Goal: Task Accomplishment & Management: Complete application form

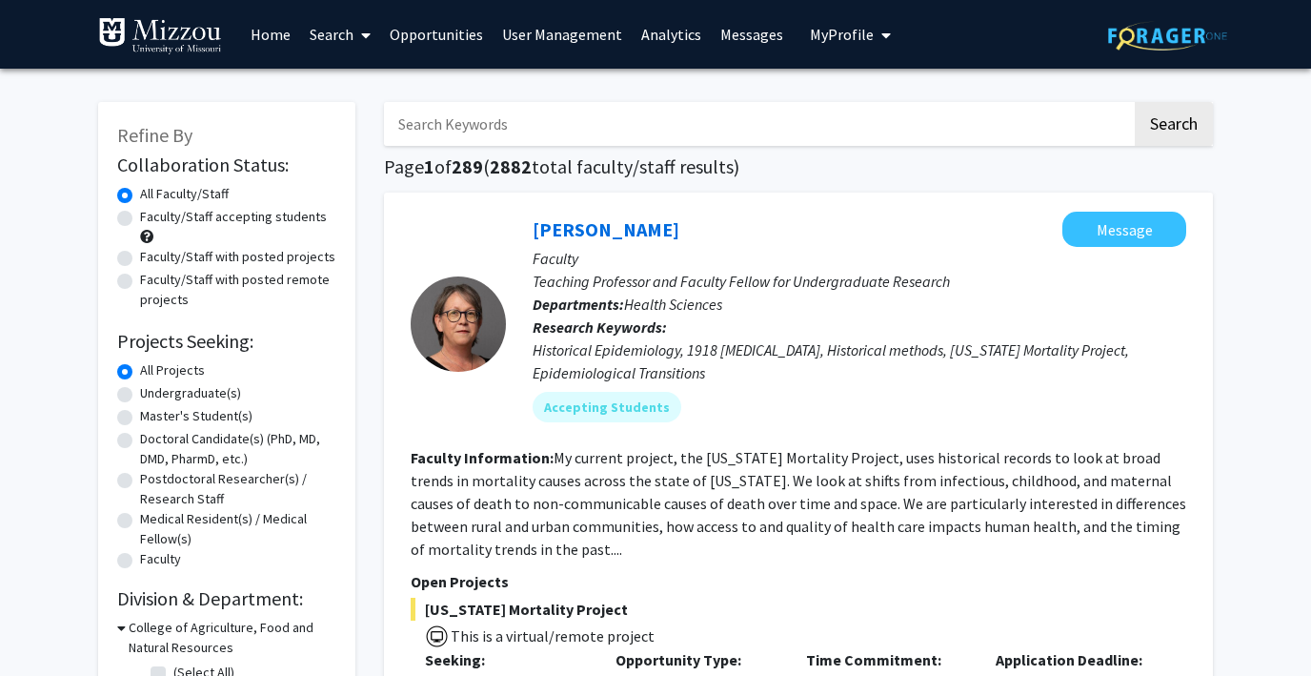
click at [528, 35] on link "User Management" at bounding box center [562, 34] width 139 height 67
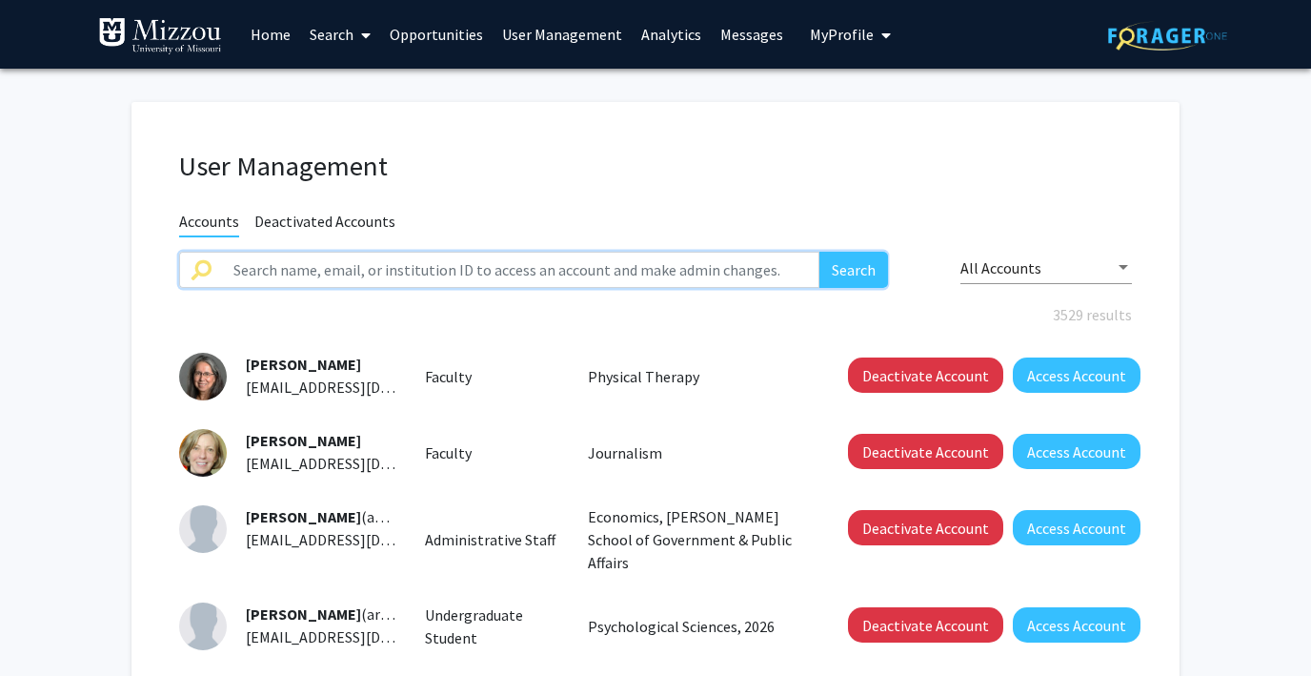
click at [361, 272] on input "text" at bounding box center [520, 270] width 597 height 36
type input "linda reeder"
click at [819, 252] on button "Search" at bounding box center [853, 270] width 69 height 36
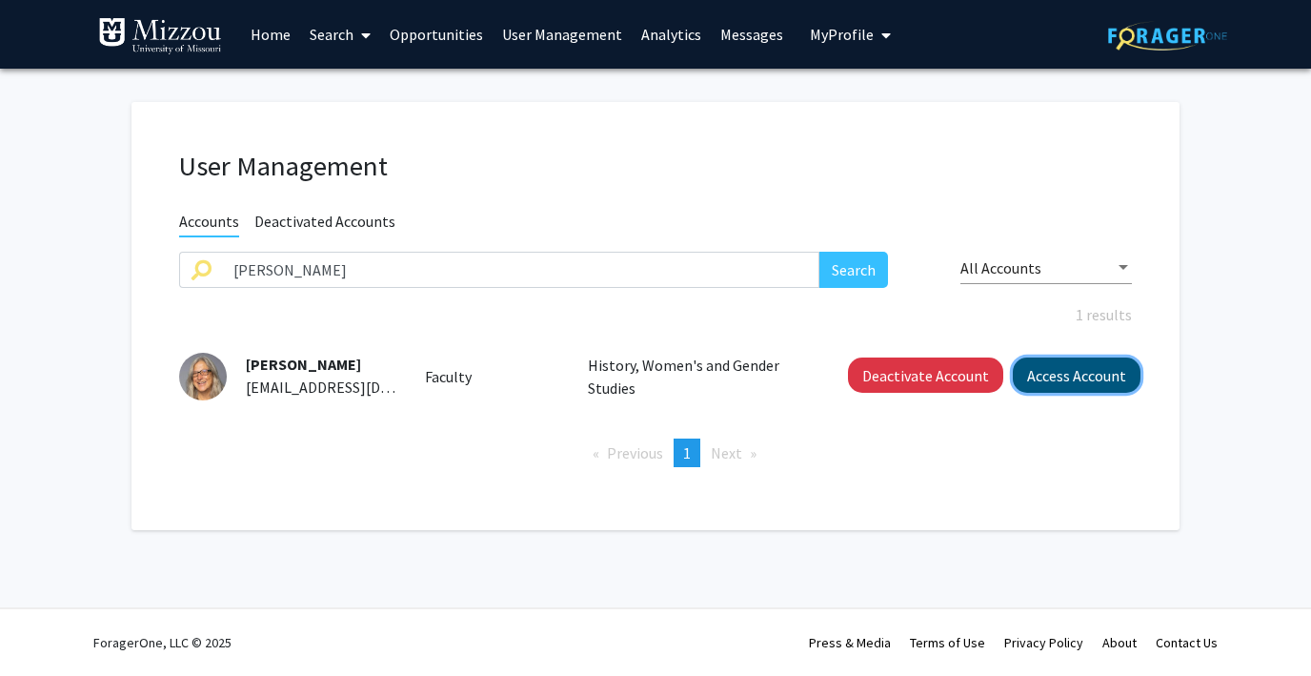
click at [1053, 376] on button "Access Account" at bounding box center [1077, 374] width 128 height 35
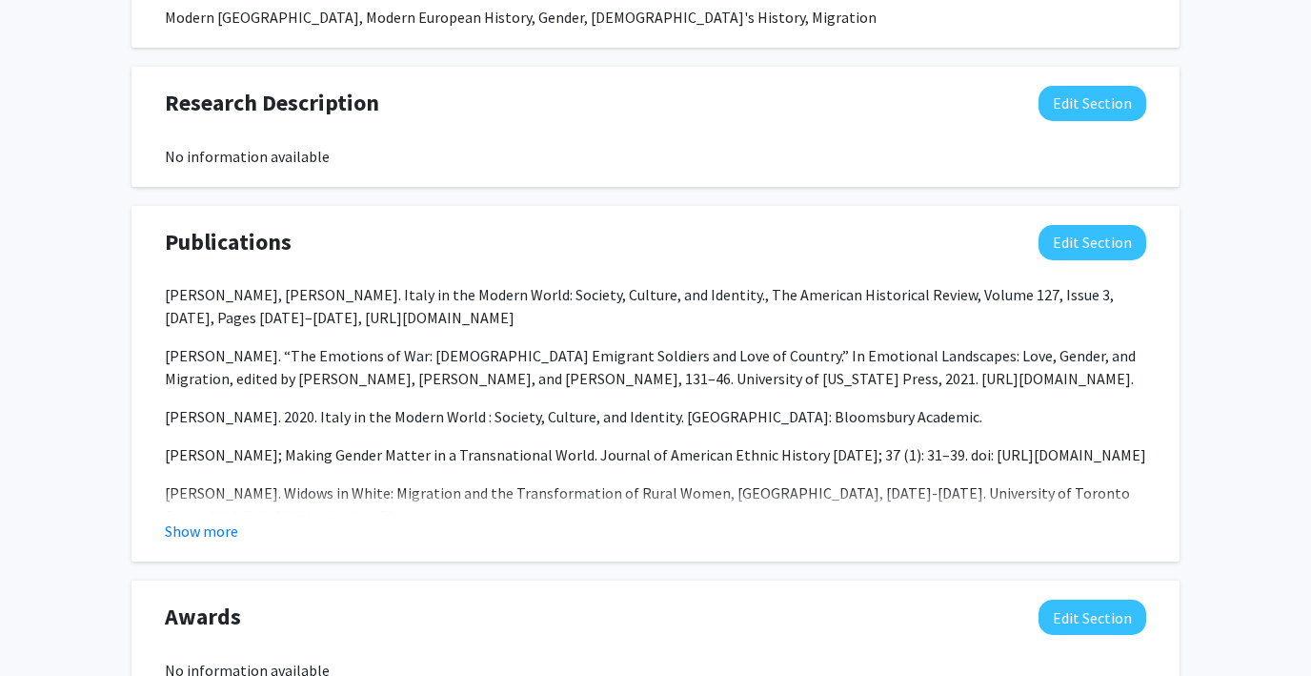
scroll to position [1292, 0]
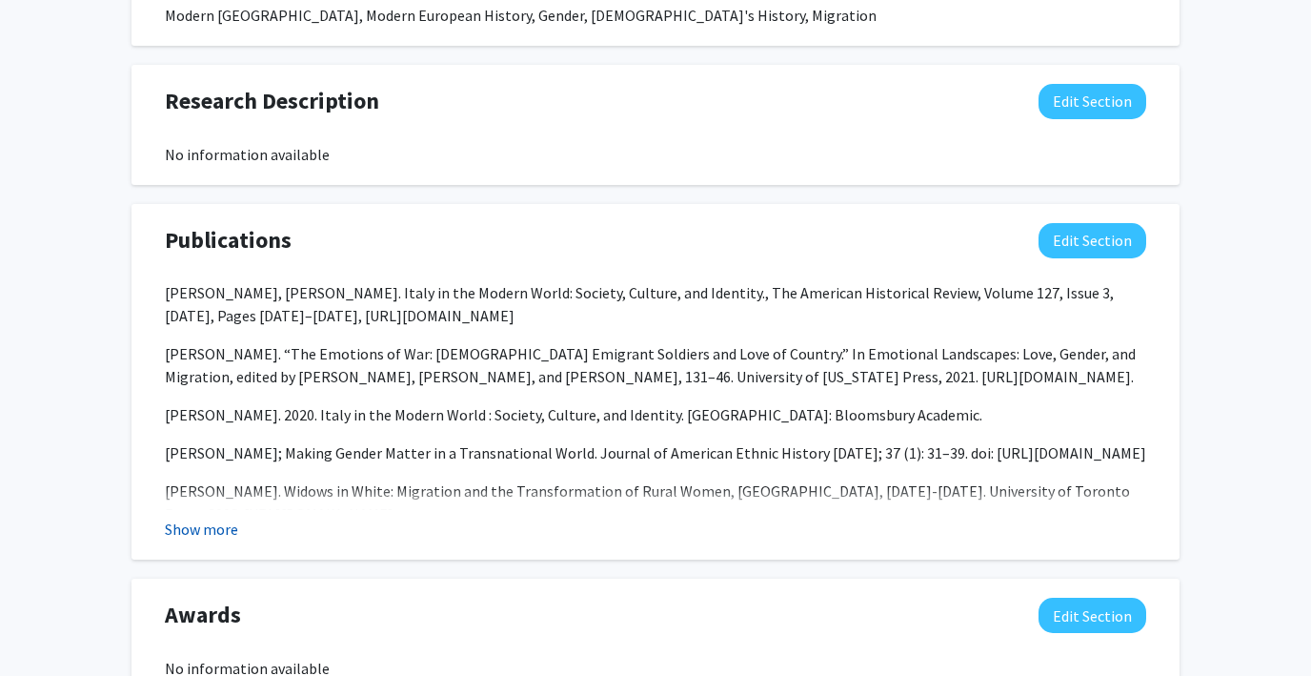
click at [215, 517] on button "Show more" at bounding box center [201, 528] width 73 height 23
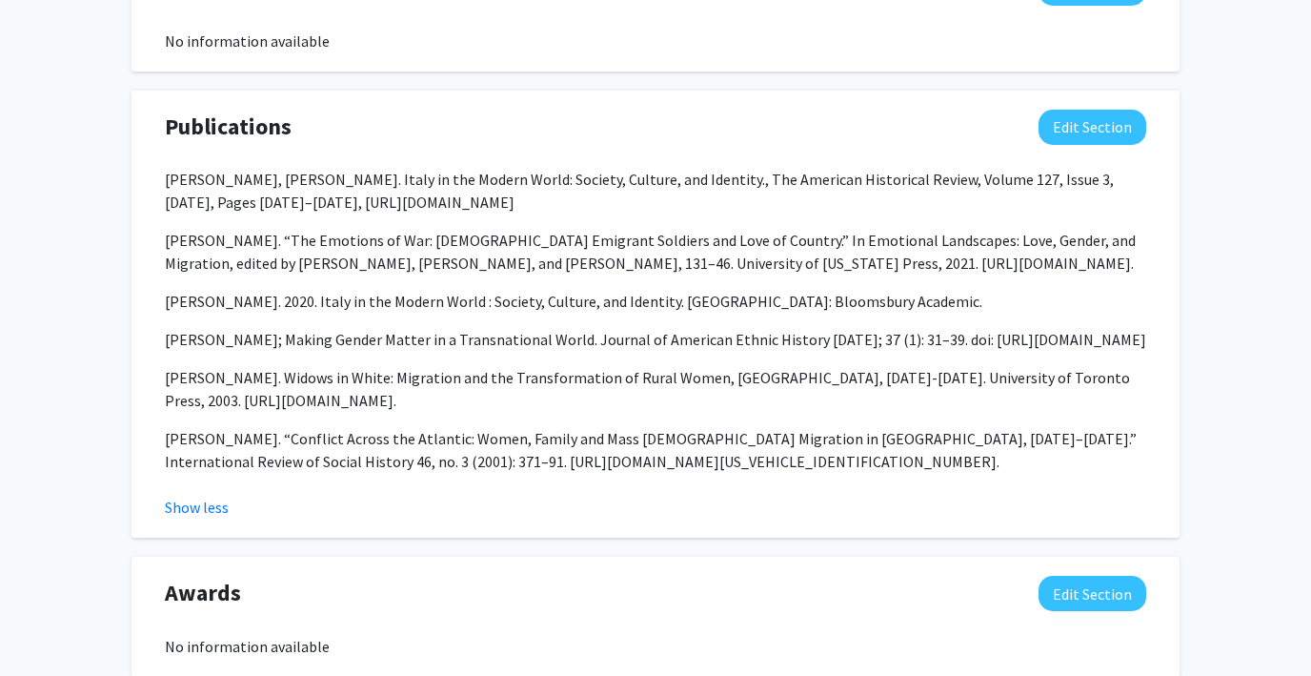
scroll to position [1409, 0]
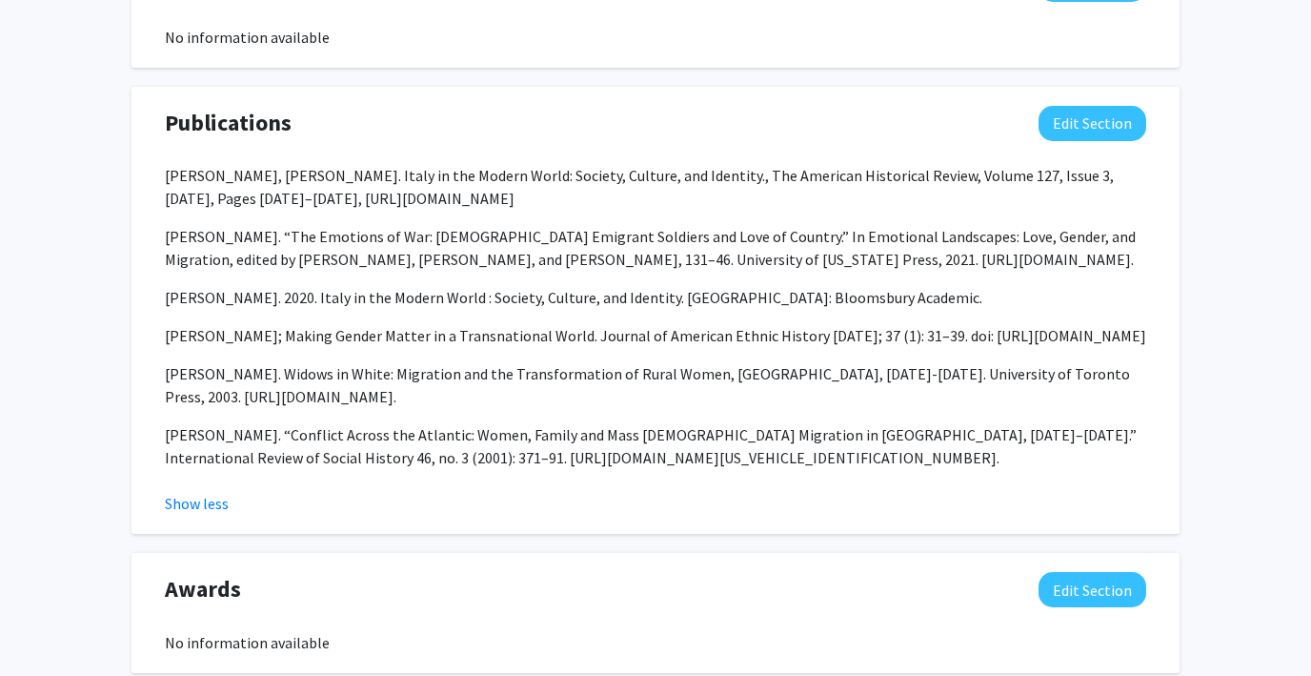
drag, startPoint x: 393, startPoint y: 176, endPoint x: 621, endPoint y: 177, distance: 228.7
click at [621, 177] on p "Konstantina Zanou, Linda Reeder. Italy in the Modern World: Society, Culture, a…" at bounding box center [655, 187] width 981 height 46
copy p "https://doi.org/10.1093/ahr/rhac239"
click at [669, 169] on p "Konstantina Zanou, Linda Reeder. Italy in the Modern World: Society, Culture, a…" at bounding box center [655, 187] width 981 height 46
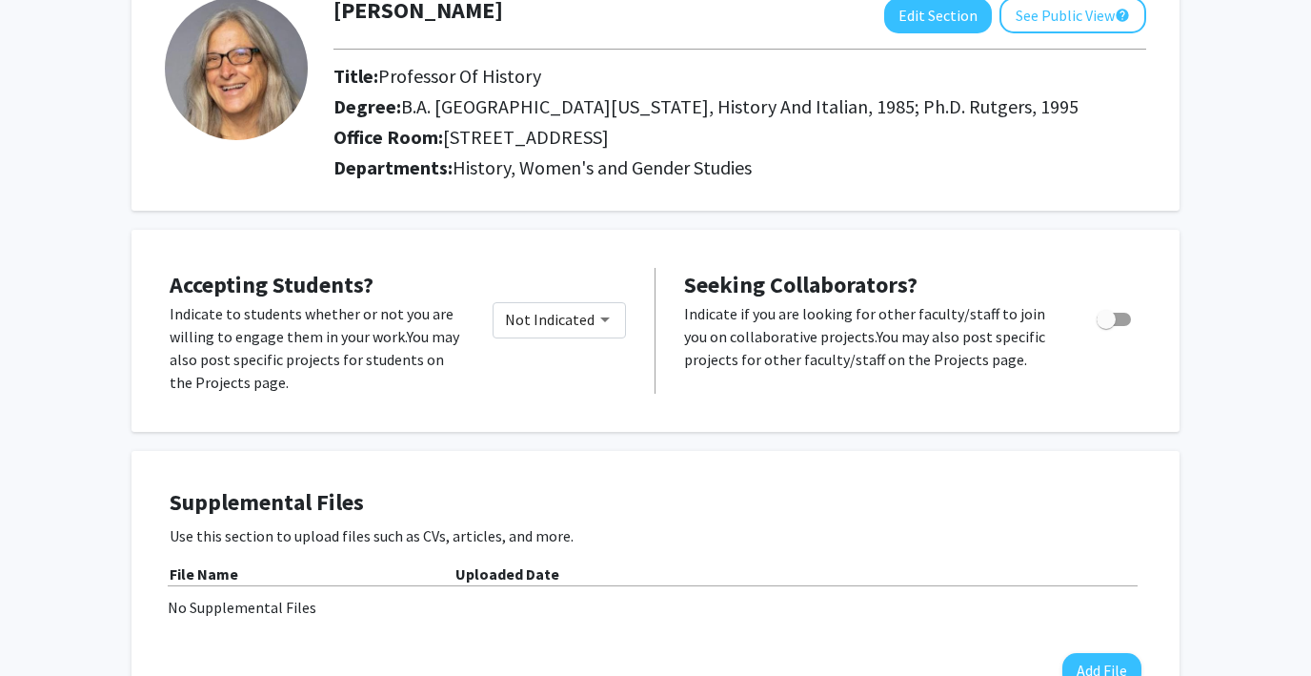
scroll to position [0, 0]
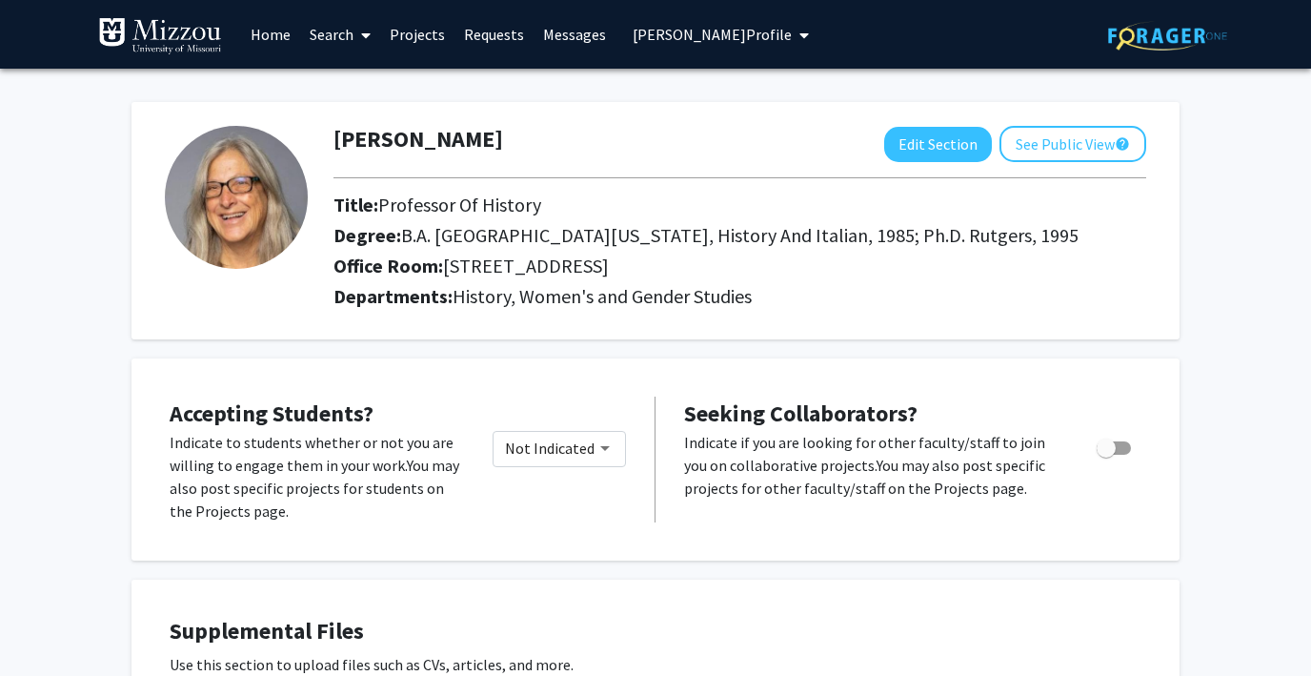
click at [661, 32] on span "Linda Reeder's Profile" at bounding box center [712, 34] width 159 height 19
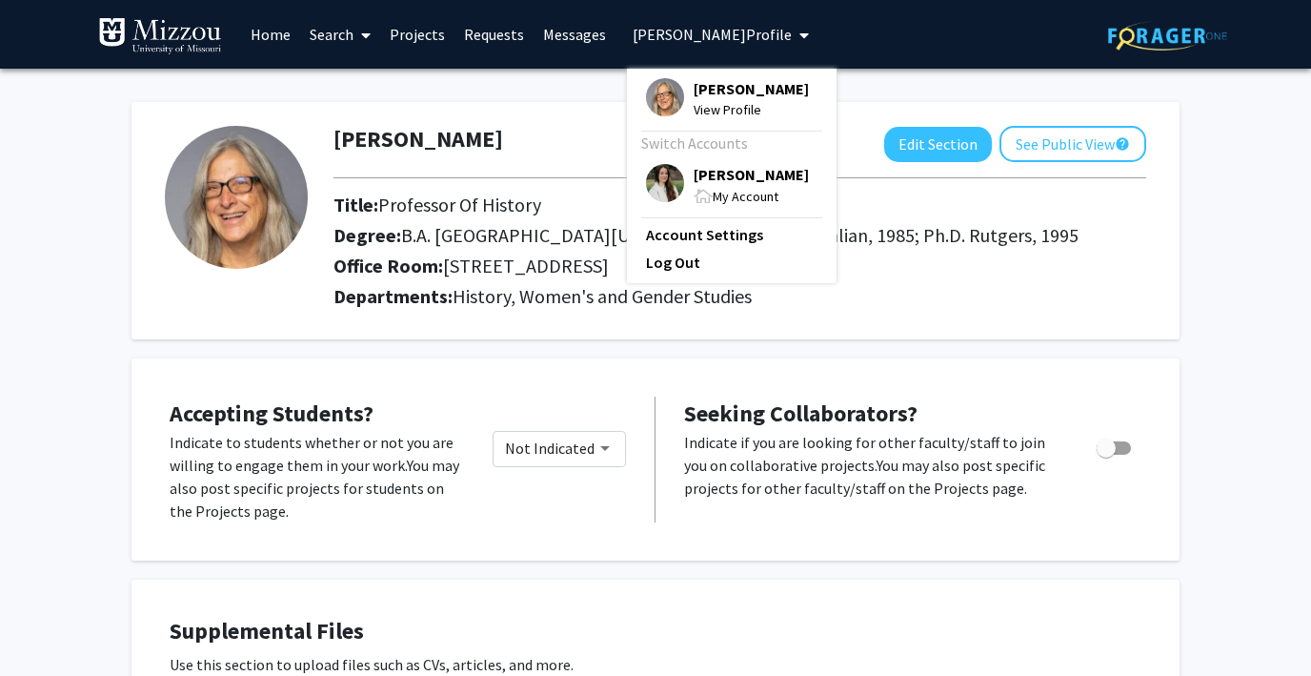
click at [651, 164] on fg-profile-picture at bounding box center [665, 185] width 38 height 43
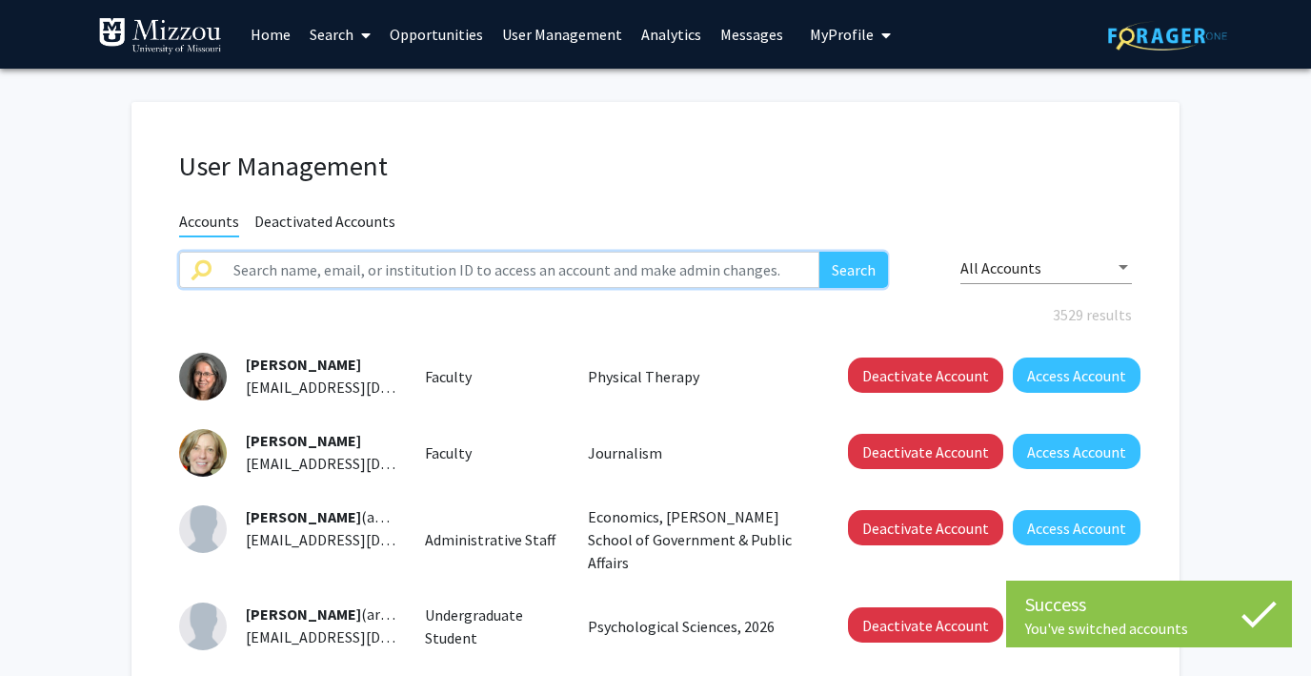
click at [374, 264] on input "text" at bounding box center [520, 270] width 597 height 36
type input "reed"
click at [819, 252] on button "Search" at bounding box center [853, 270] width 69 height 36
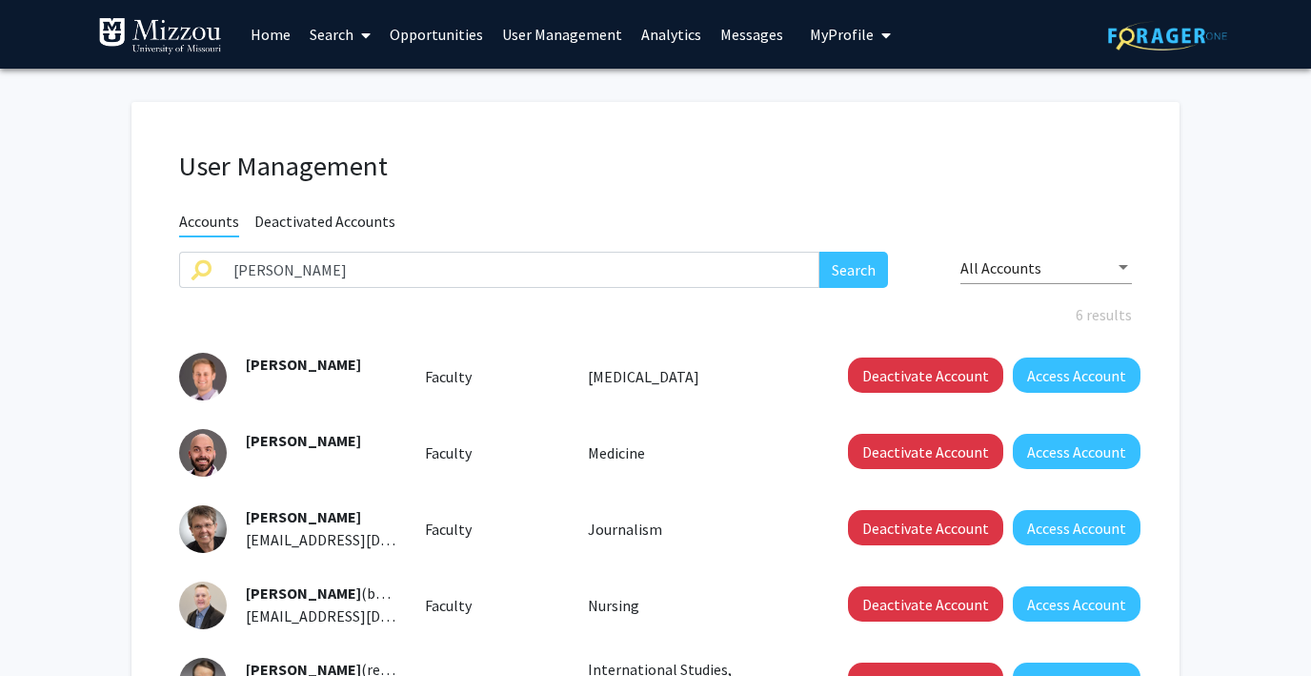
click at [826, 30] on span "My Profile" at bounding box center [842, 34] width 64 height 19
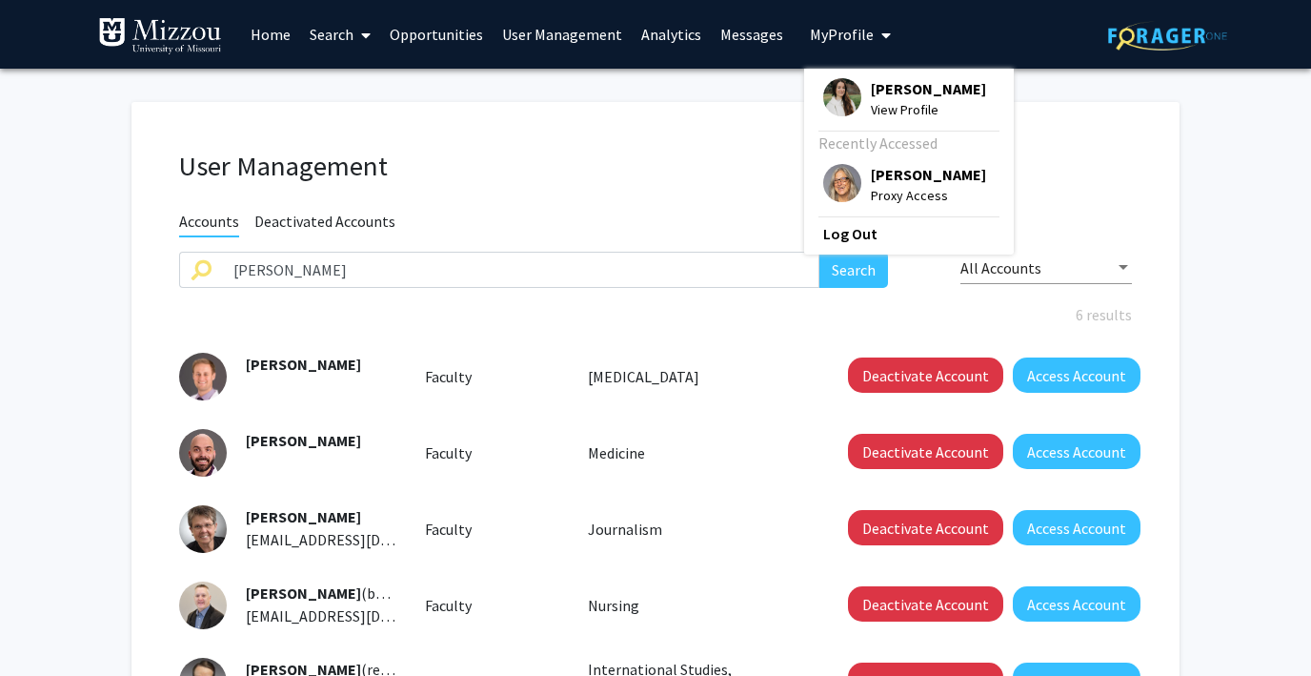
click at [825, 183] on img at bounding box center [842, 183] width 38 height 38
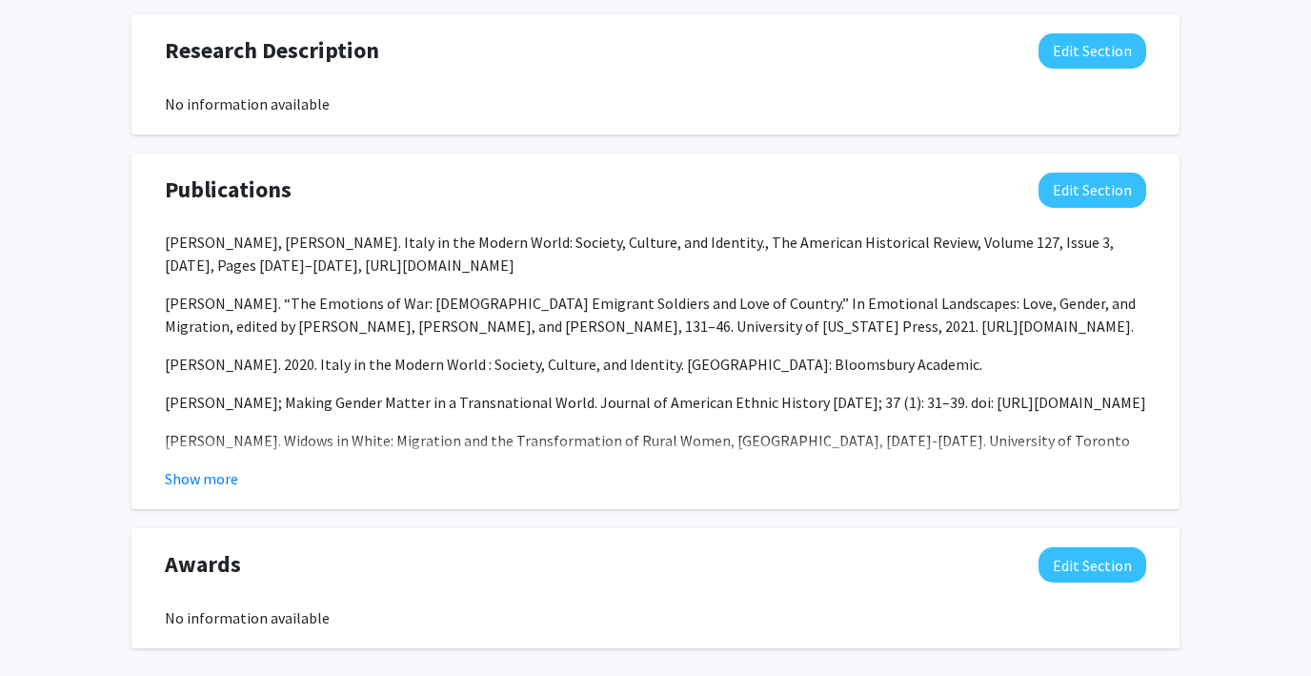
scroll to position [1344, 0]
click at [191, 466] on button "Show more" at bounding box center [201, 477] width 73 height 23
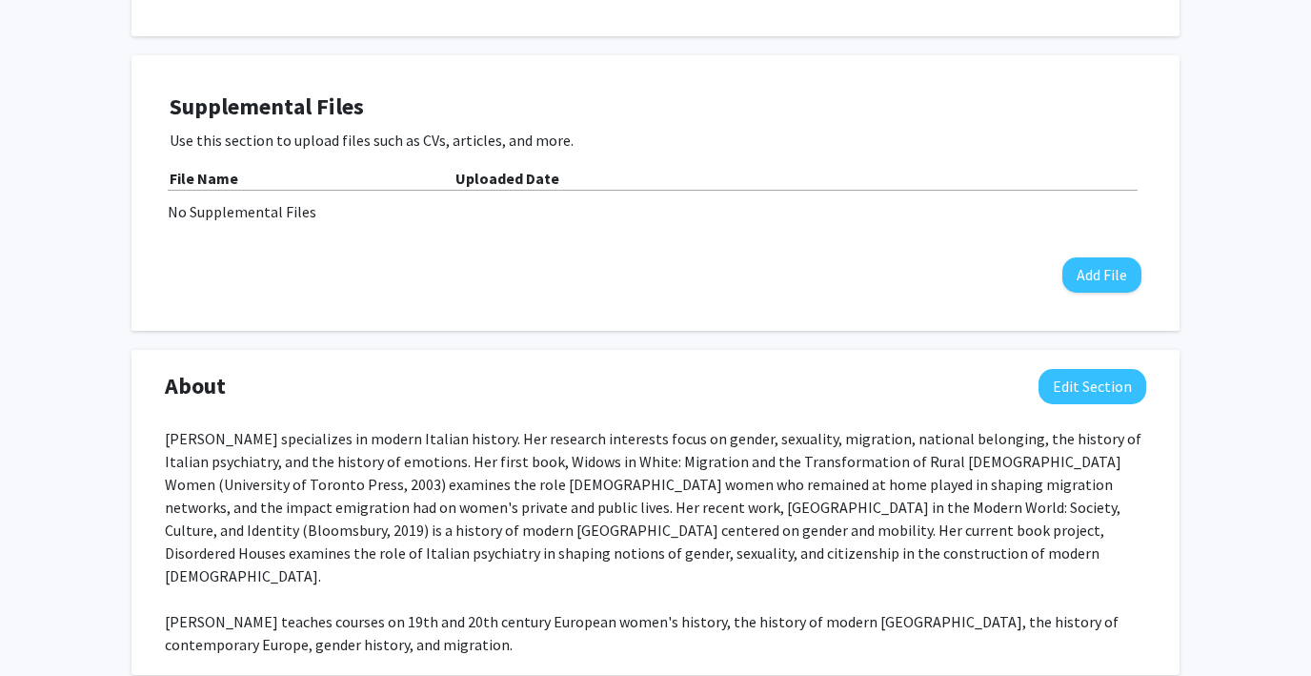
scroll to position [0, 0]
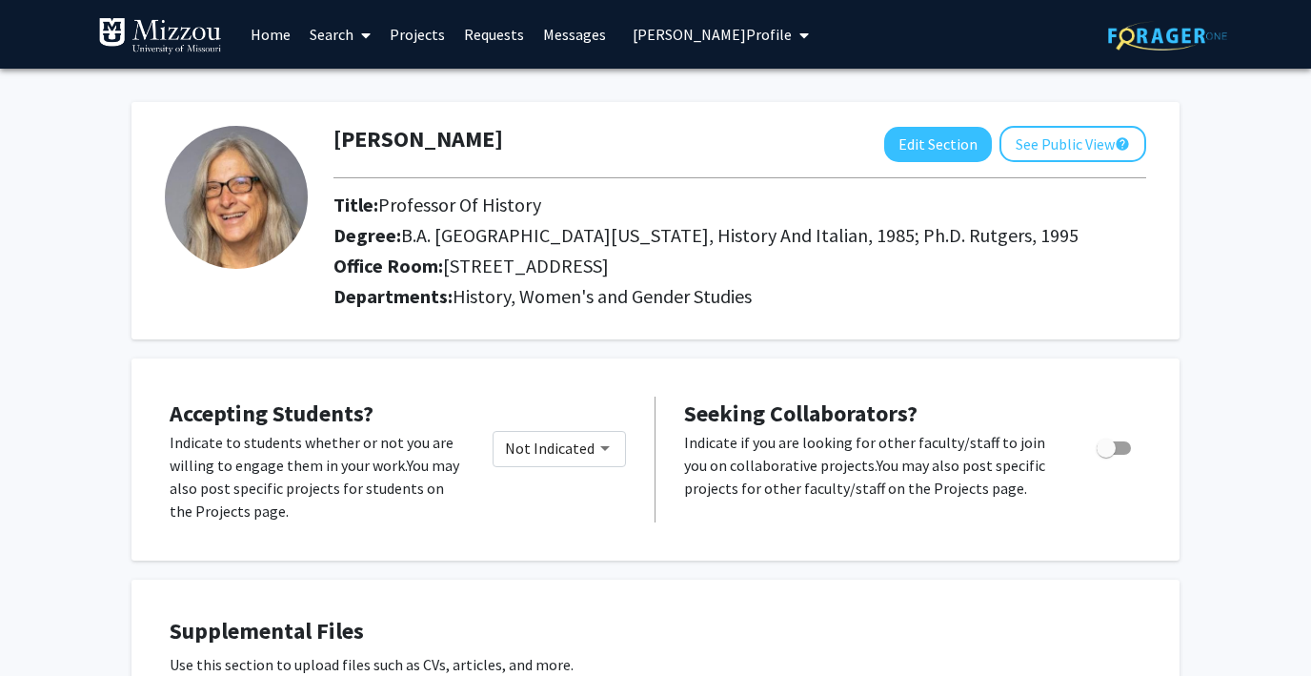
click at [273, 35] on link "Home" at bounding box center [270, 34] width 59 height 67
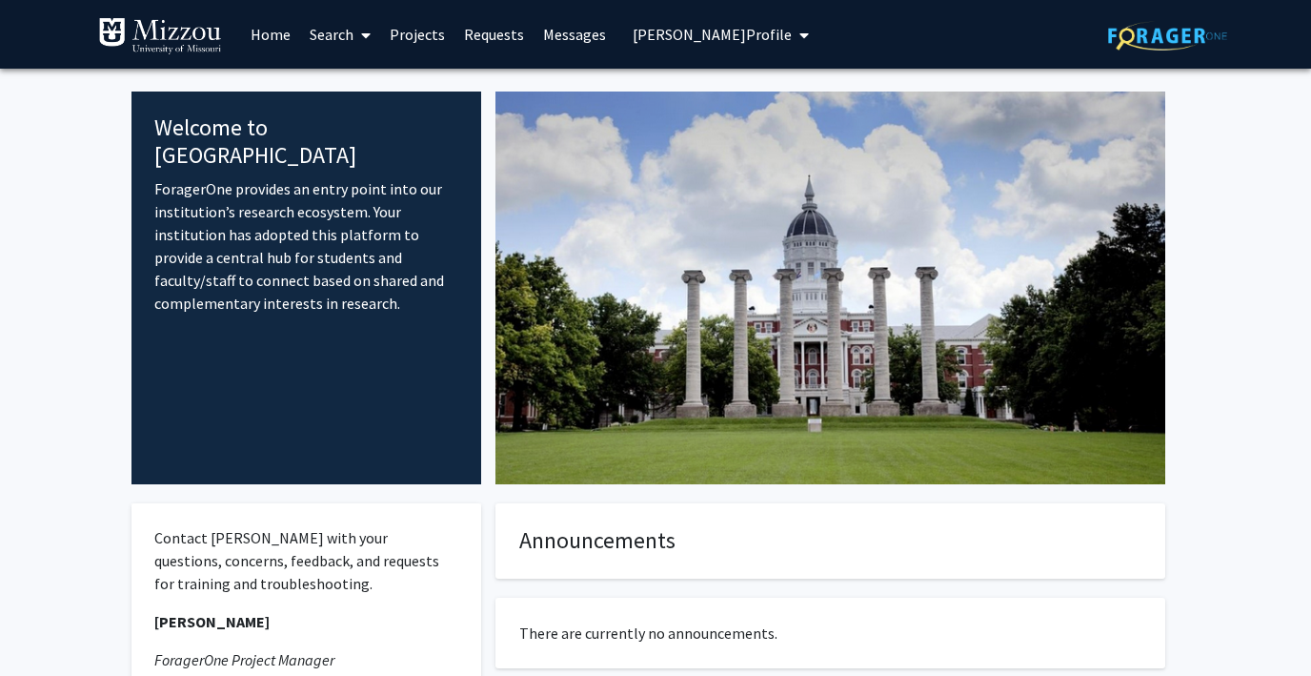
click at [676, 36] on span "Linda Reeder's Profile" at bounding box center [712, 34] width 159 height 19
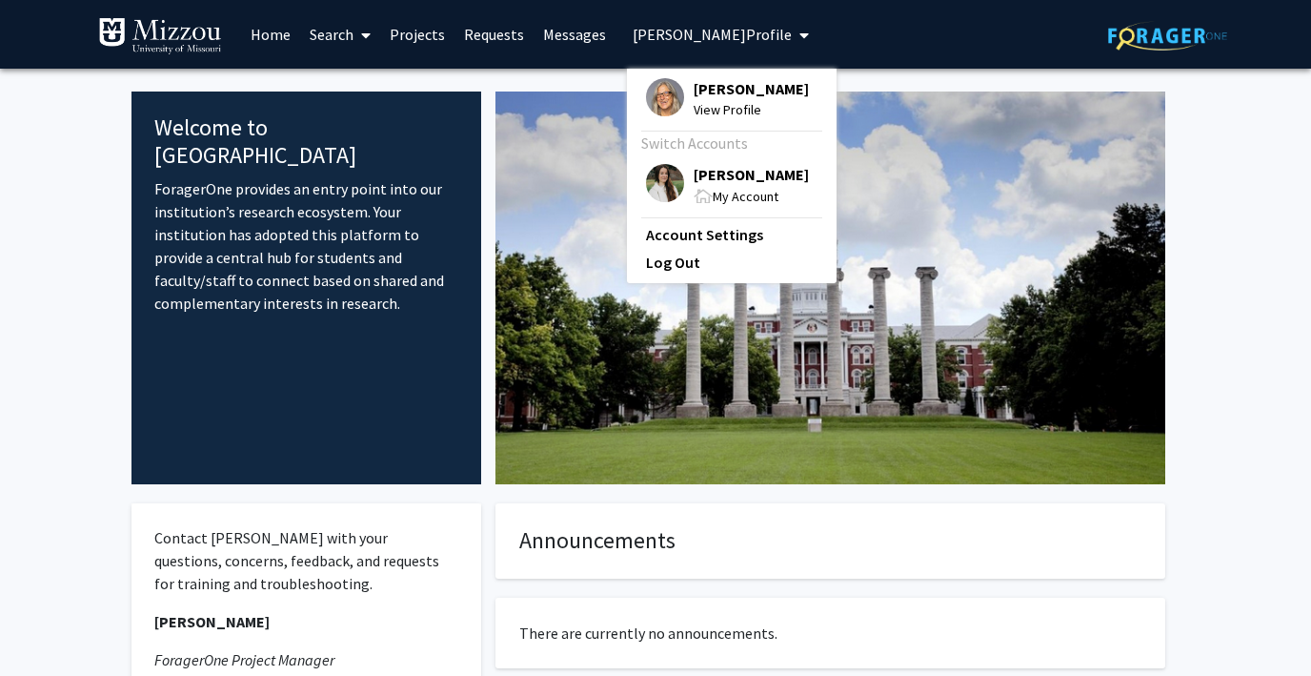
click at [653, 180] on img at bounding box center [665, 183] width 38 height 38
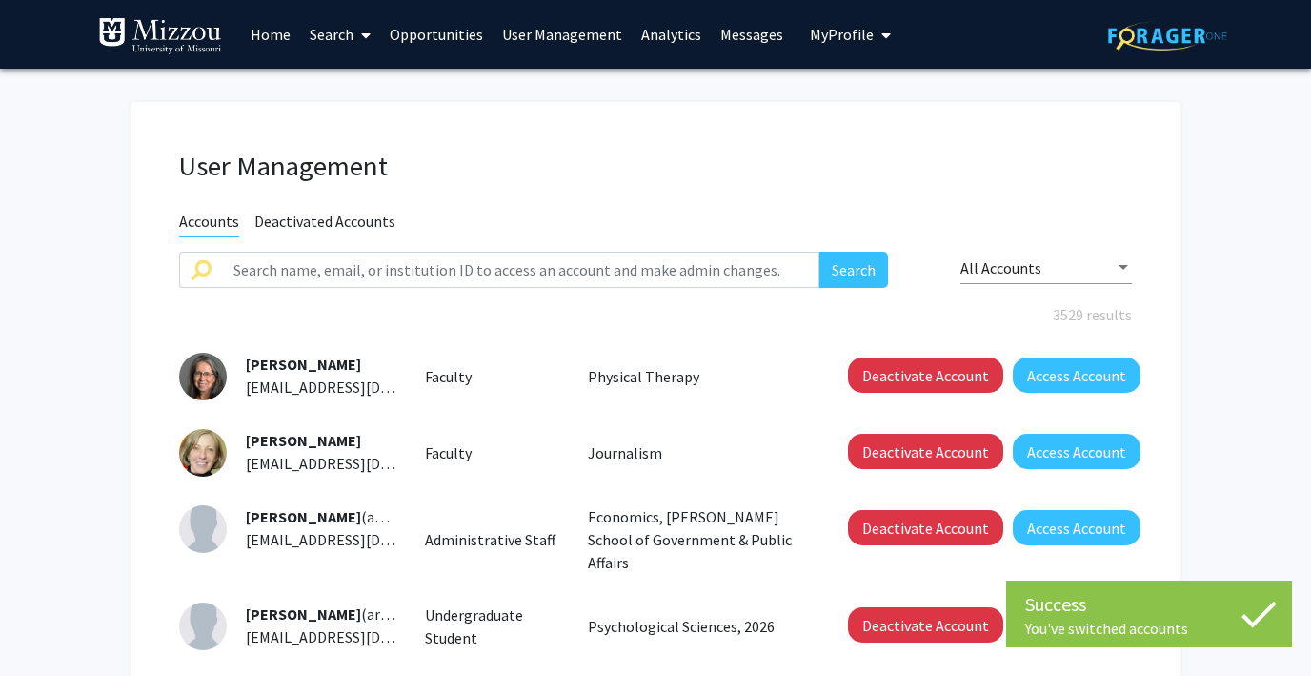
click at [537, 28] on link "User Management" at bounding box center [562, 34] width 139 height 67
click at [524, 30] on link "User Management" at bounding box center [562, 34] width 139 height 67
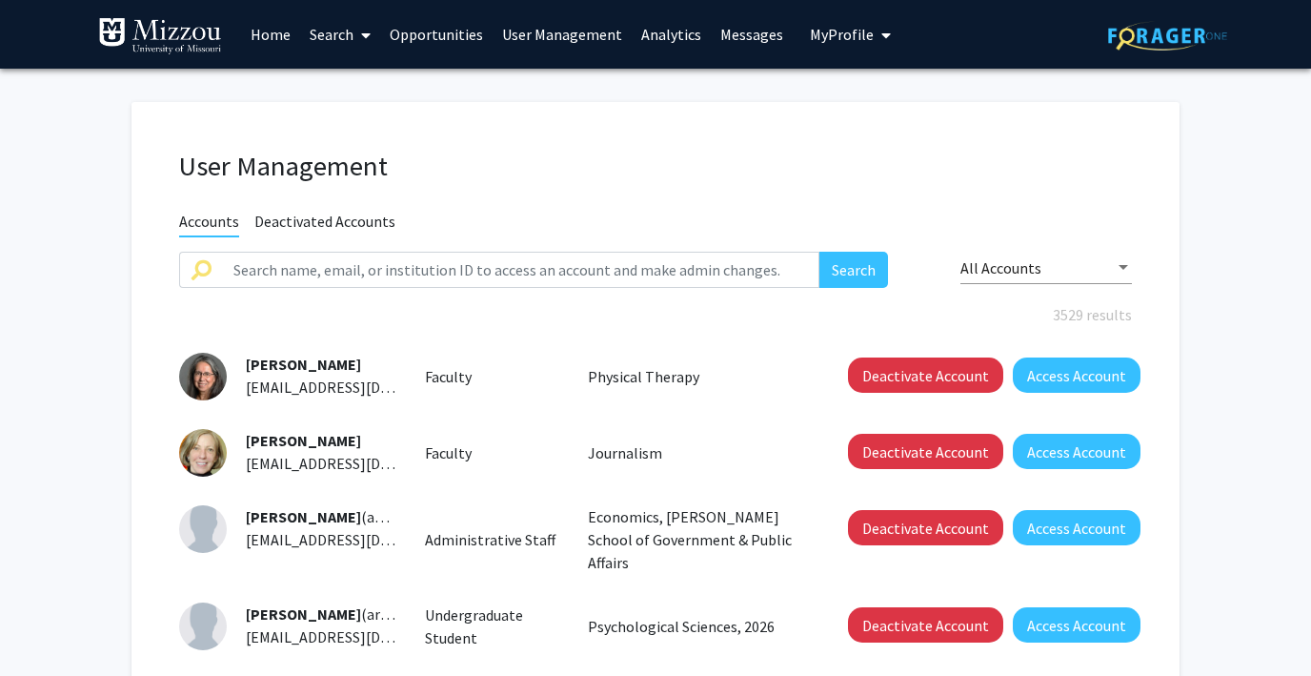
click at [418, 31] on link "Opportunities" at bounding box center [436, 34] width 112 height 67
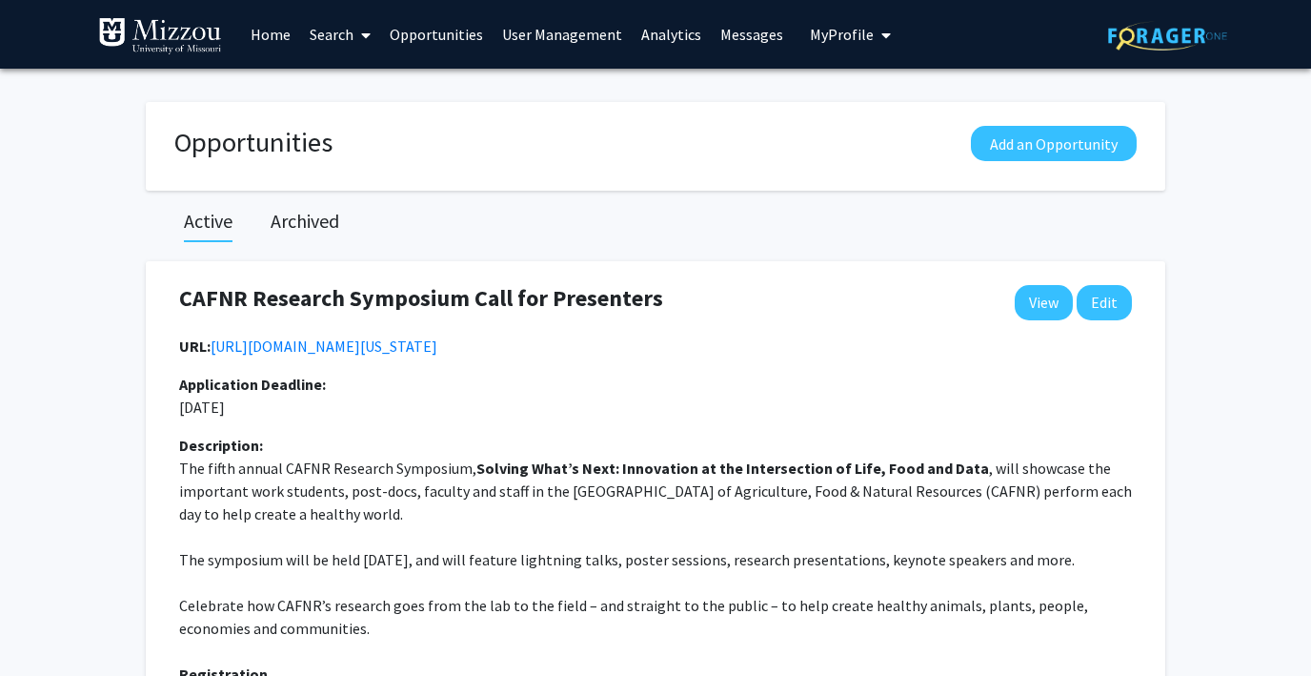
click at [527, 29] on link "User Management" at bounding box center [562, 34] width 139 height 67
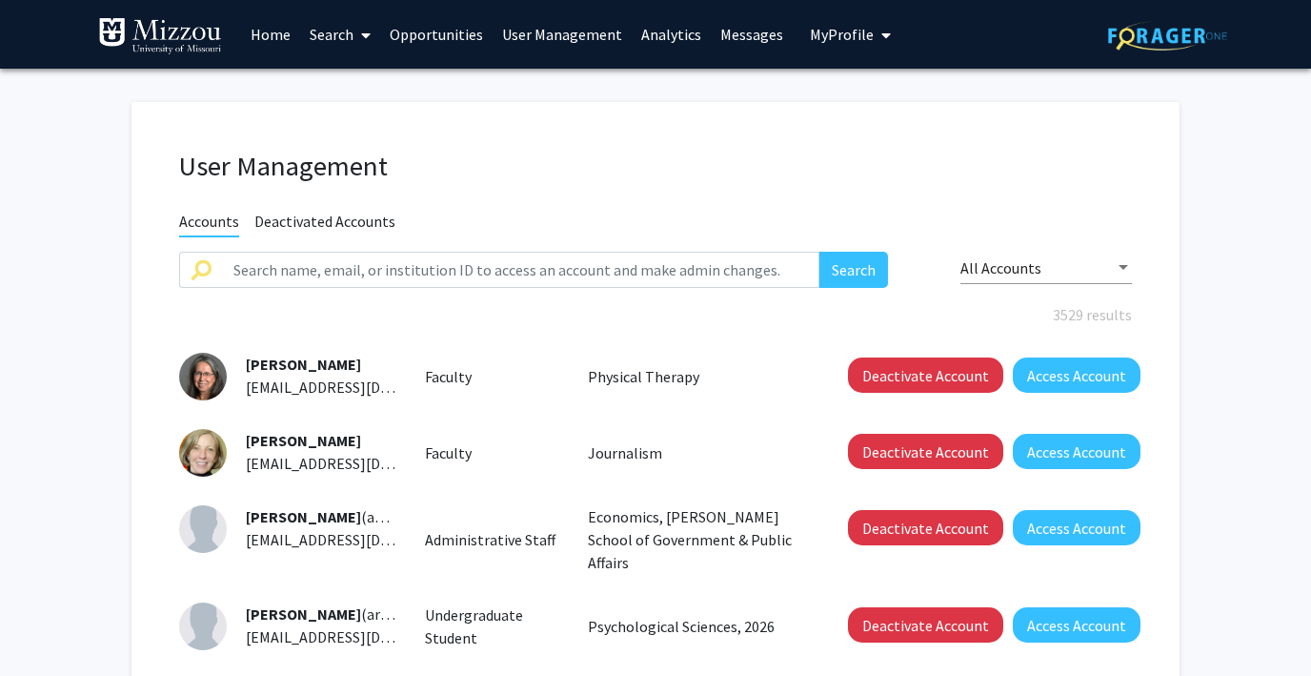
click at [267, 38] on link "Home" at bounding box center [270, 34] width 59 height 67
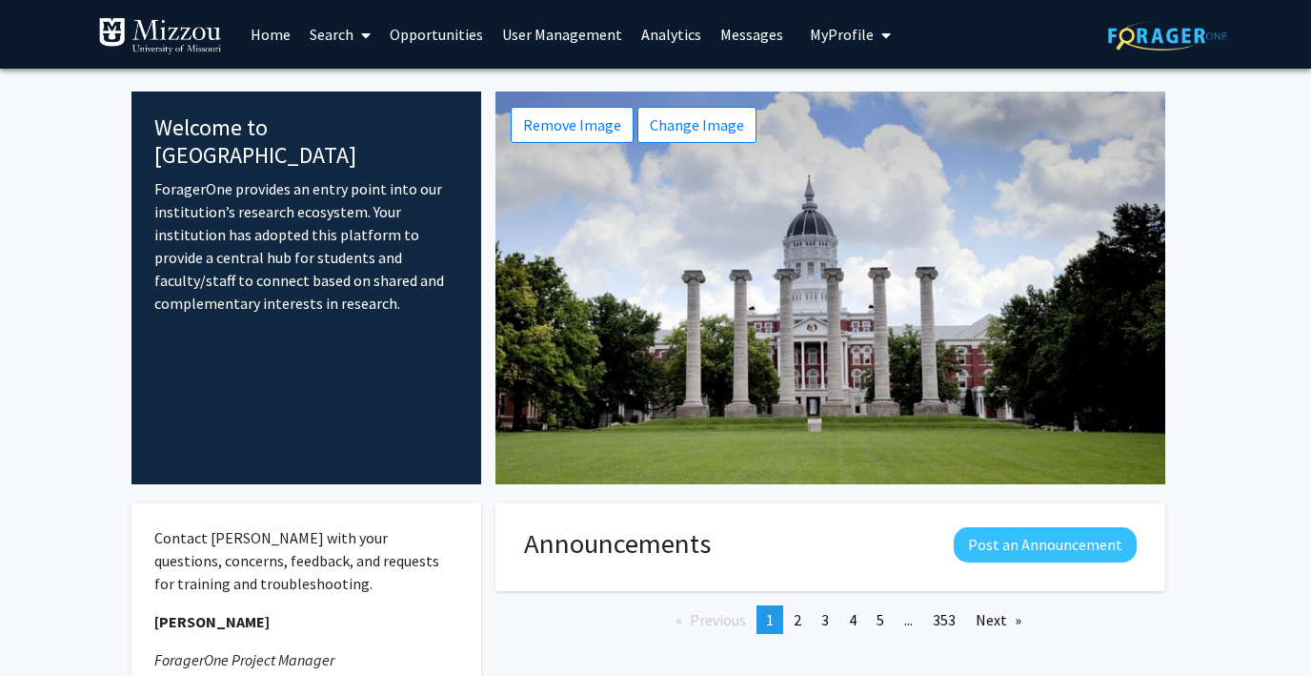
click at [513, 31] on link "User Management" at bounding box center [562, 34] width 139 height 67
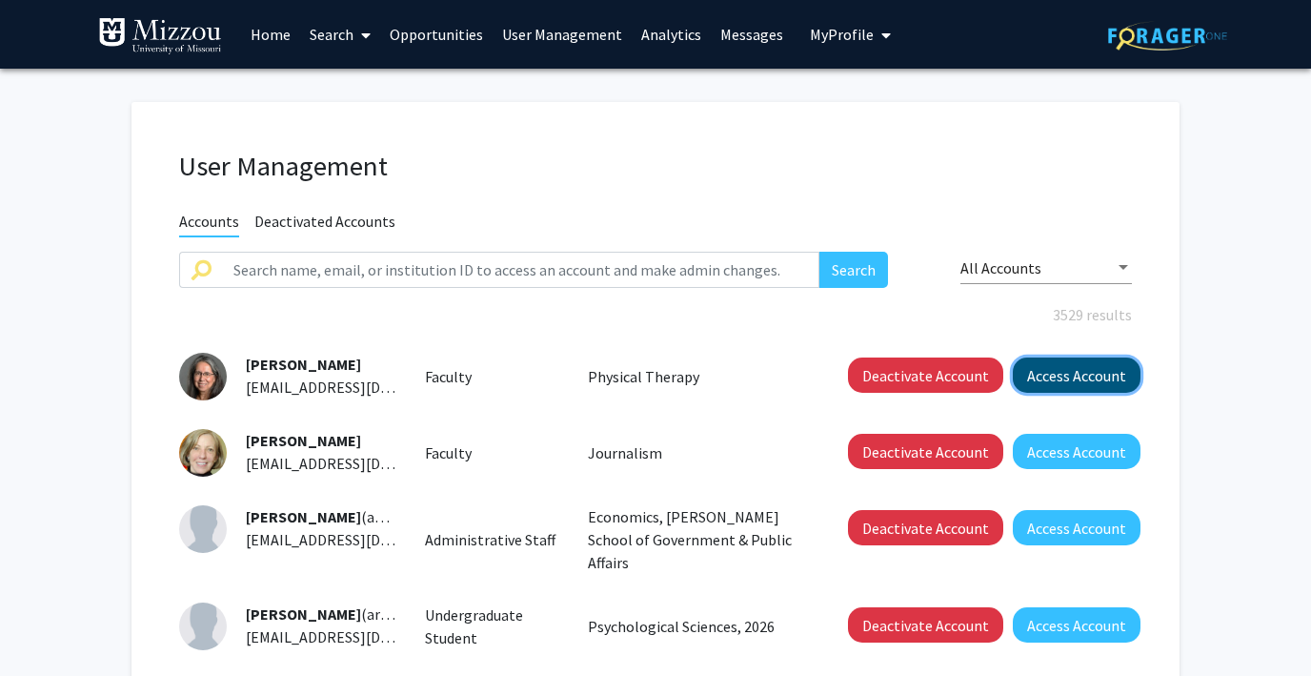
click at [1102, 378] on button "Access Account" at bounding box center [1077, 374] width 128 height 35
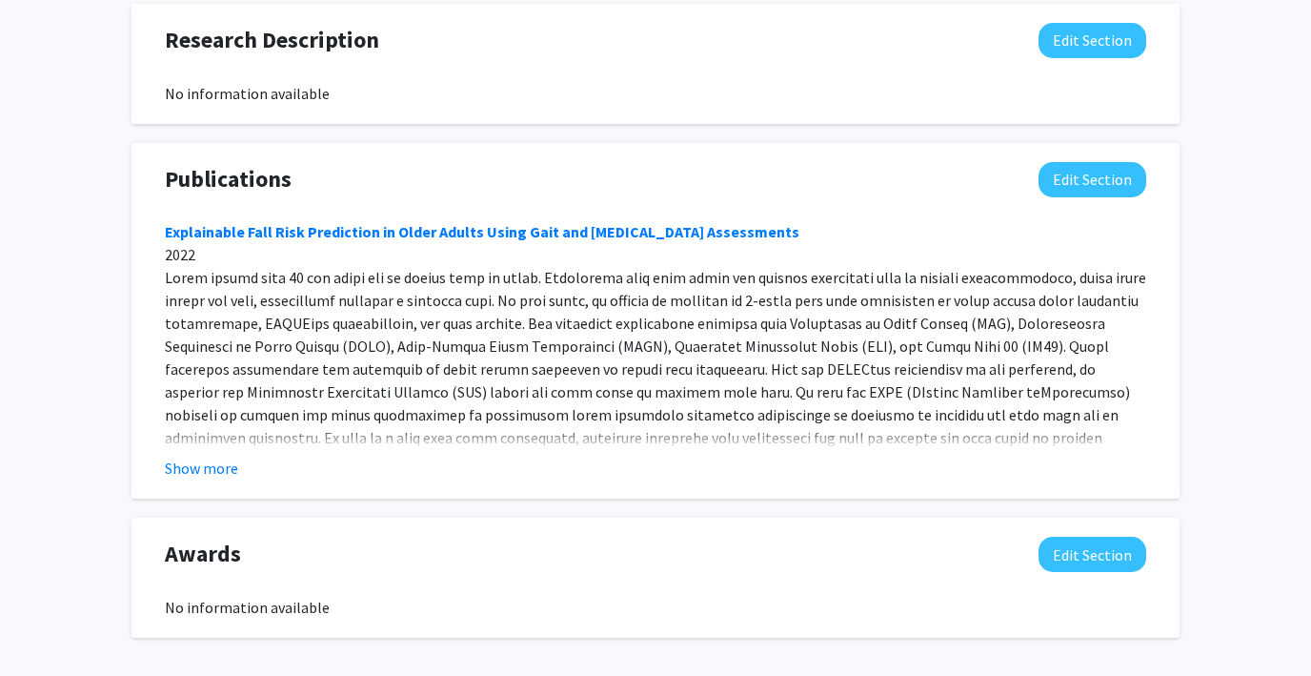
scroll to position [1365, 0]
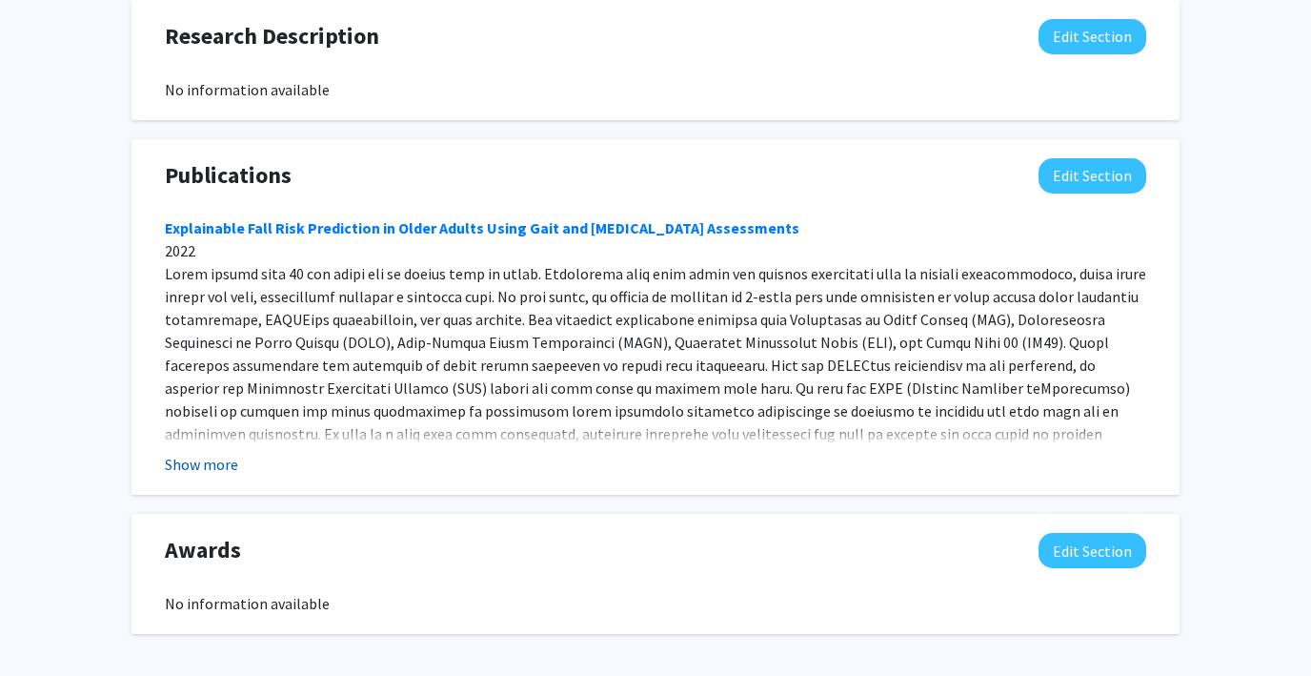
click at [195, 464] on button "Show more" at bounding box center [201, 464] width 73 height 23
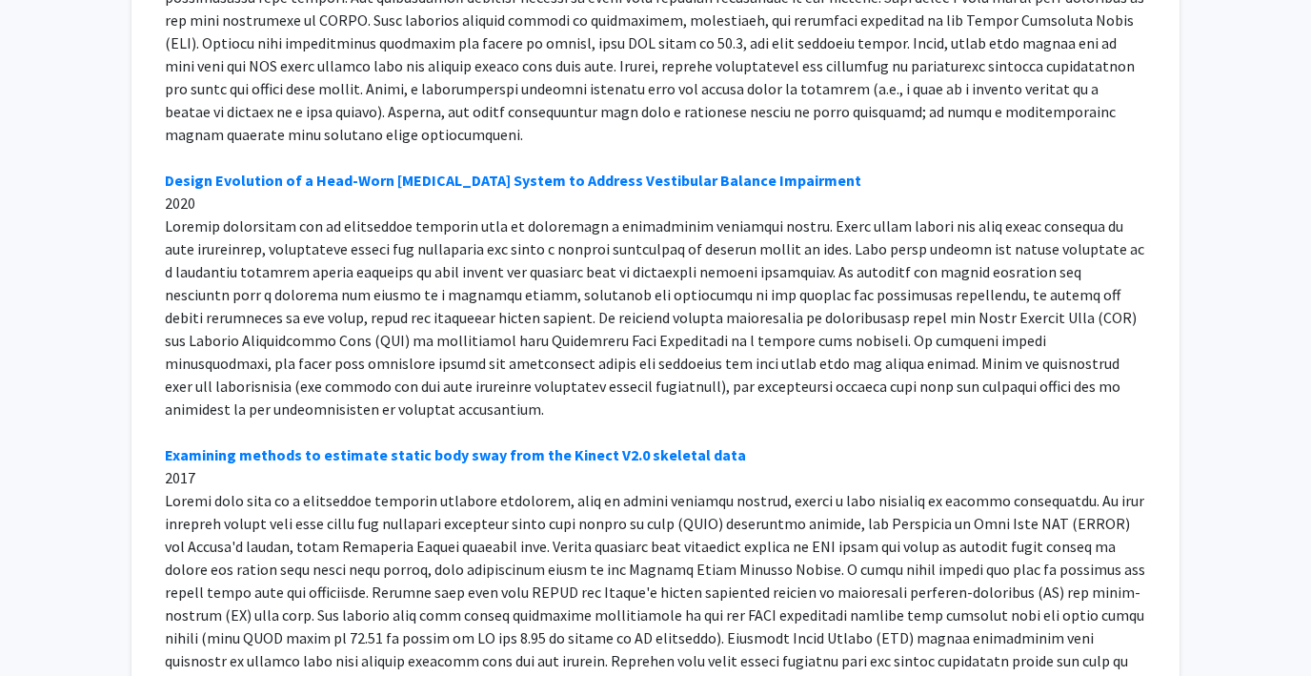
scroll to position [2149, 0]
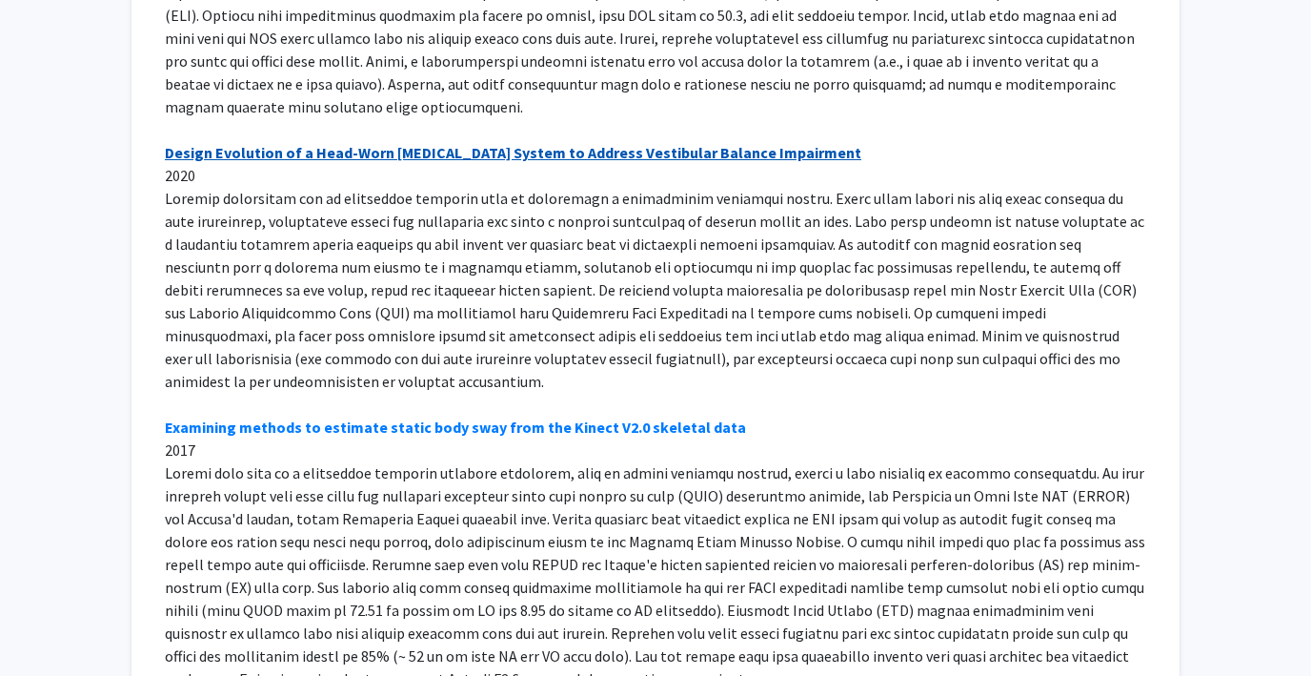
click at [267, 143] on link "Design Evolution of a Head-Worn Biofeedback System to Address Vestibular Balanc…" at bounding box center [513, 152] width 697 height 19
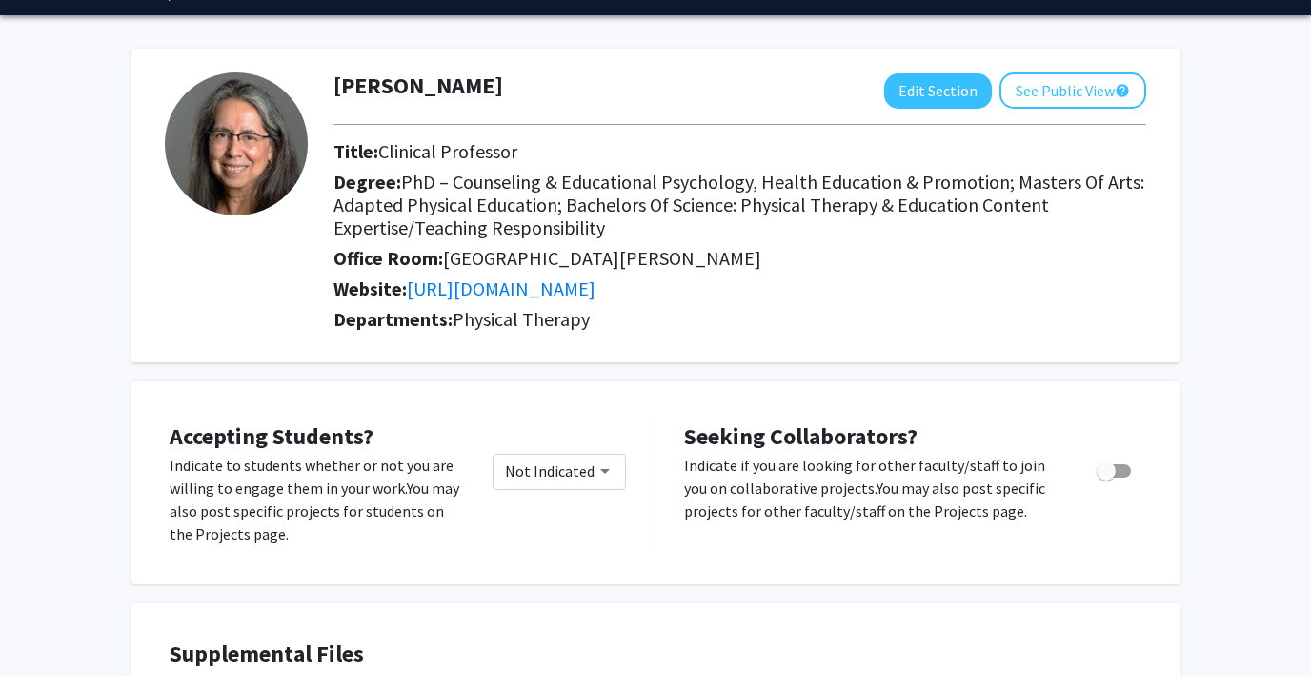
scroll to position [51, 0]
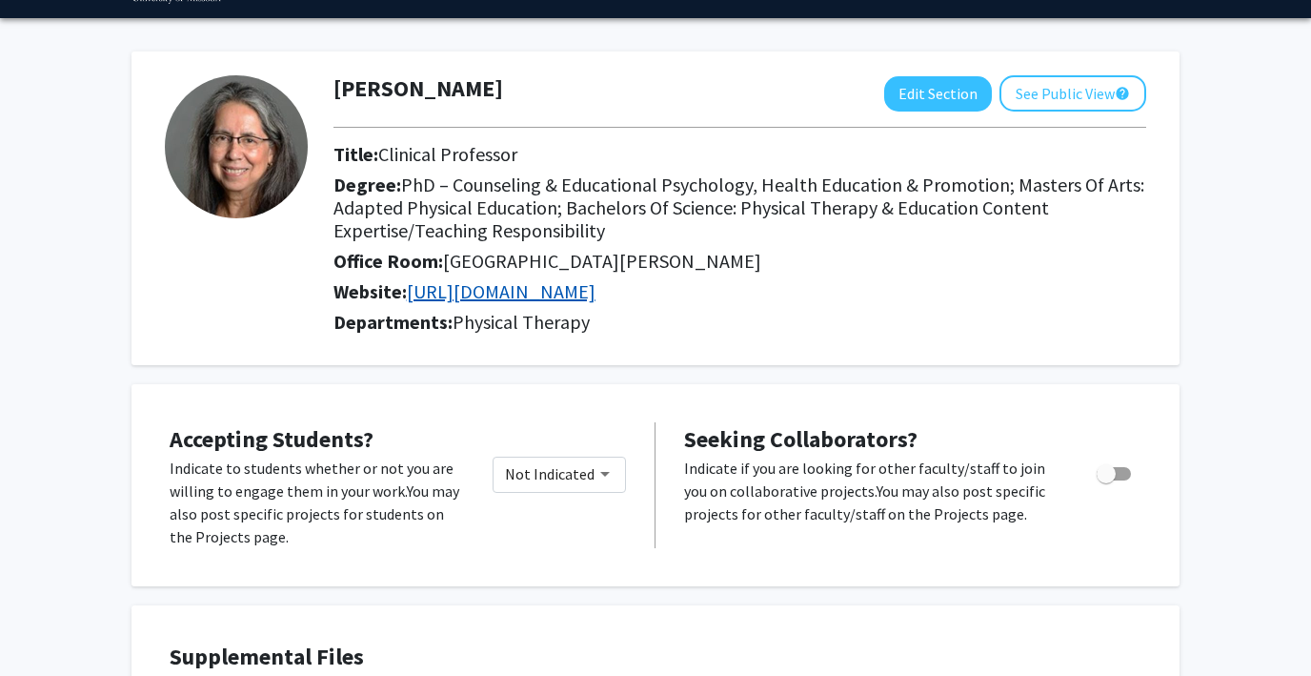
click at [596, 303] on link "https://mailmissouri-my.sharepoint.com/:w:/g/personal/abbottc_umsystem_edu/EXN5…" at bounding box center [501, 291] width 189 height 24
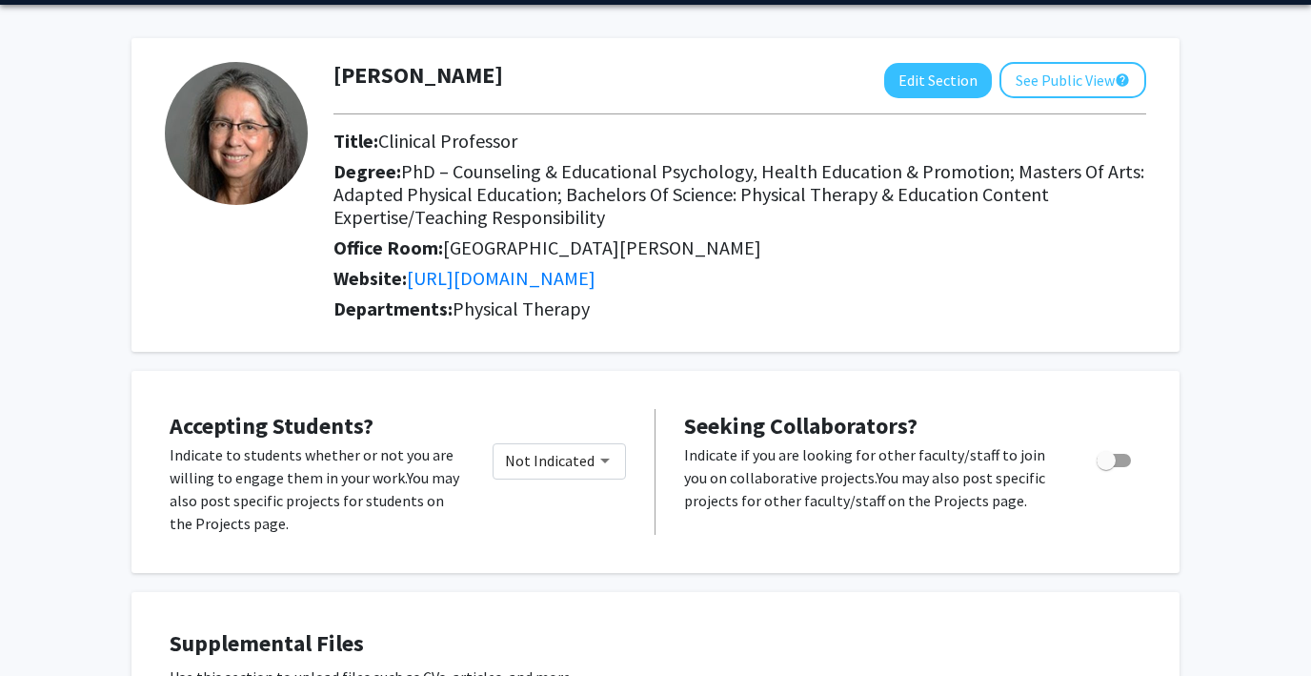
scroll to position [0, 0]
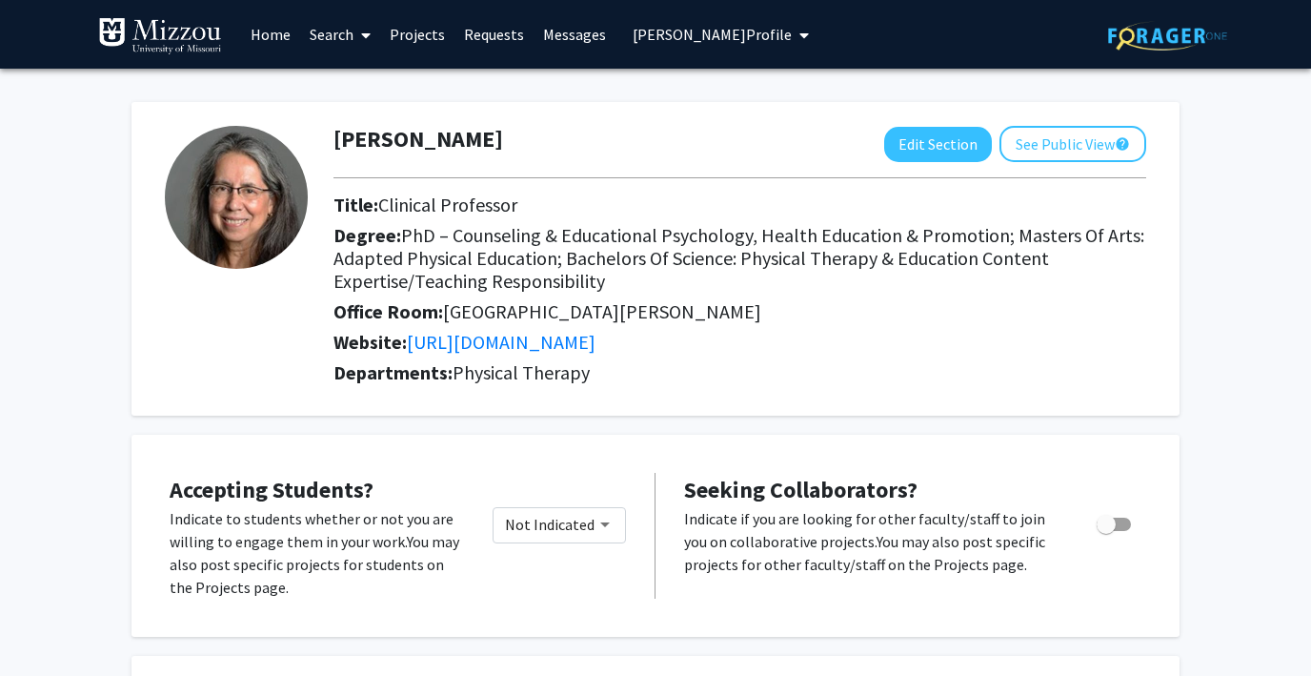
click at [658, 28] on span "Carmen Abbott's Profile" at bounding box center [712, 34] width 159 height 19
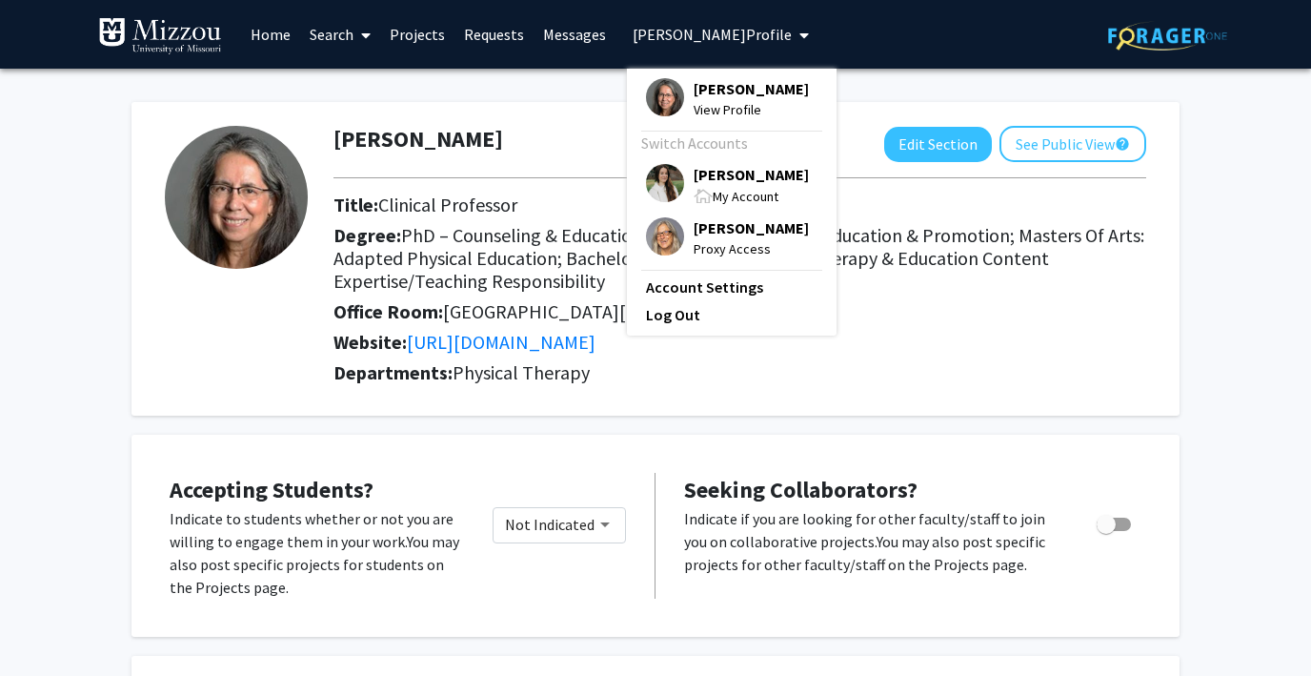
click at [657, 173] on img at bounding box center [665, 183] width 38 height 38
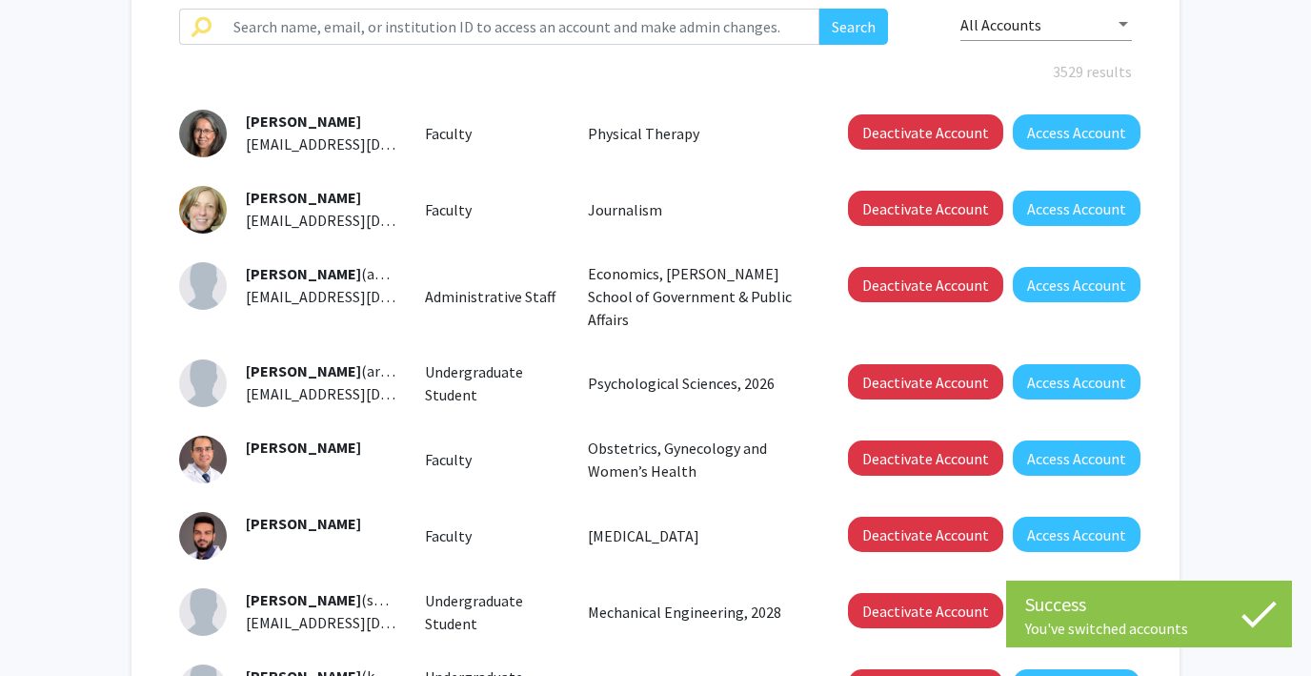
scroll to position [251, 0]
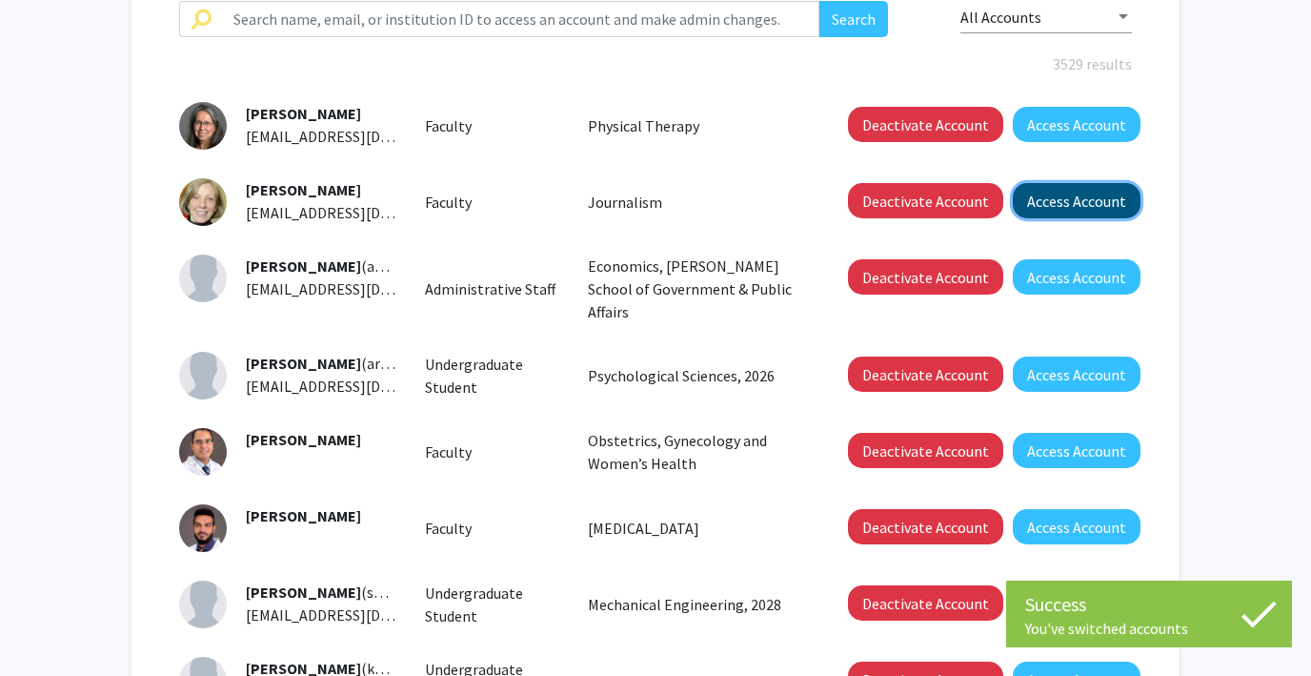
click at [1033, 213] on button "Access Account" at bounding box center [1077, 200] width 128 height 35
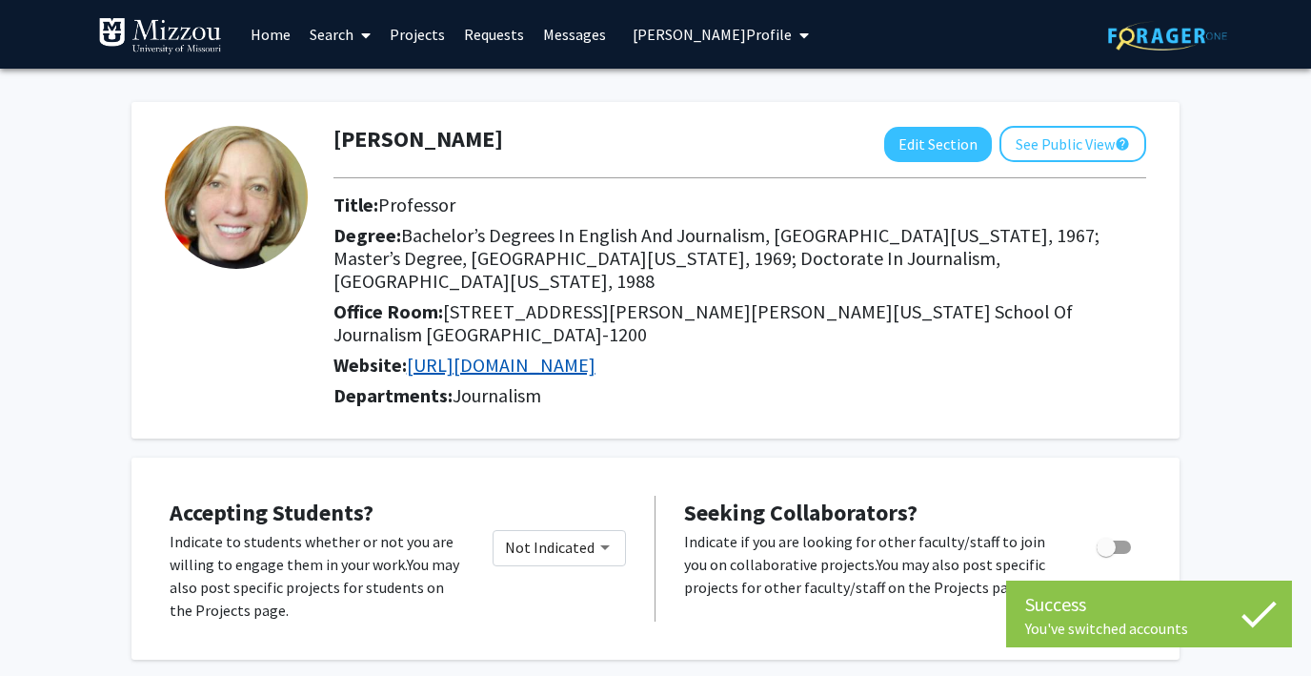
click at [532, 353] on link "https://deltasys.com/" at bounding box center [501, 365] width 189 height 24
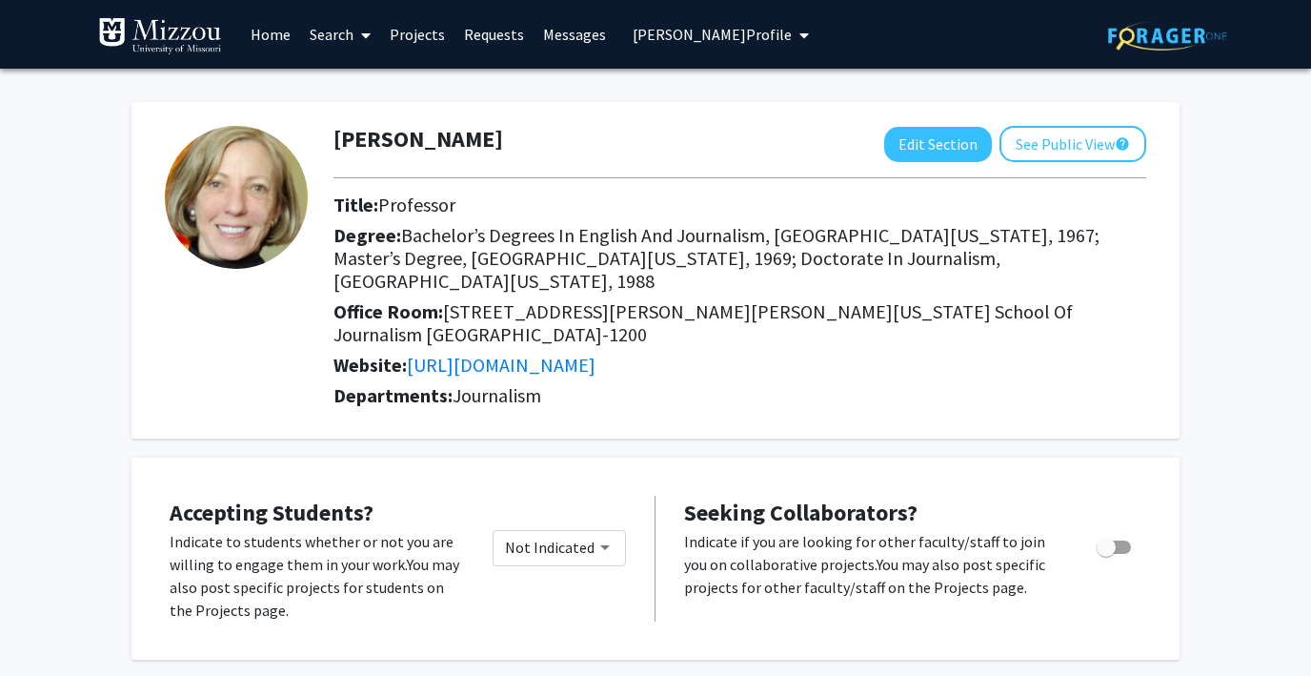
click at [655, 30] on span "Jeanne Abbott's Profile" at bounding box center [712, 34] width 159 height 19
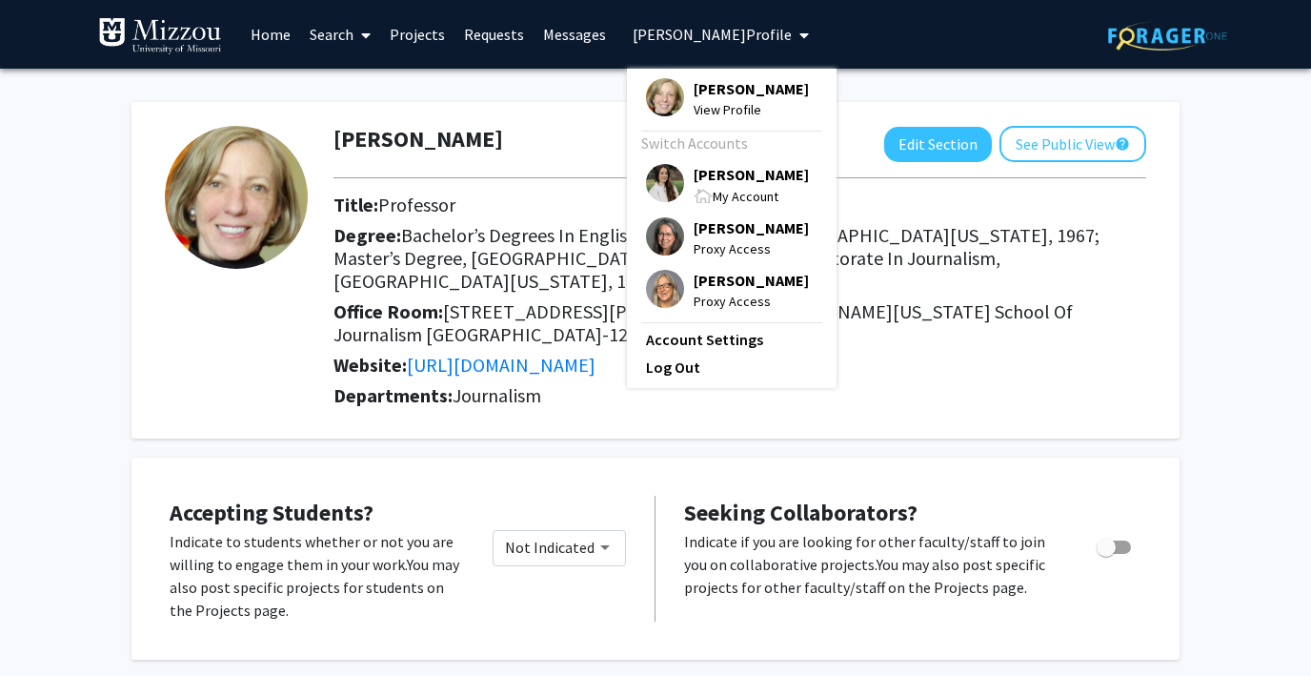
click at [659, 176] on img at bounding box center [665, 183] width 38 height 38
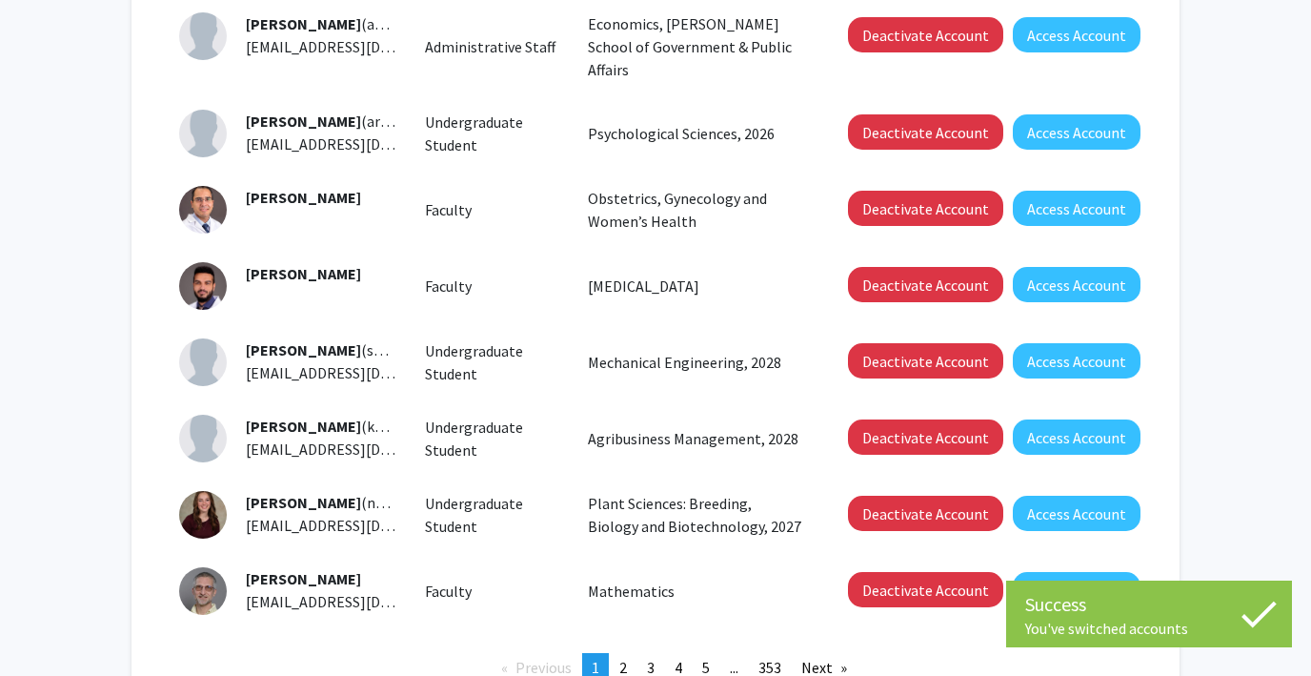
scroll to position [499, 0]
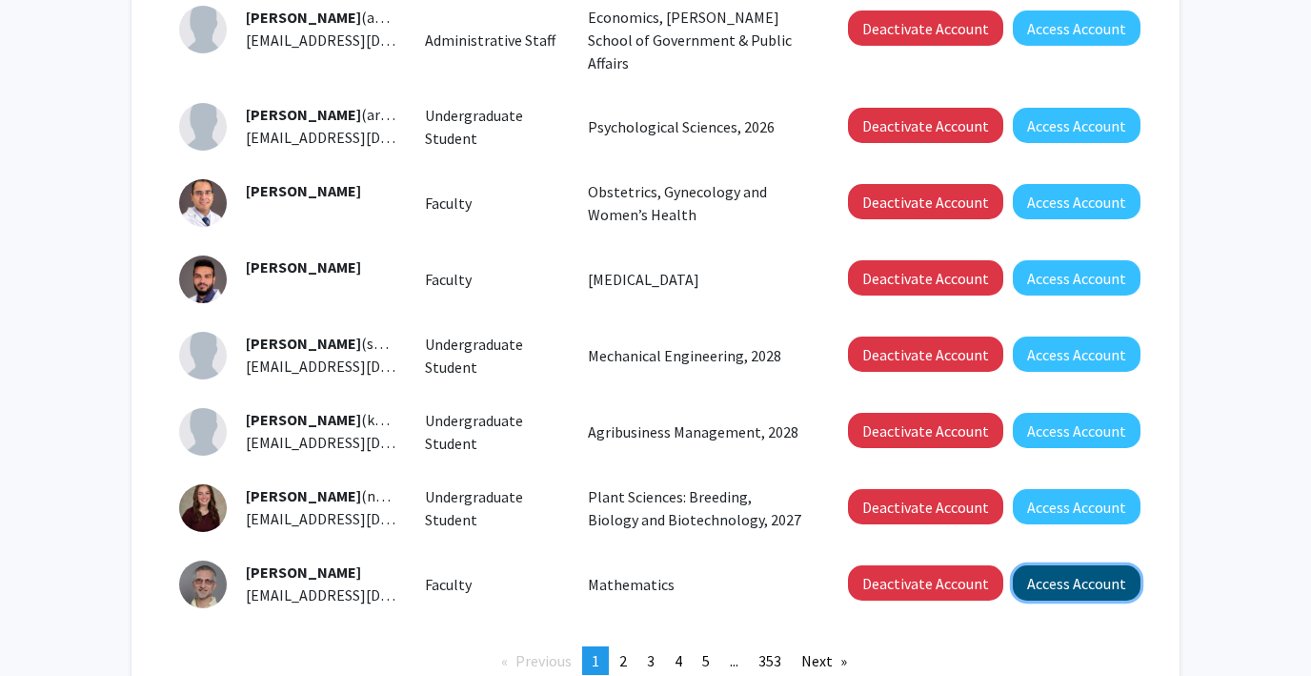
click at [1033, 565] on button "Access Account" at bounding box center [1077, 582] width 128 height 35
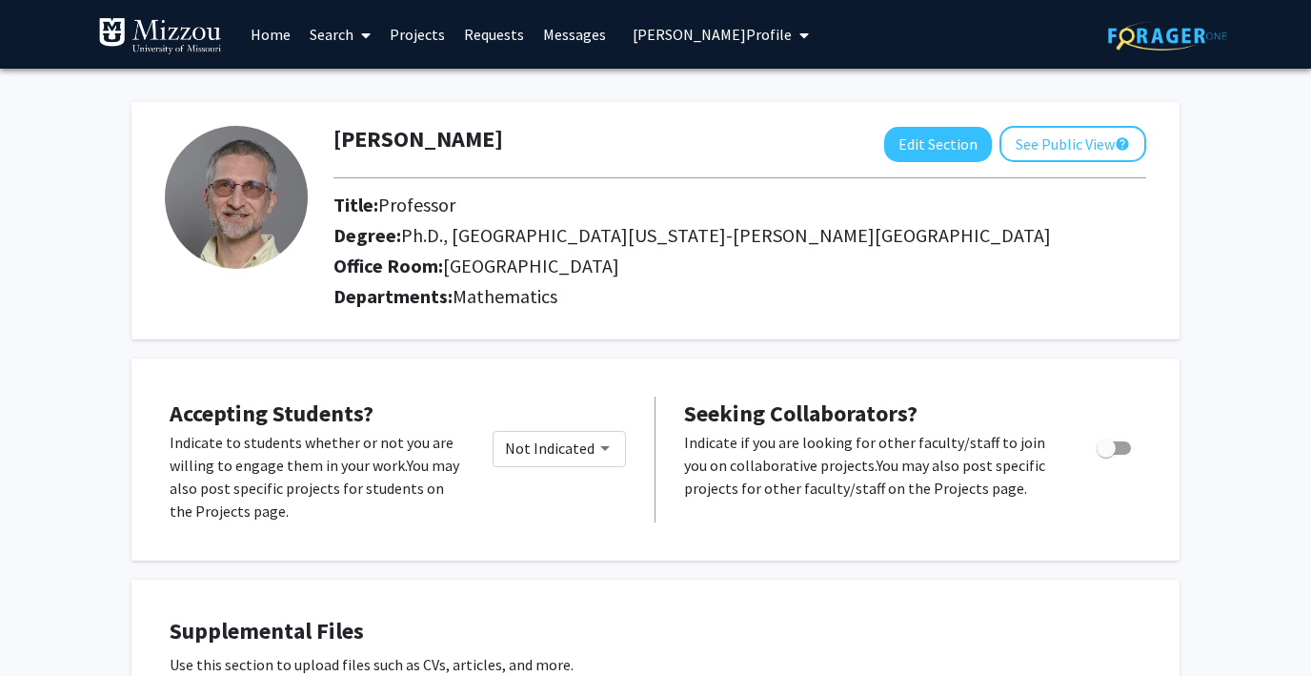
click at [637, 34] on span "Ian Aberbach's Profile" at bounding box center [712, 34] width 159 height 19
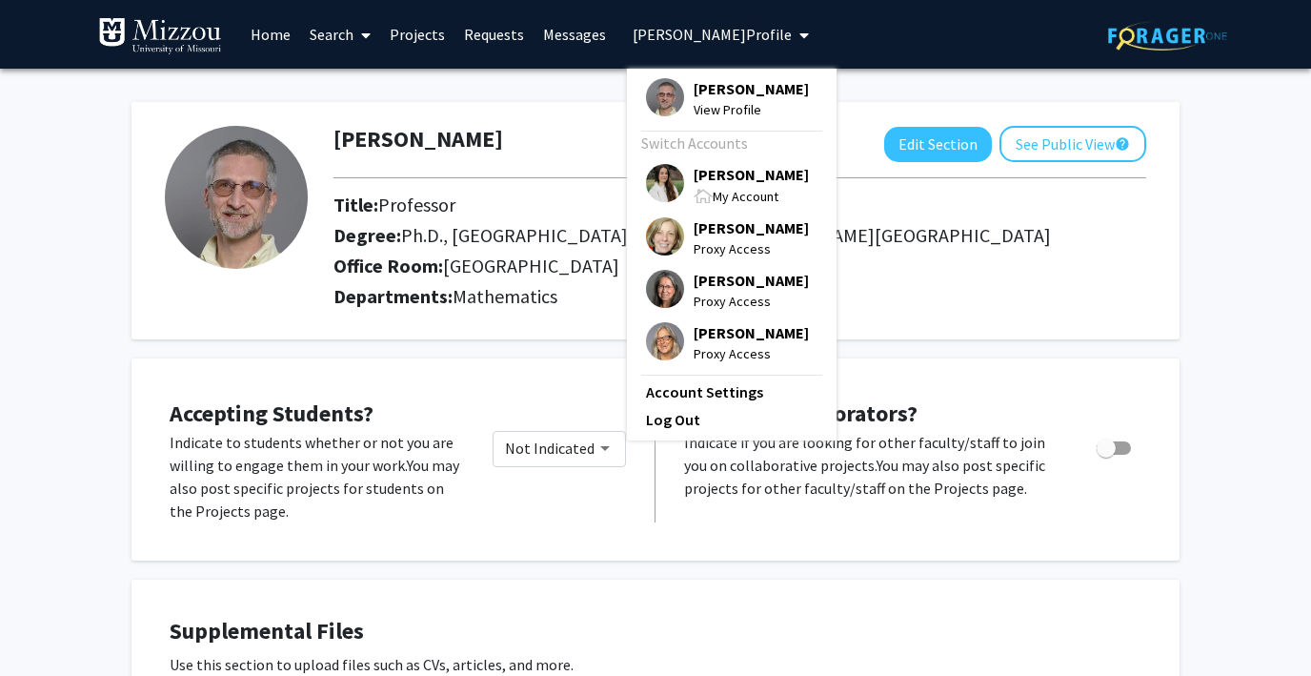
click at [663, 173] on img at bounding box center [665, 183] width 38 height 38
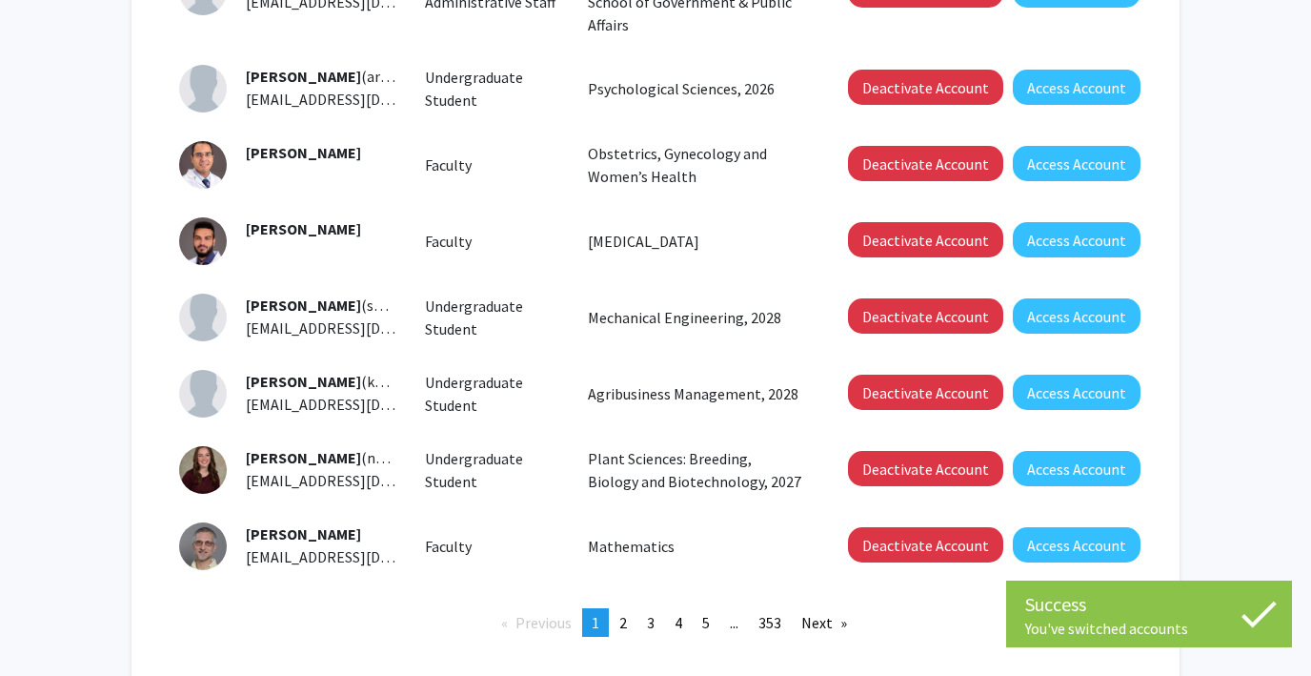
scroll to position [640, 0]
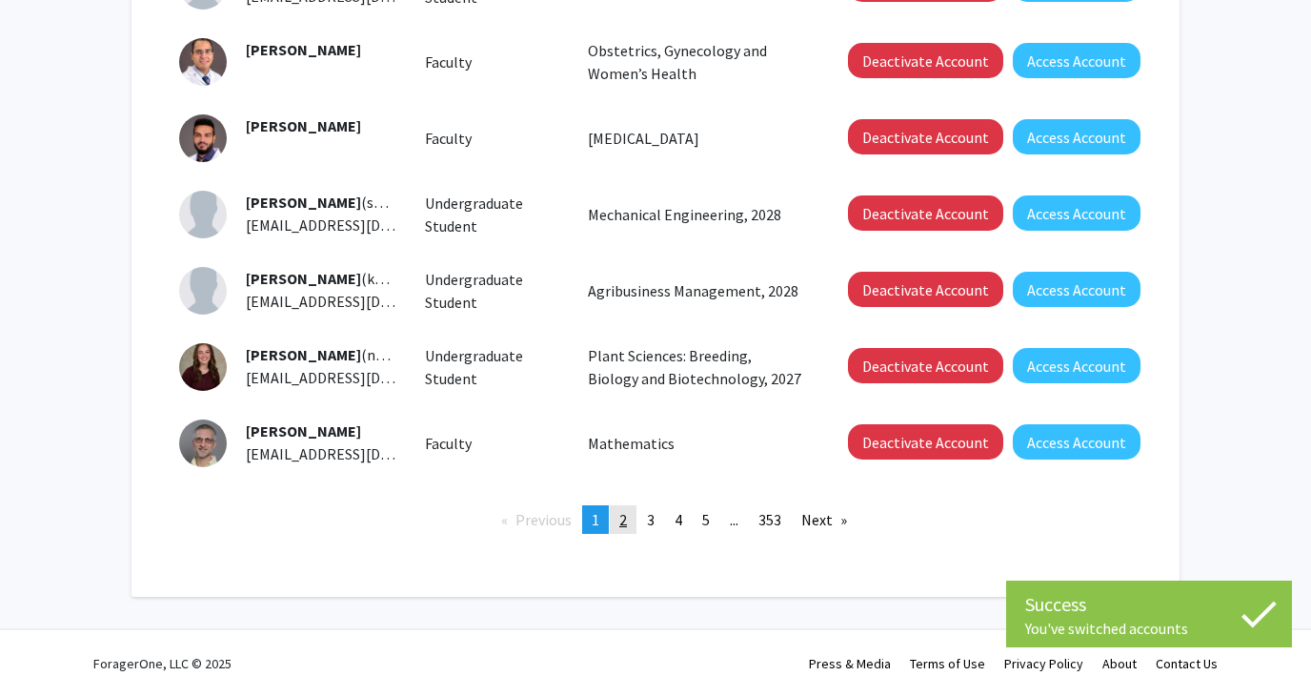
click at [616, 505] on link "page 2" at bounding box center [623, 519] width 27 height 29
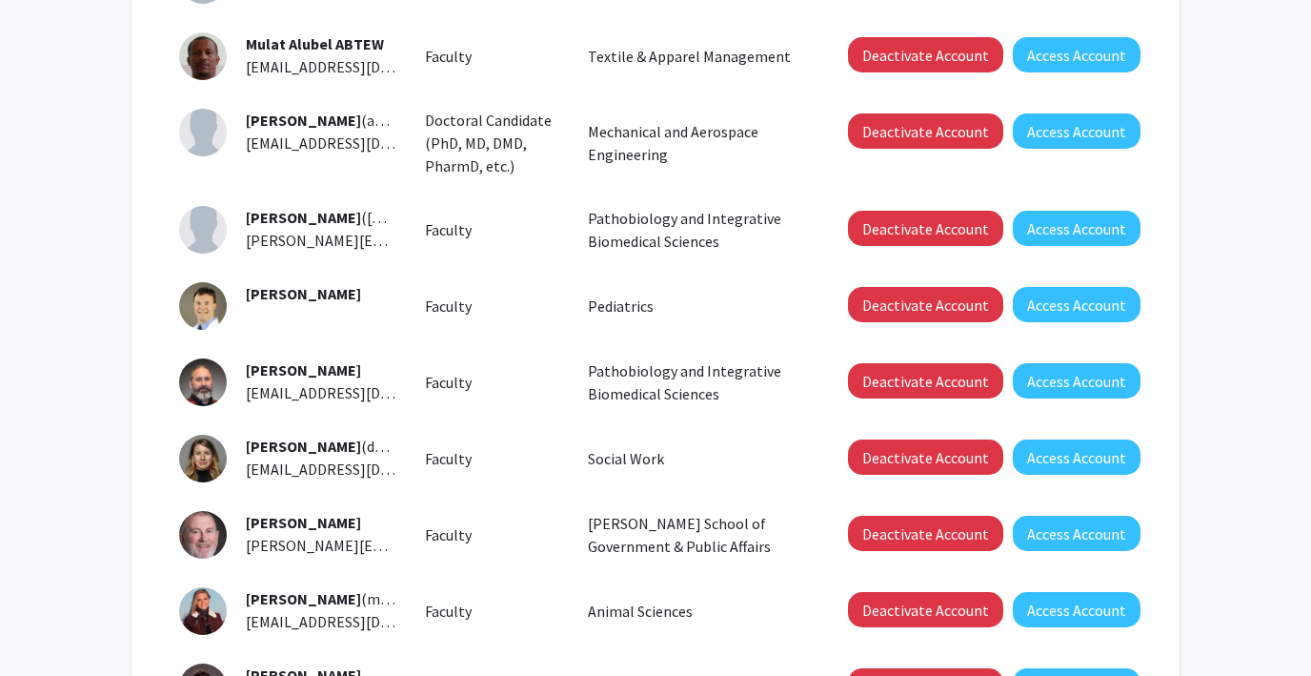
scroll to position [397, 0]
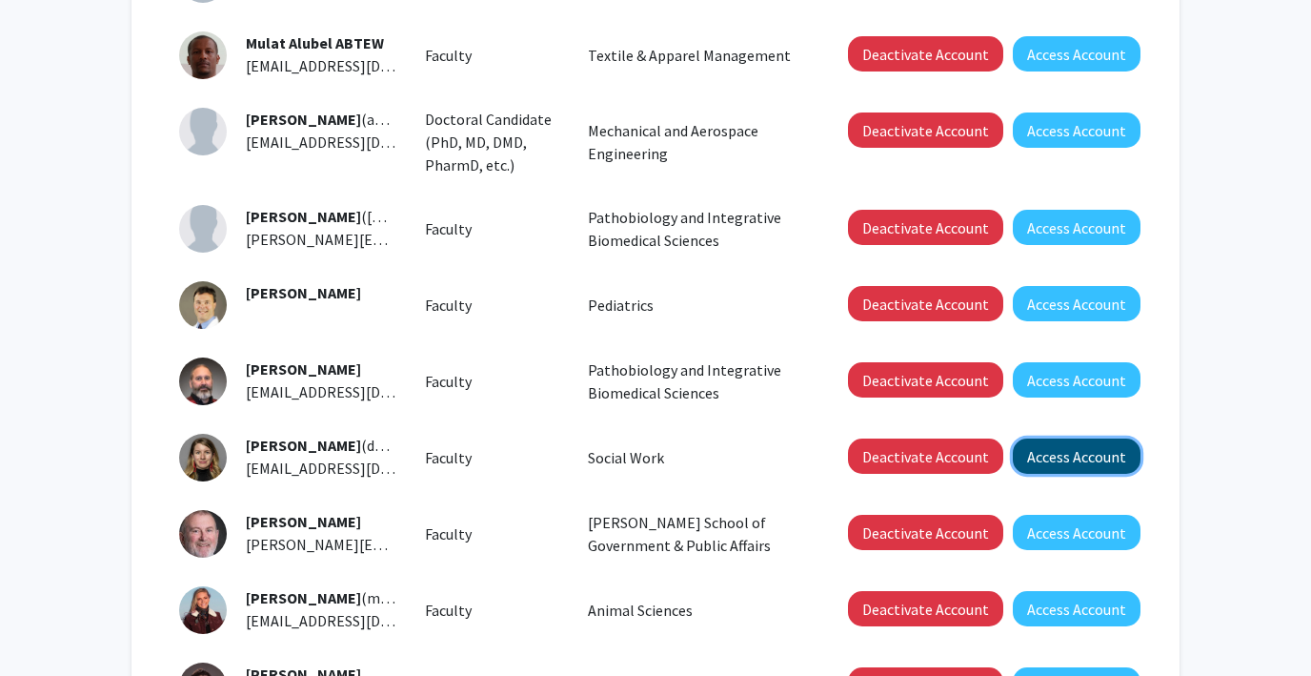
click at [1038, 471] on button "Access Account" at bounding box center [1077, 455] width 128 height 35
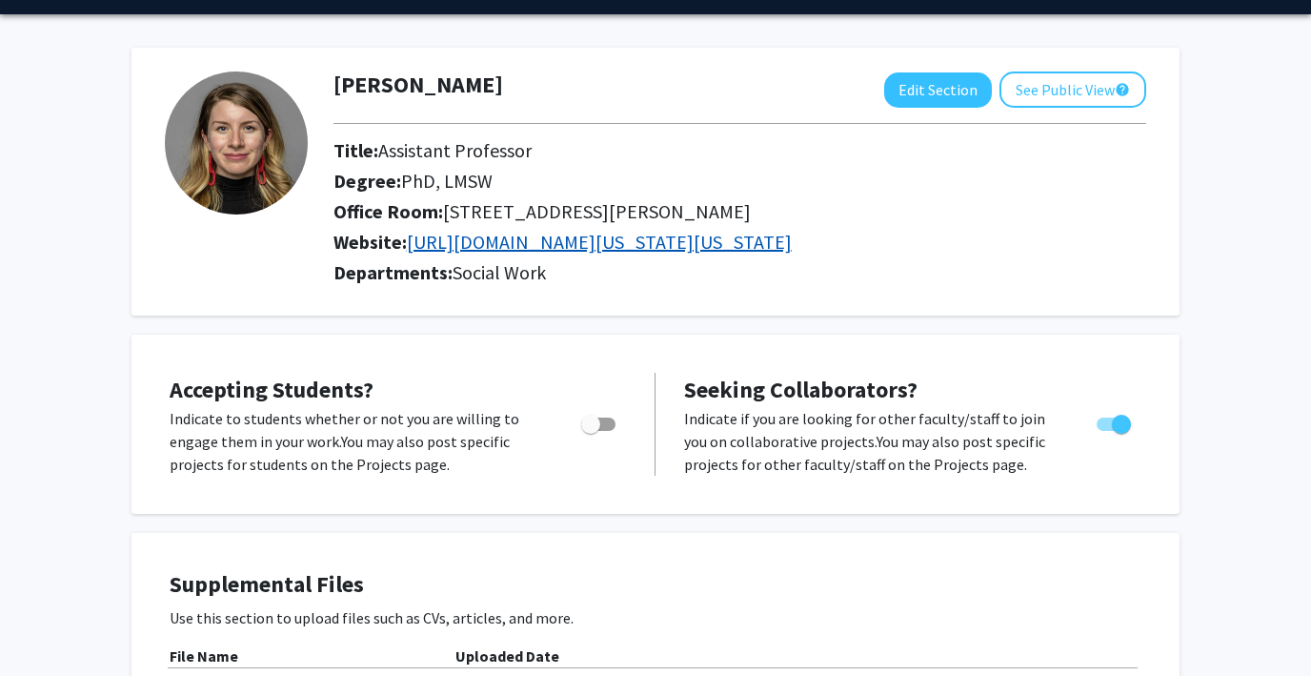
scroll to position [52, 0]
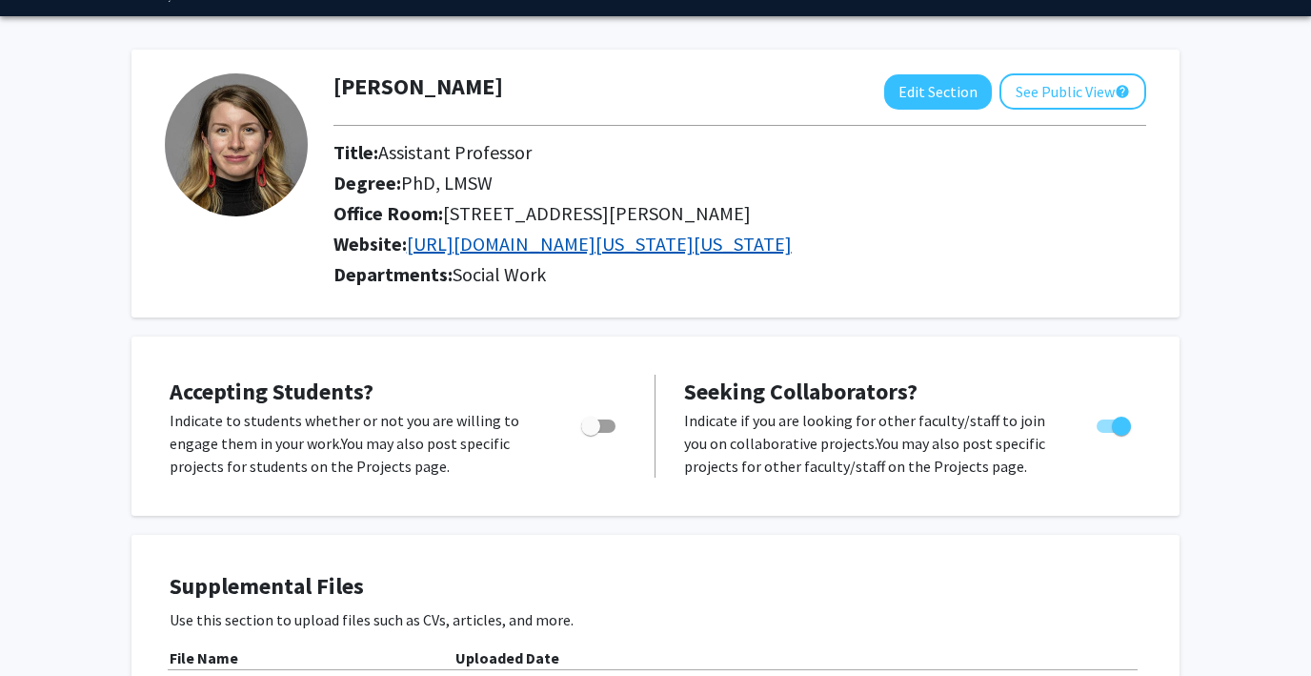
click at [662, 244] on link "https://healthsciences.missouri.edu/social-work/research/collaborative-for-miss…" at bounding box center [599, 244] width 385 height 24
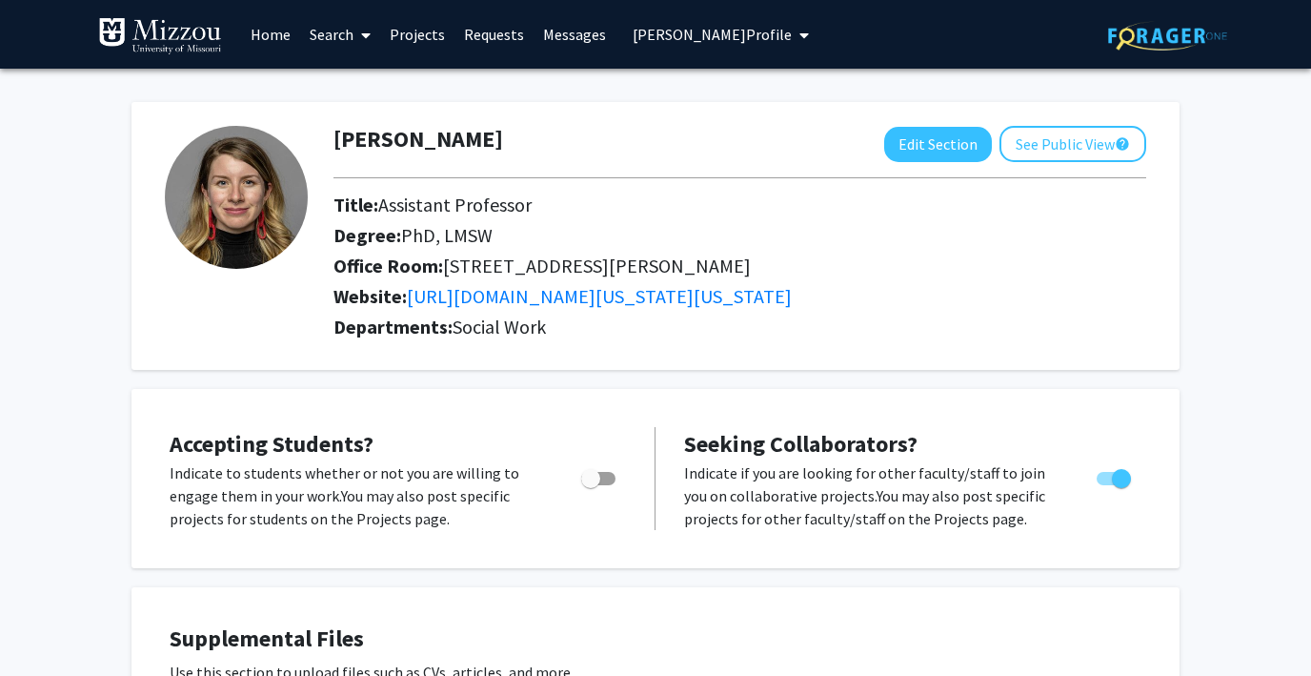
click at [675, 30] on span "Dani Adams's Profile" at bounding box center [712, 34] width 159 height 19
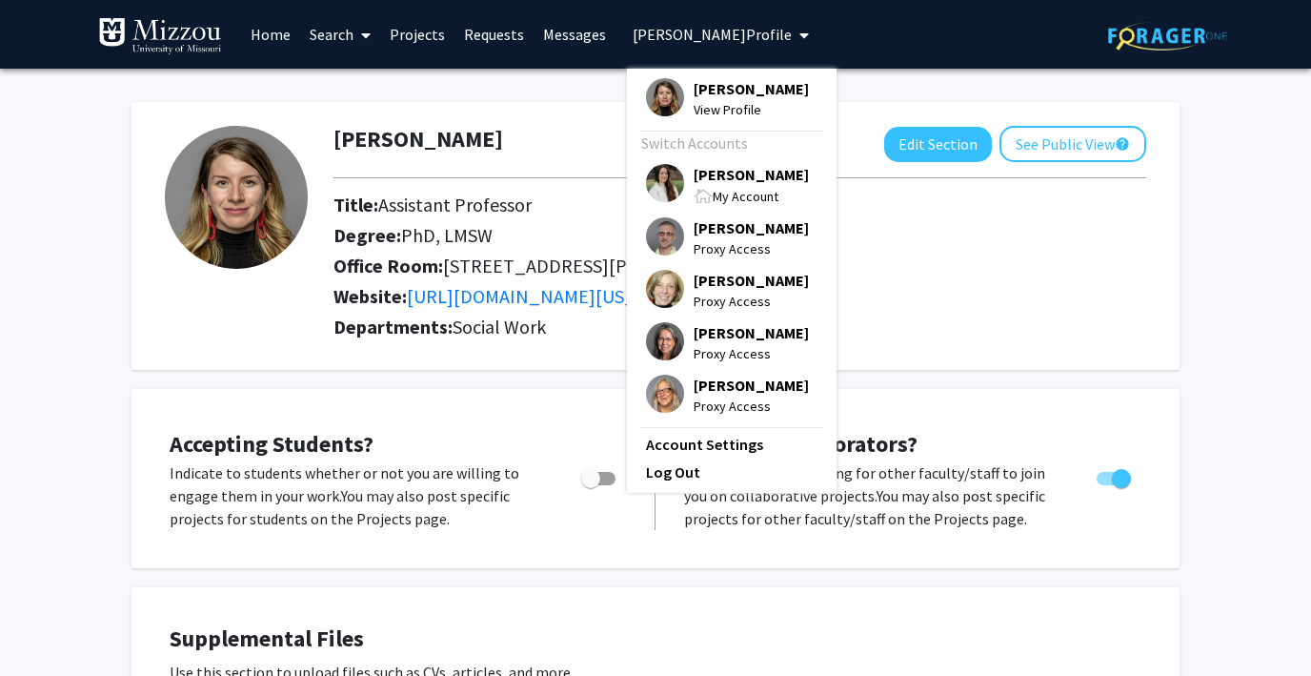
click at [657, 167] on img at bounding box center [665, 183] width 38 height 38
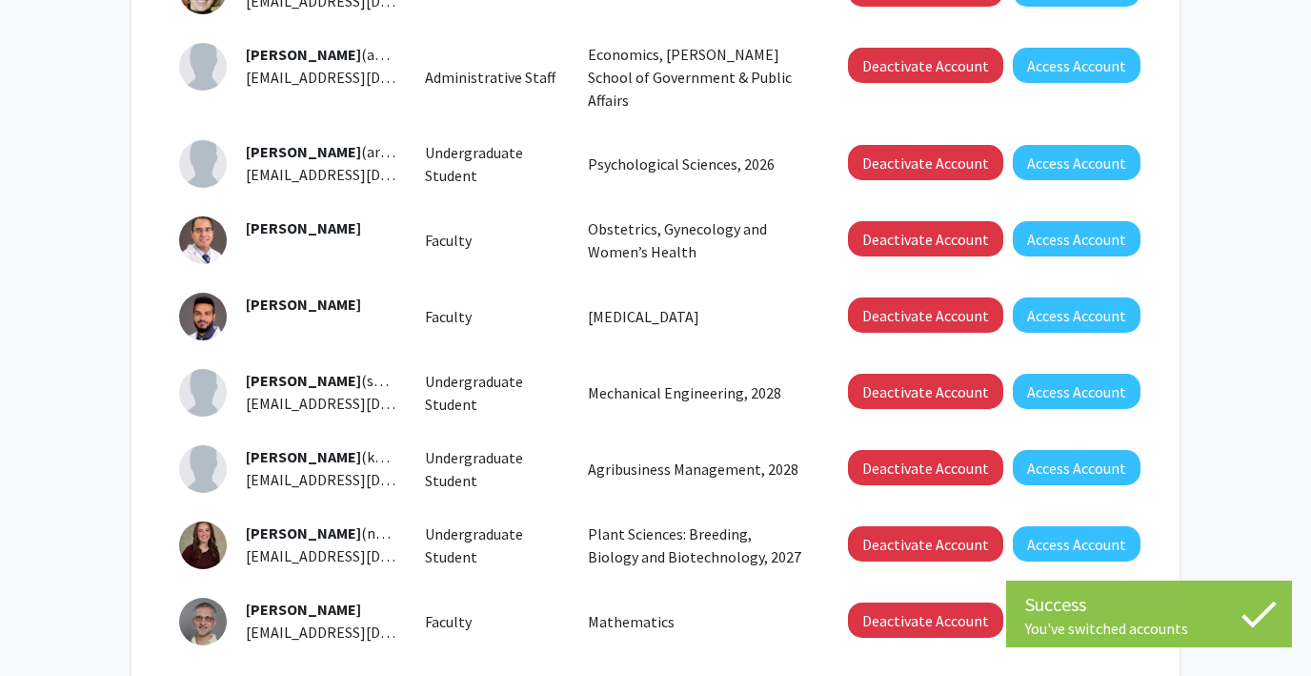
scroll to position [640, 0]
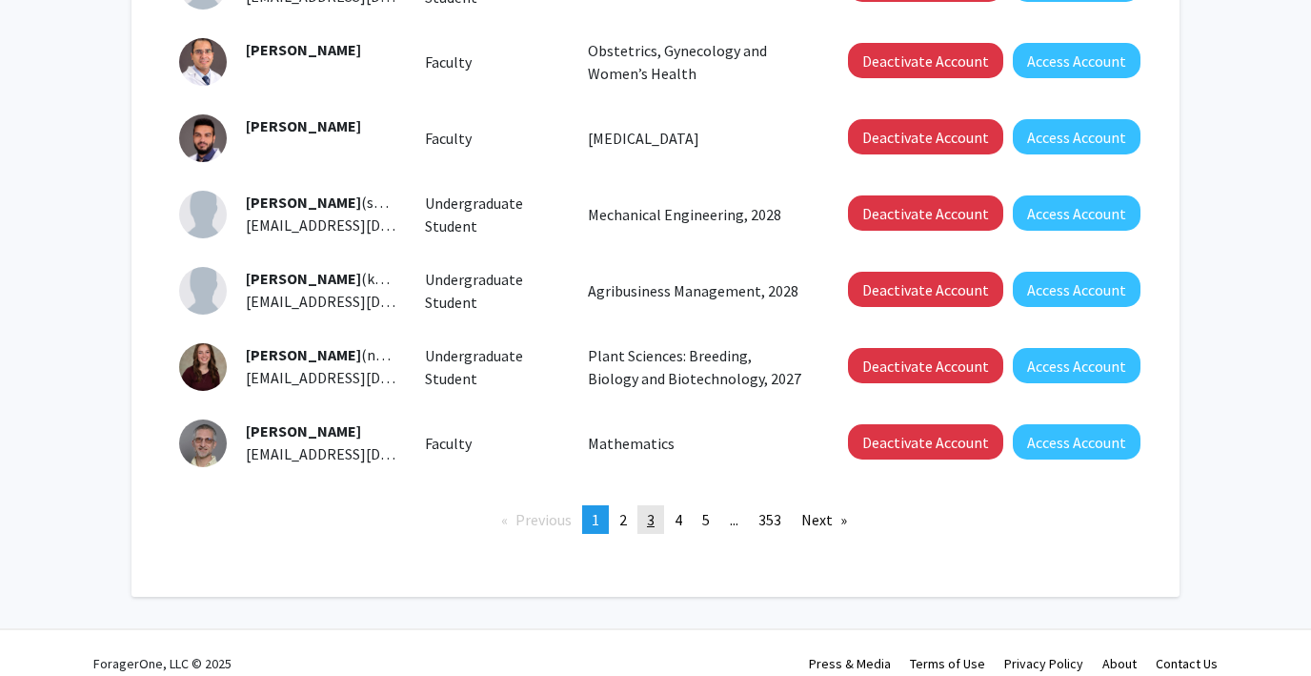
click at [647, 510] on span "3" at bounding box center [651, 519] width 8 height 19
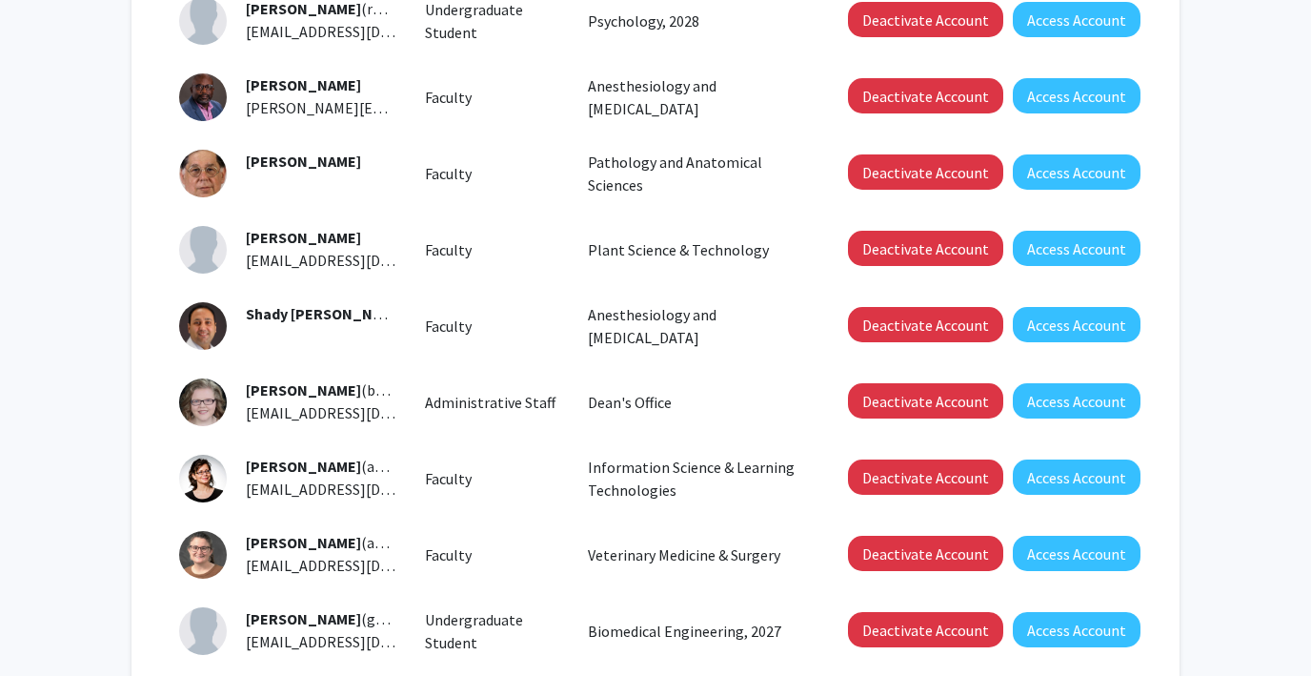
scroll to position [361, 0]
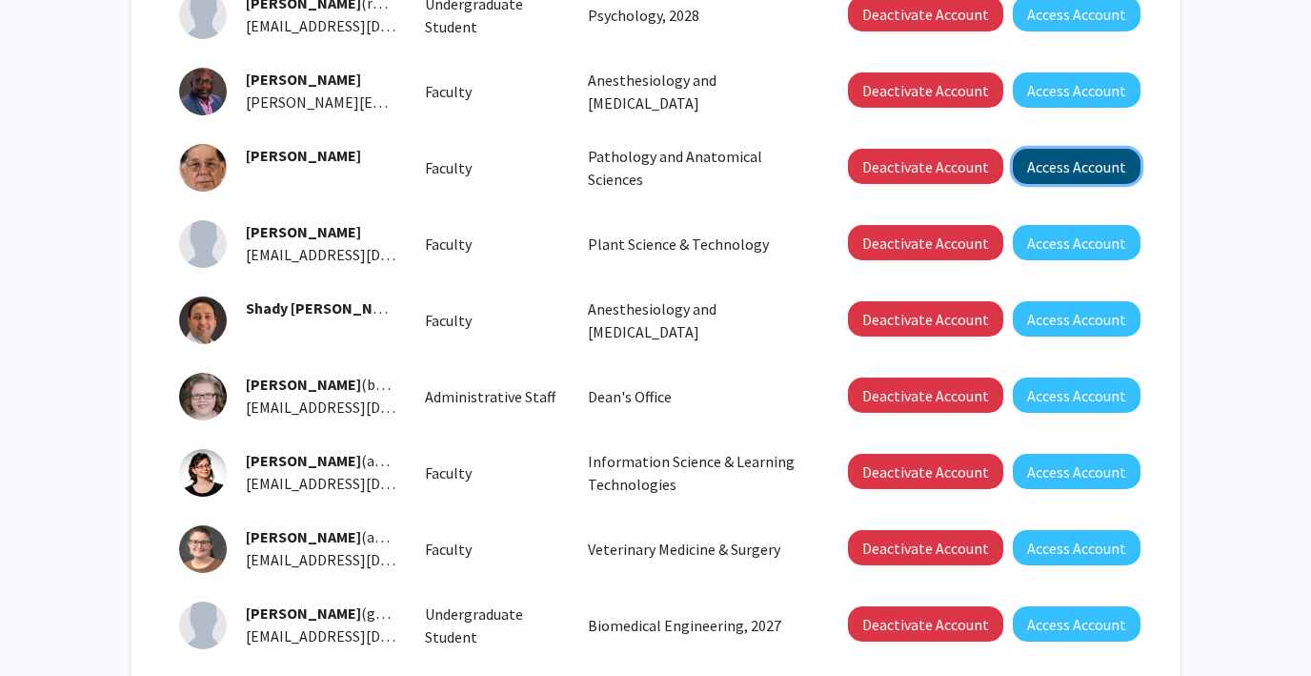
click at [1057, 165] on button "Access Account" at bounding box center [1077, 166] width 128 height 35
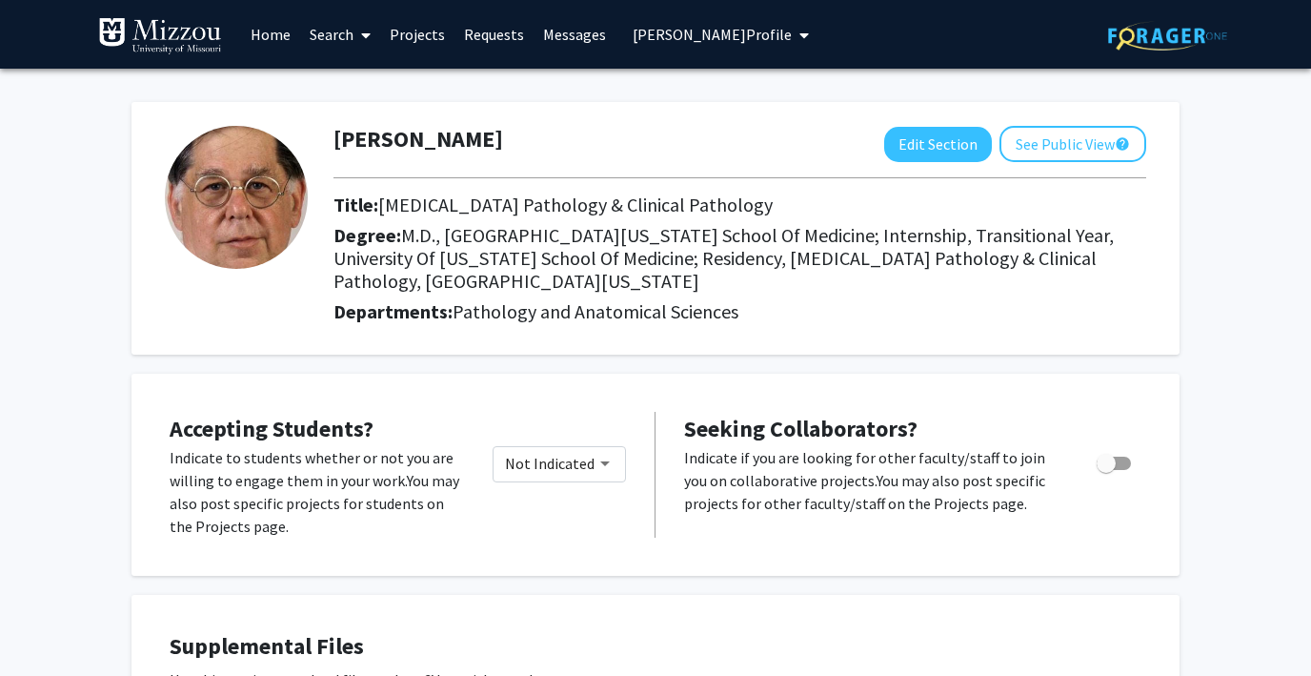
click at [644, 37] on span "Edward Adelstein's Profile" at bounding box center [712, 34] width 159 height 19
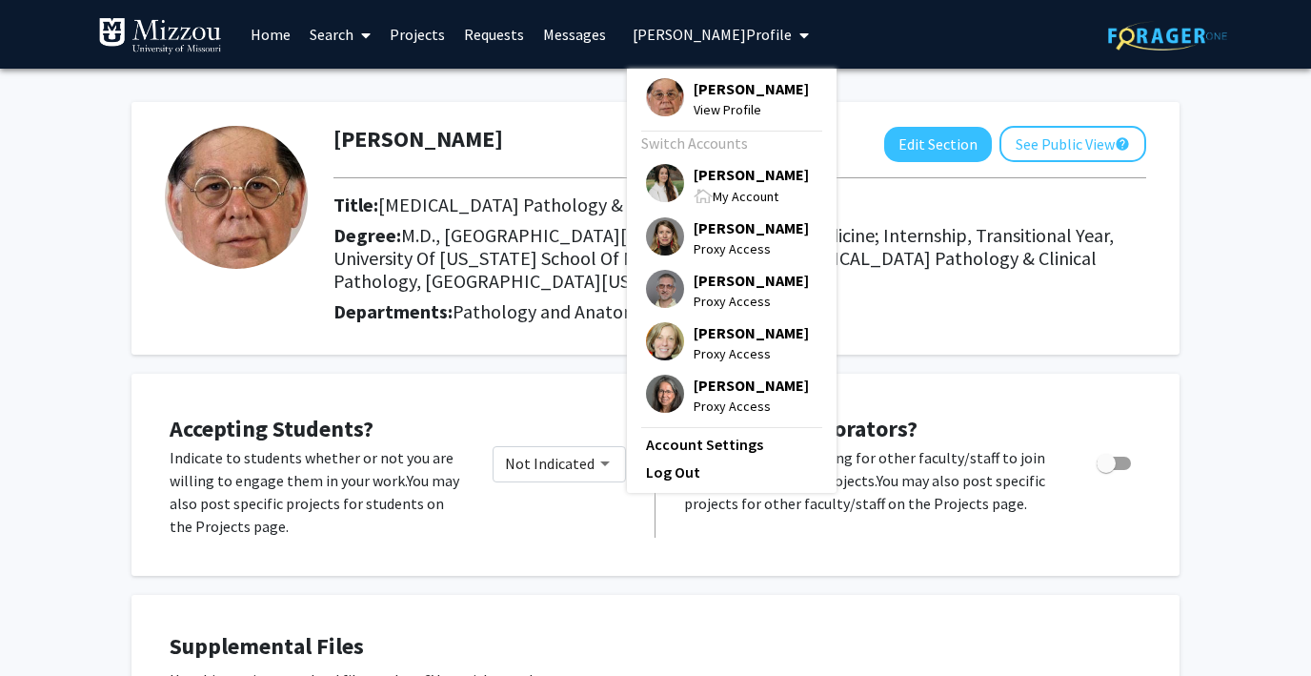
click at [649, 186] on img at bounding box center [665, 183] width 38 height 38
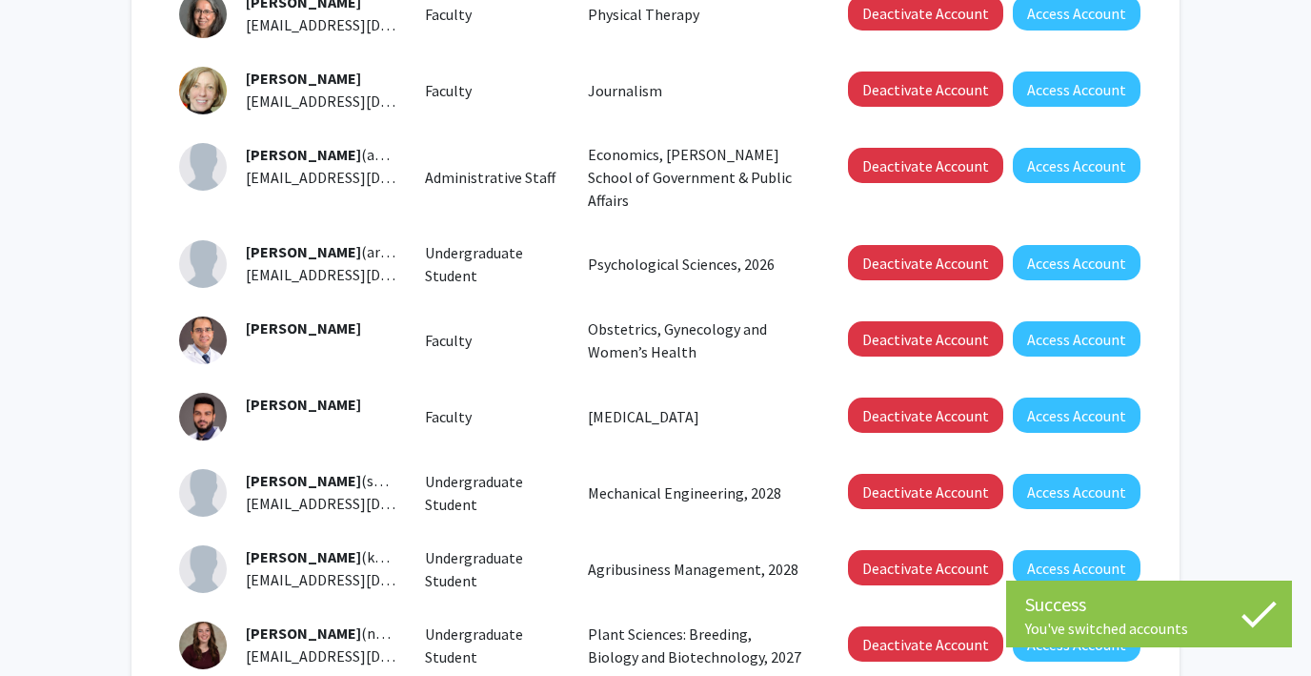
scroll to position [640, 0]
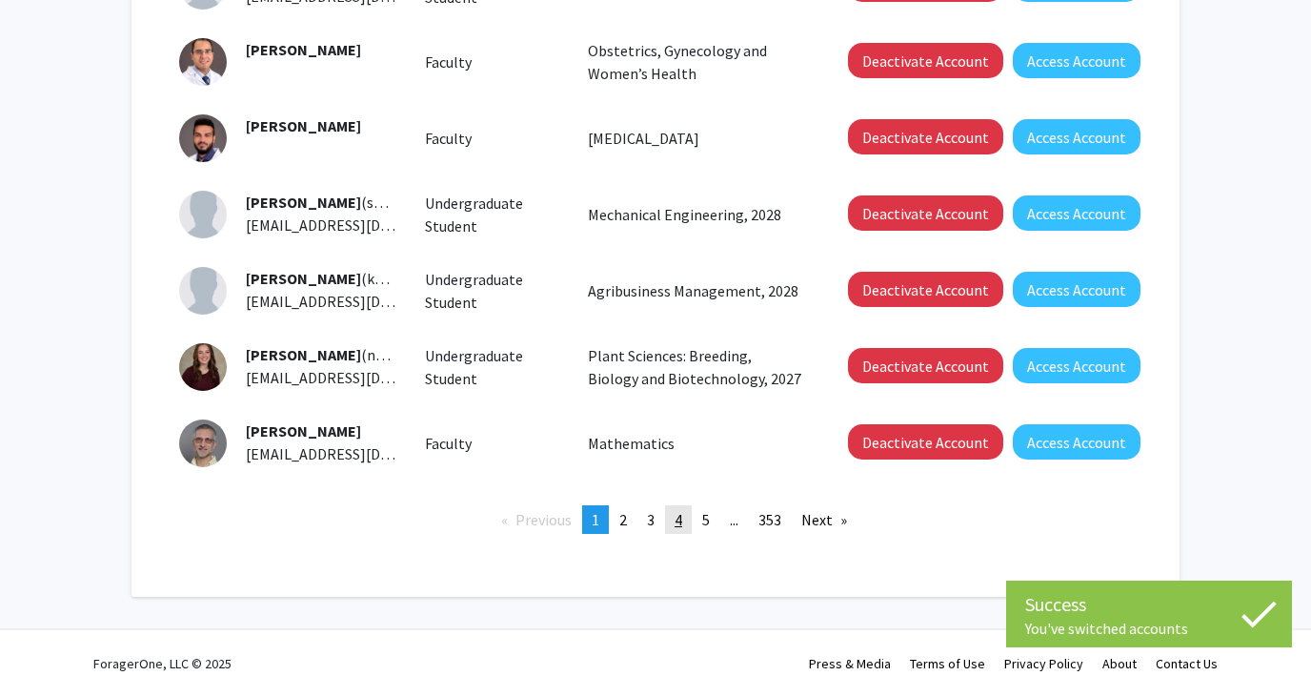
click at [676, 510] on span "4" at bounding box center [679, 519] width 8 height 19
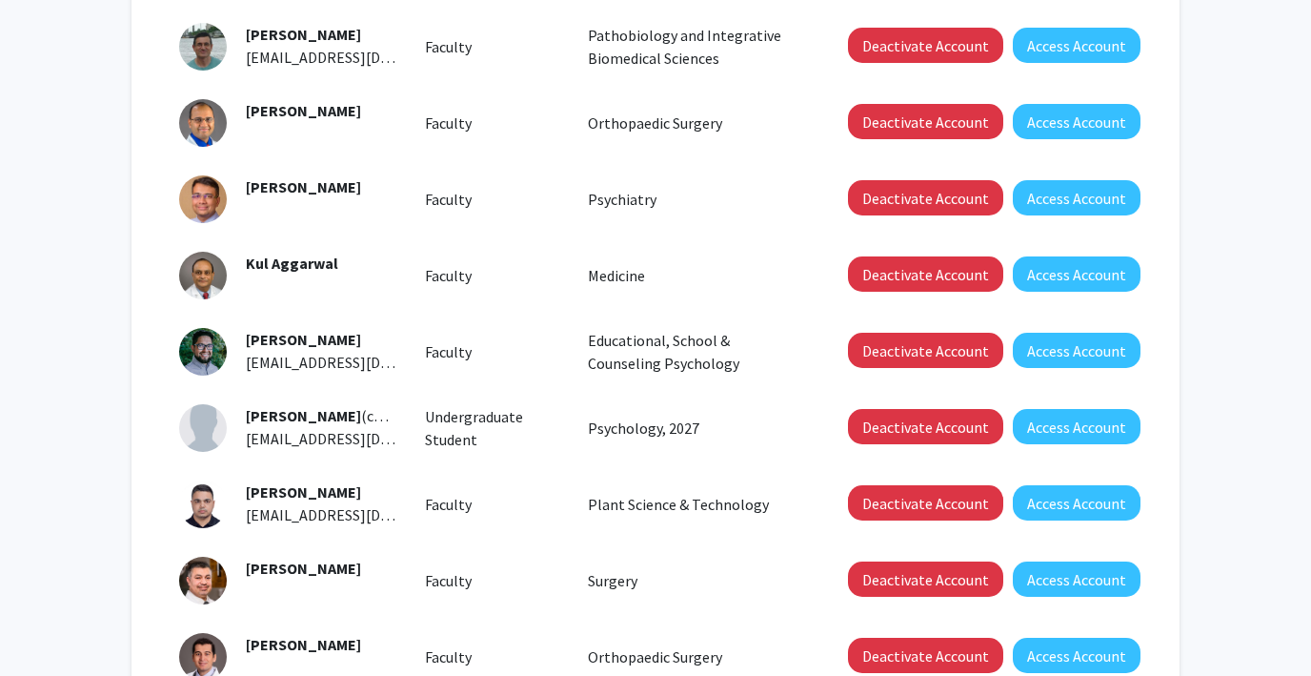
scroll to position [525, 0]
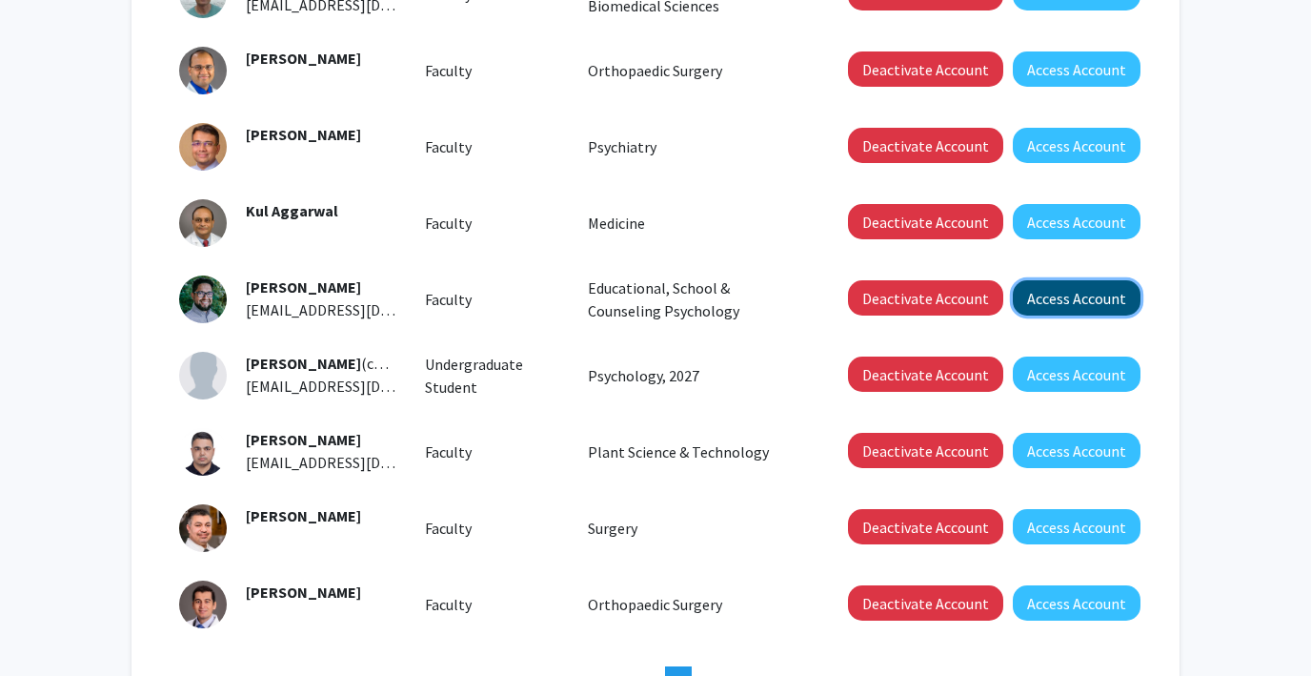
click at [1061, 303] on button "Access Account" at bounding box center [1077, 297] width 128 height 35
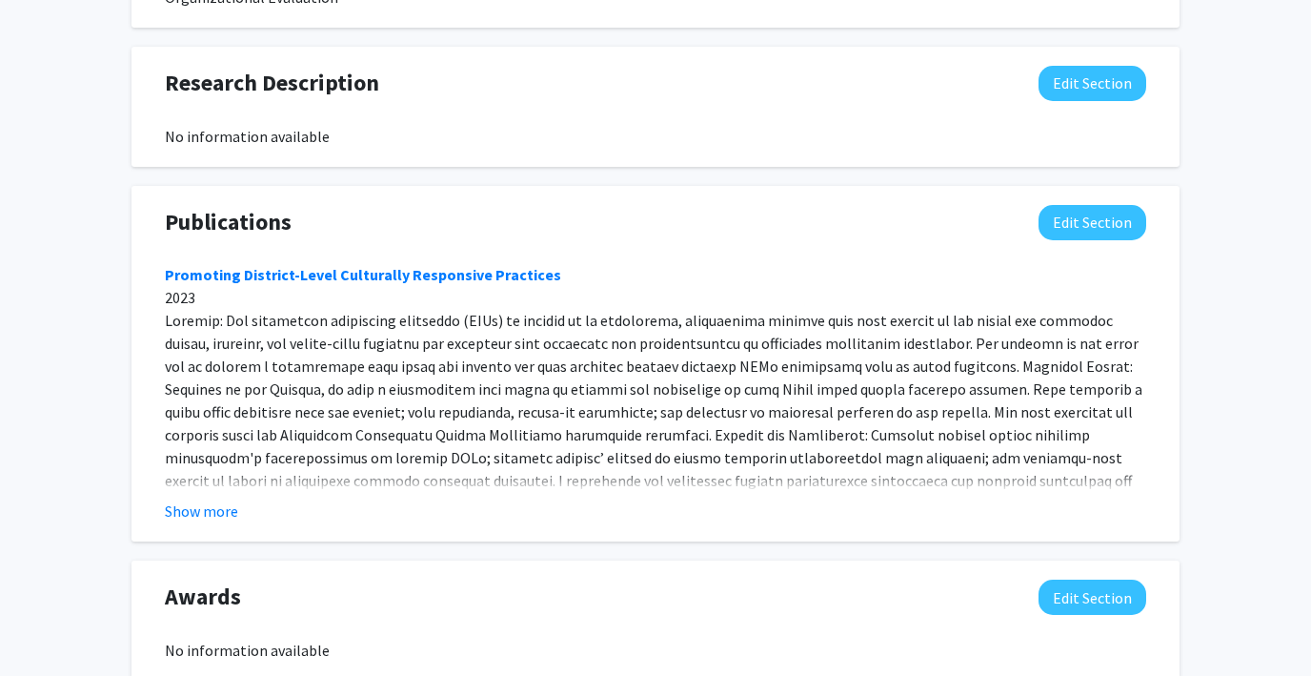
scroll to position [1183, 0]
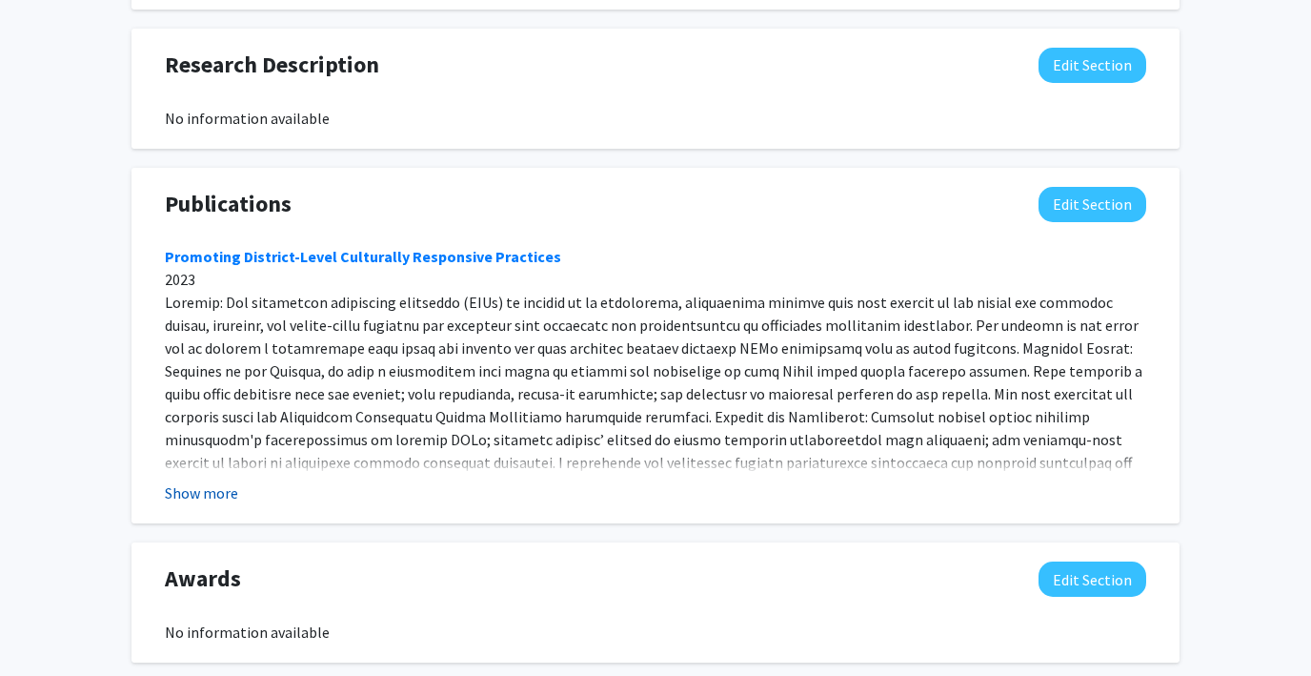
click at [193, 481] on button "Show more" at bounding box center [201, 492] width 73 height 23
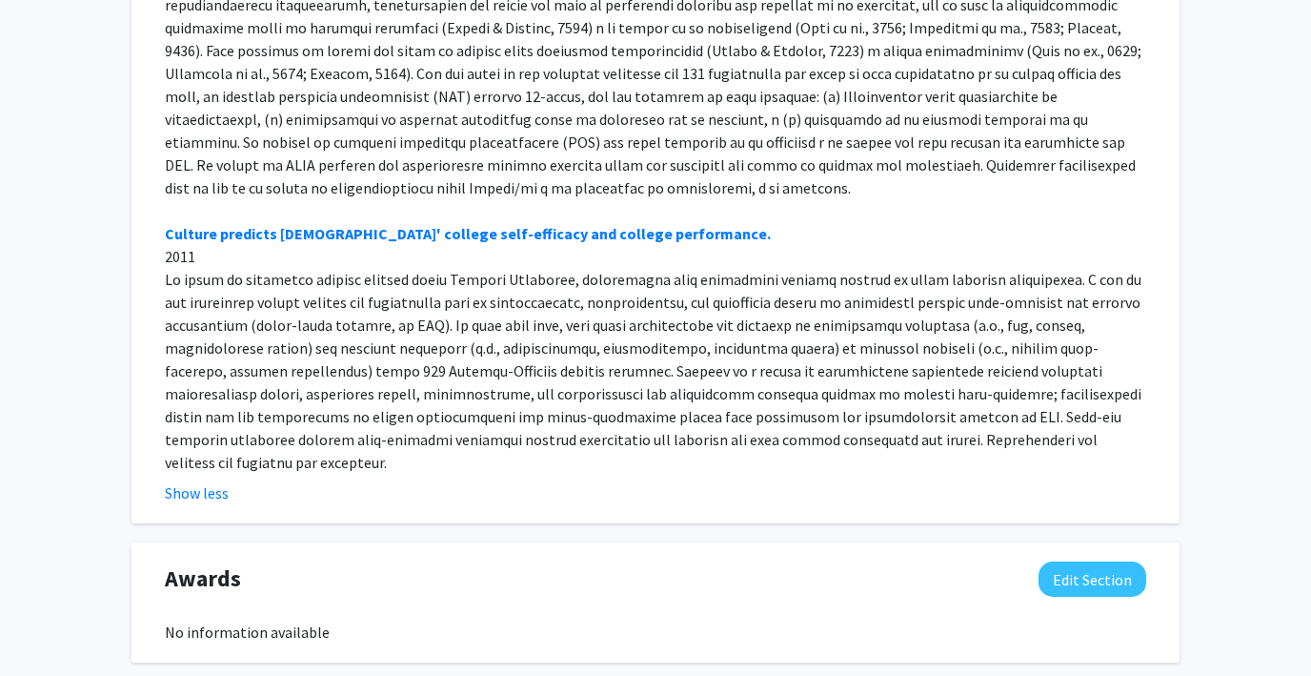
scroll to position [2044, 0]
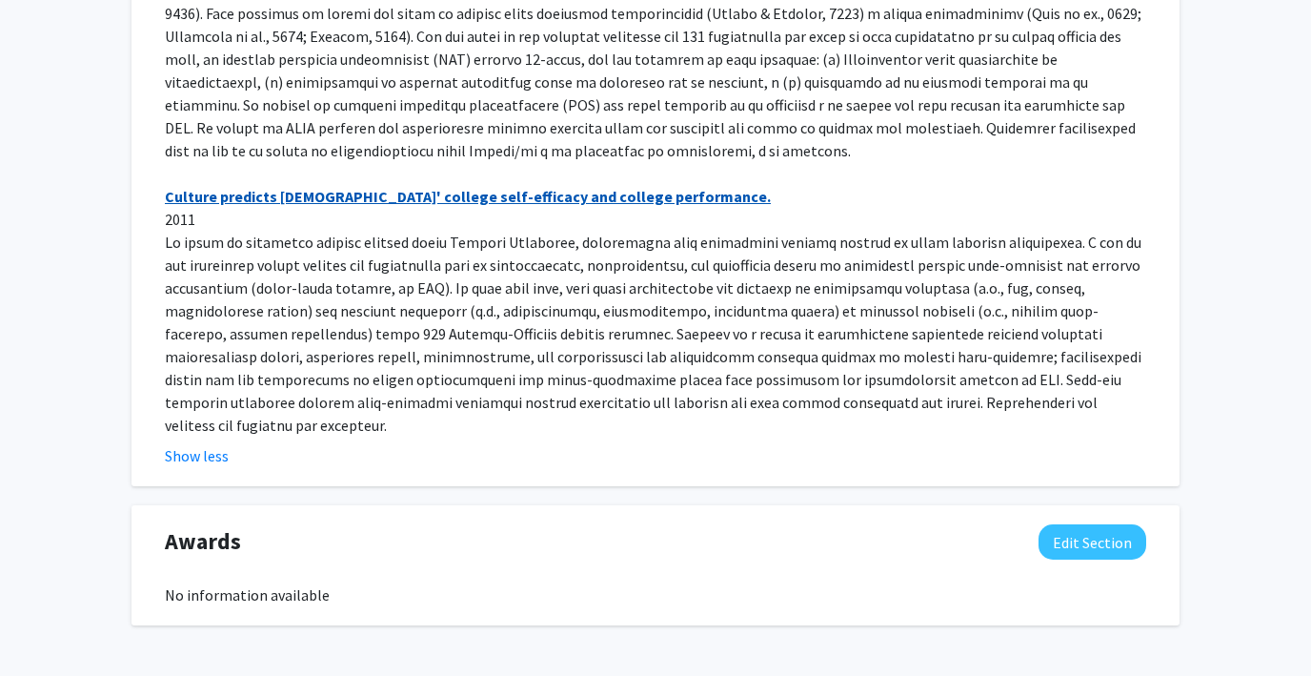
click at [374, 187] on link "Culture predicts Mexican Americans' college self-efficacy and college performan…" at bounding box center [468, 196] width 606 height 19
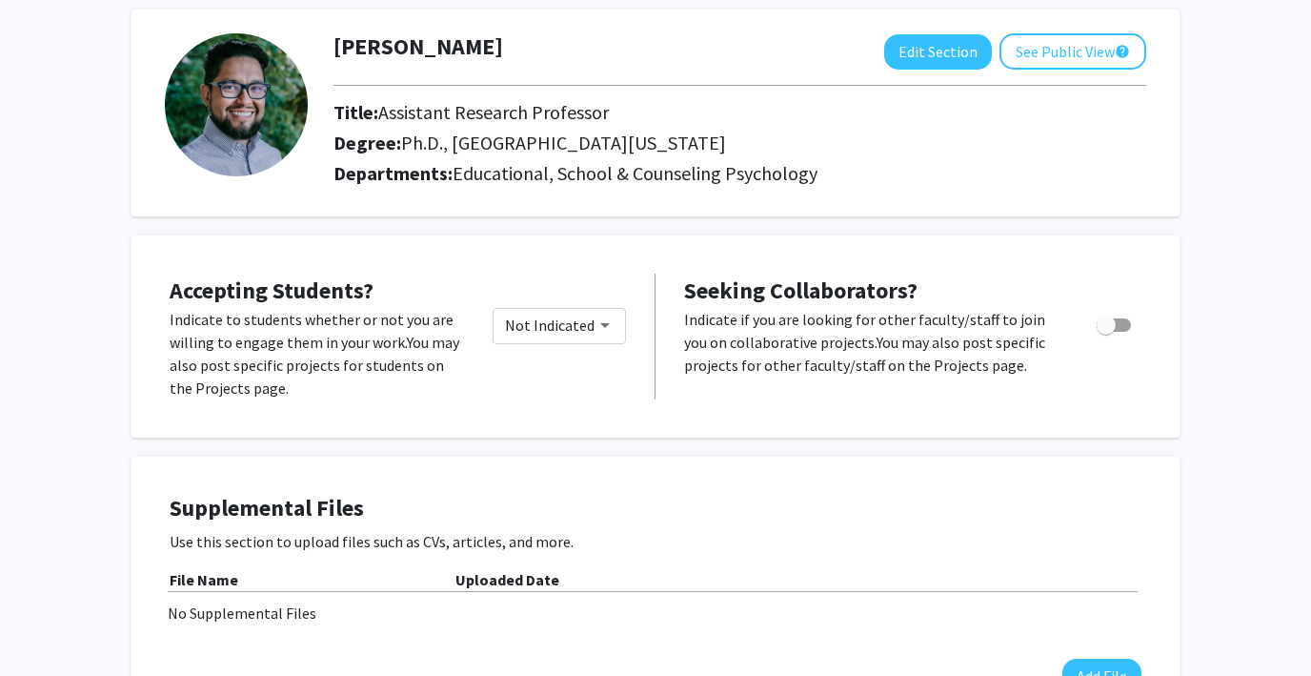
scroll to position [0, 0]
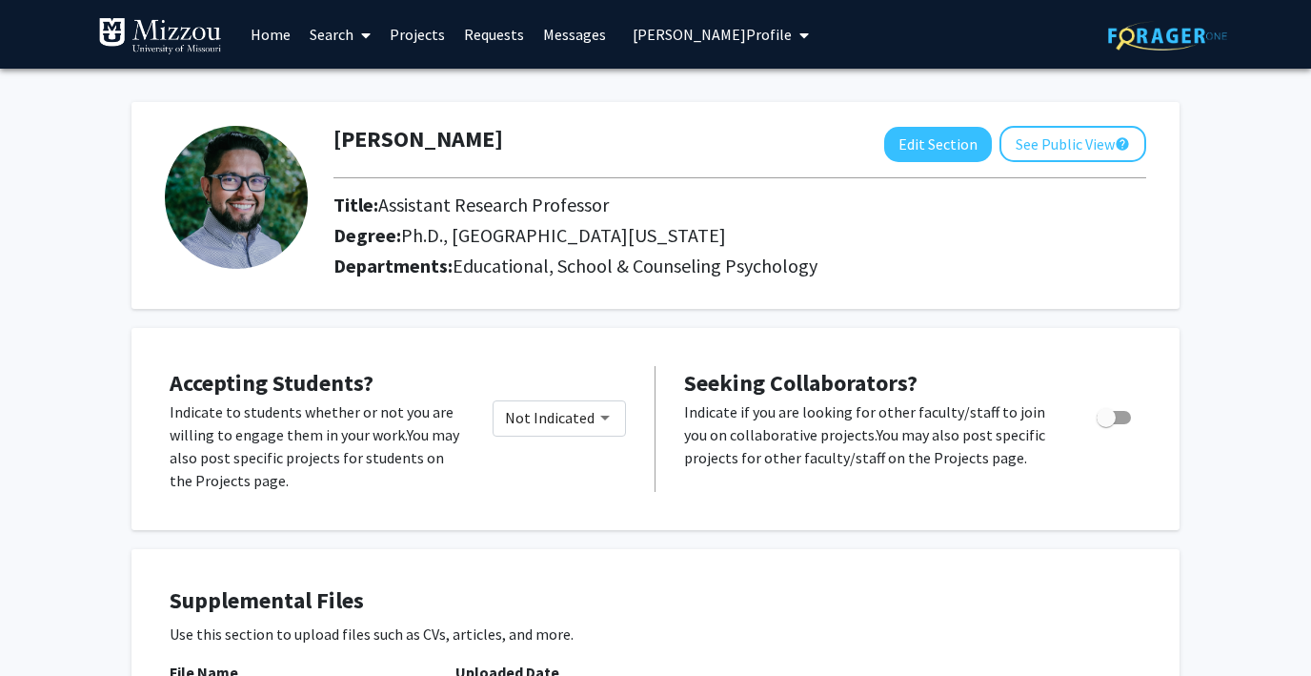
click at [279, 33] on link "Home" at bounding box center [270, 34] width 59 height 67
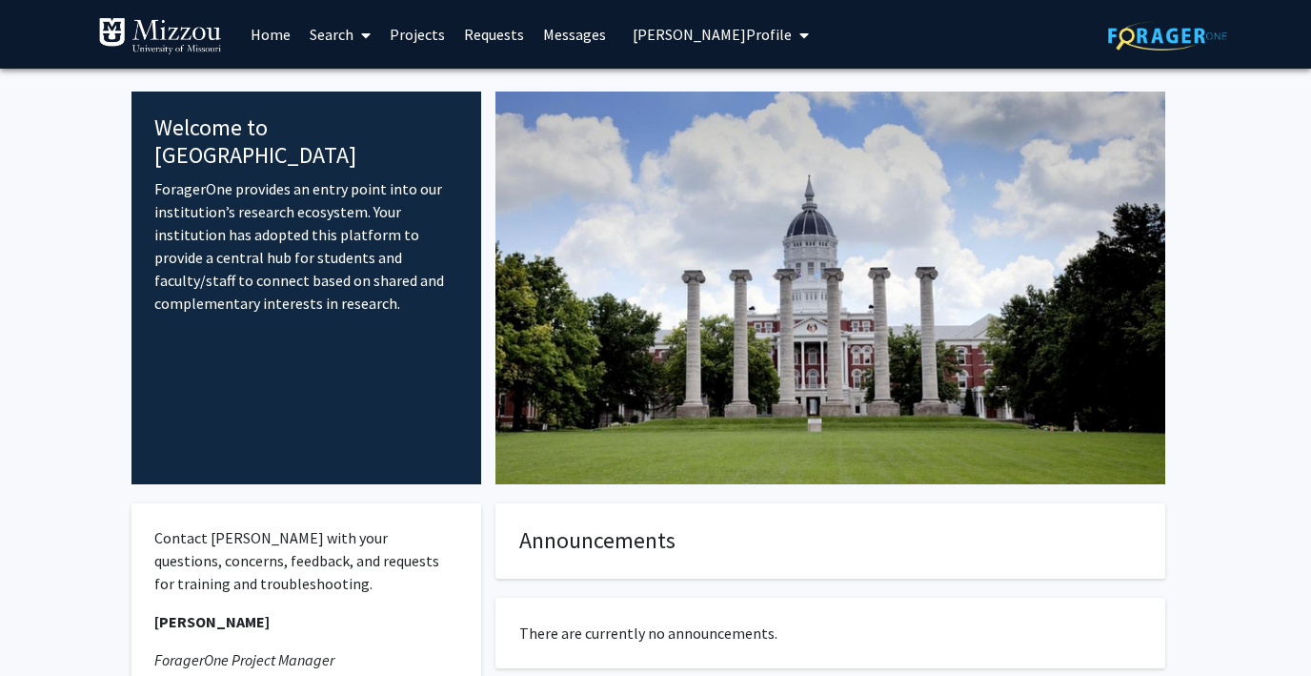
click at [413, 33] on link "Projects" at bounding box center [417, 34] width 74 height 67
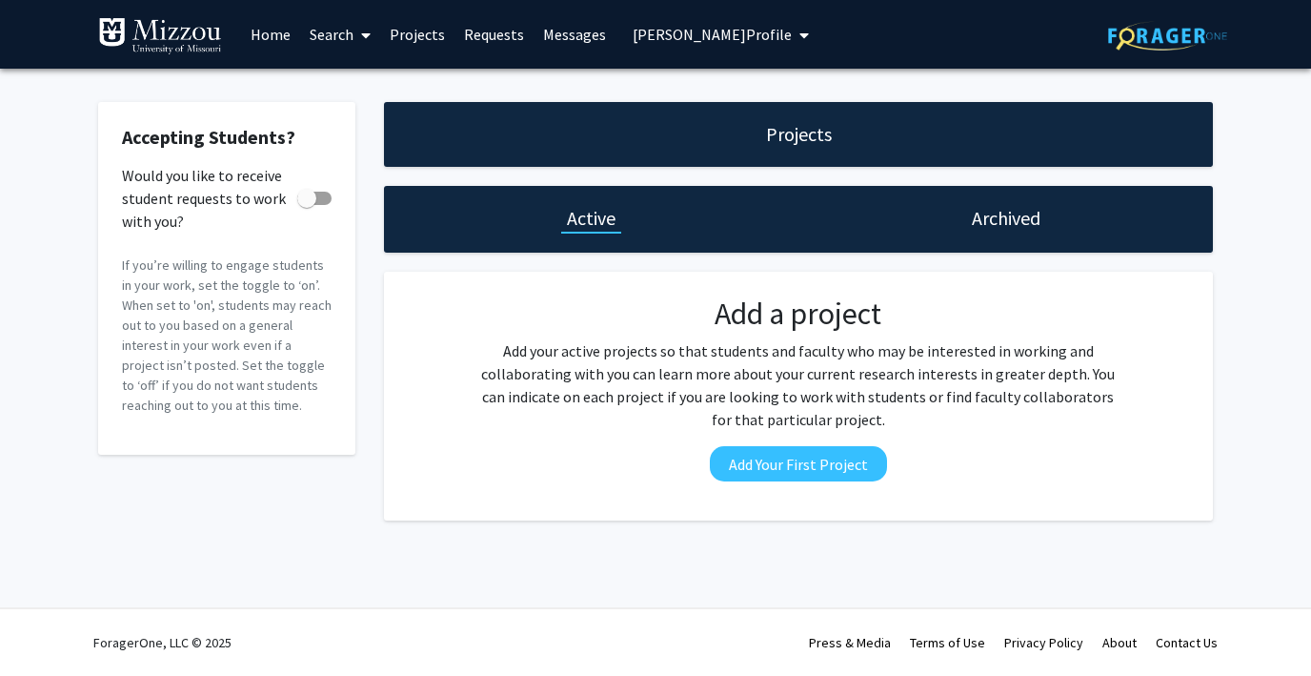
click at [675, 28] on span "David Aguayo's Profile" at bounding box center [712, 34] width 159 height 19
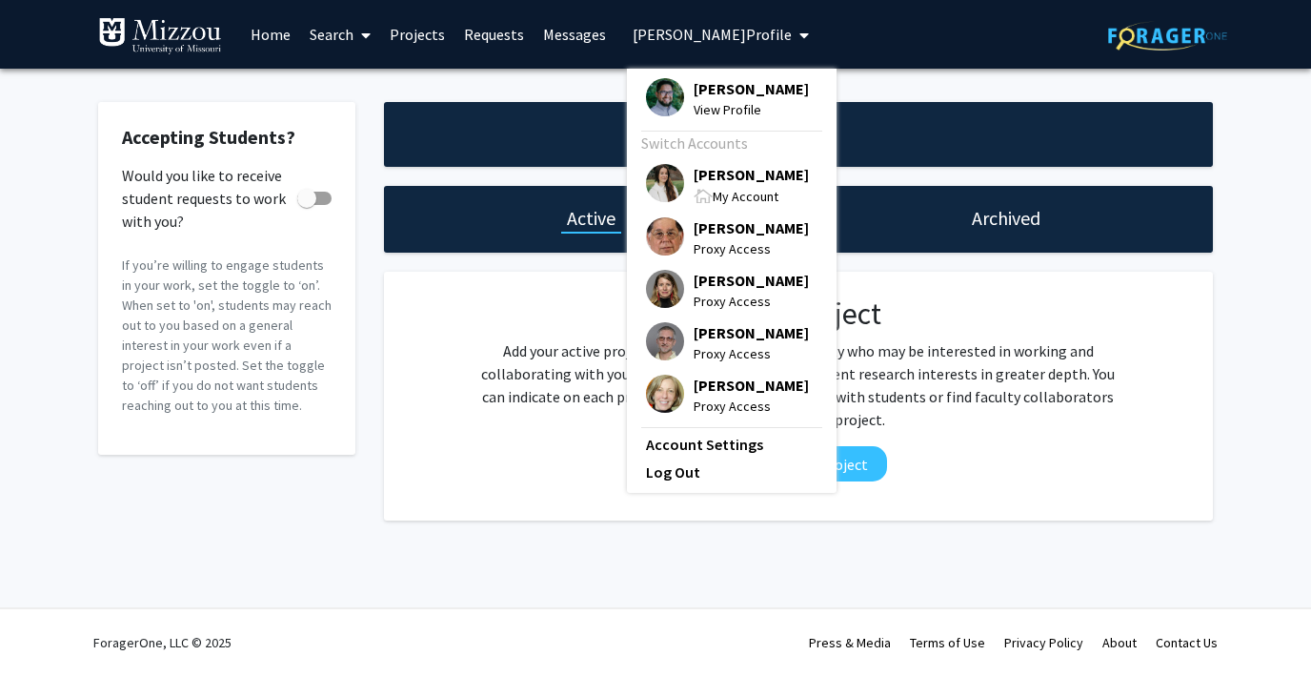
click at [656, 180] on img at bounding box center [665, 183] width 38 height 38
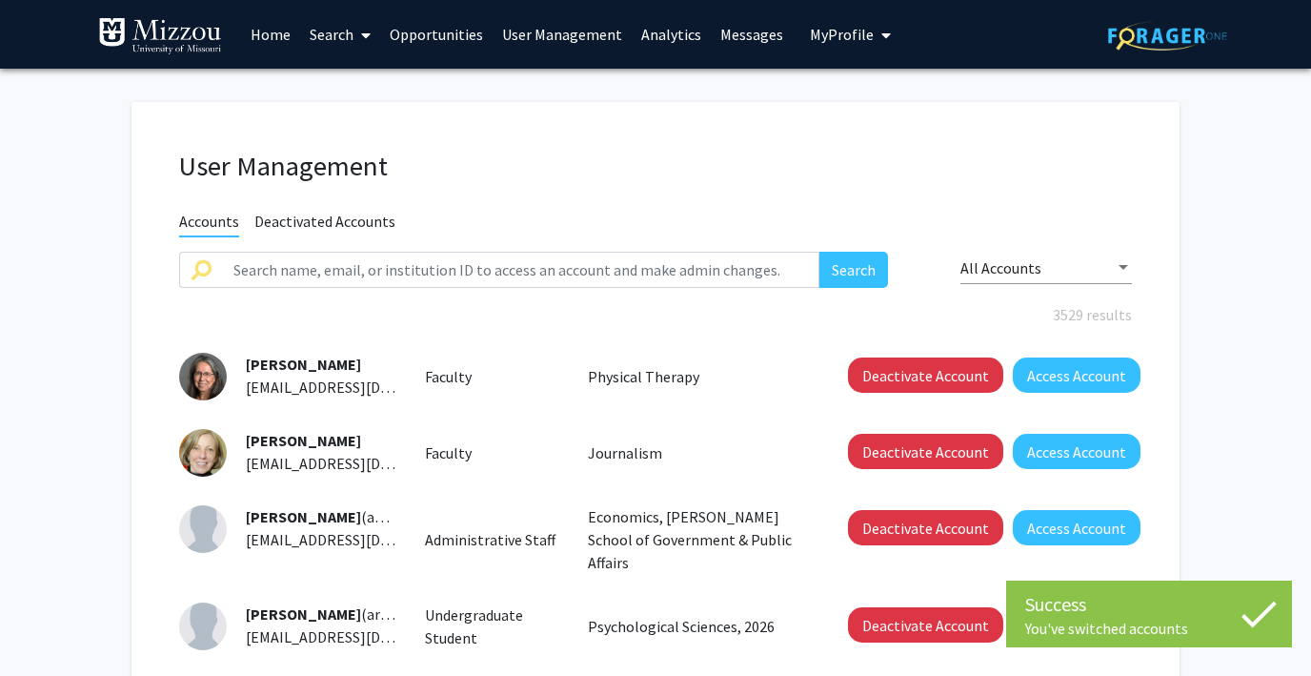
click at [314, 33] on link "Search" at bounding box center [340, 34] width 80 height 67
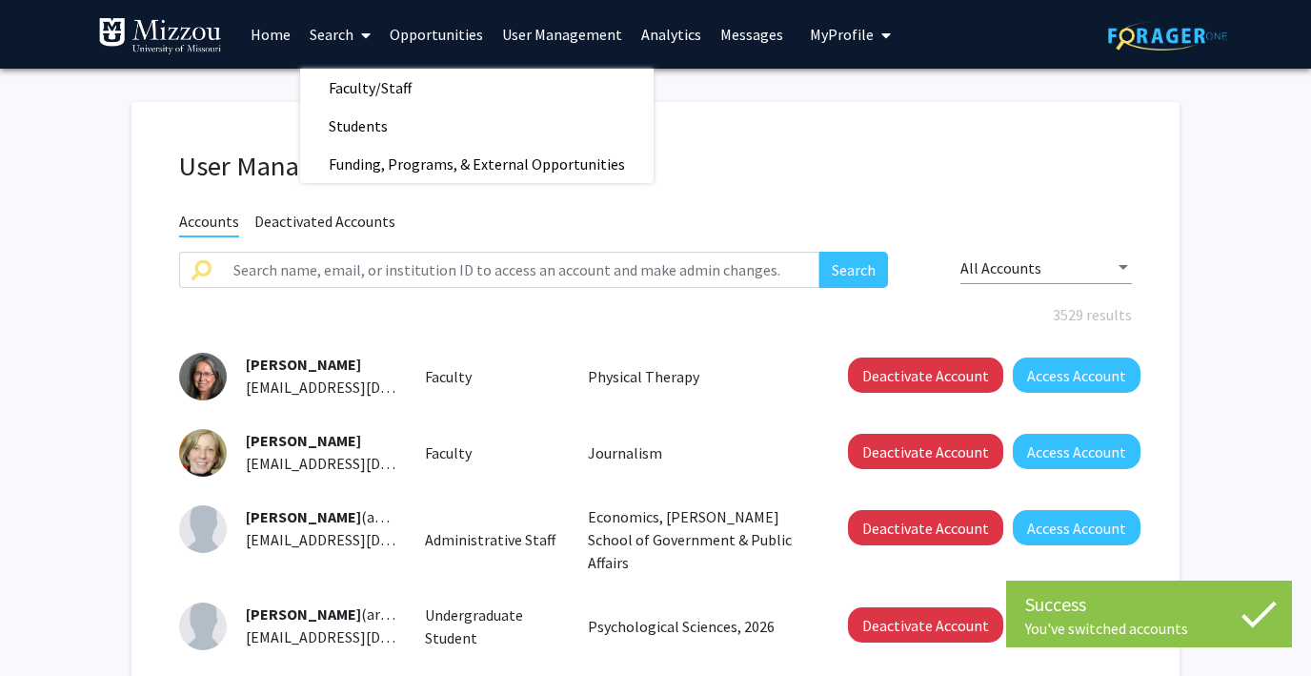
click at [333, 24] on link "Search" at bounding box center [340, 34] width 80 height 67
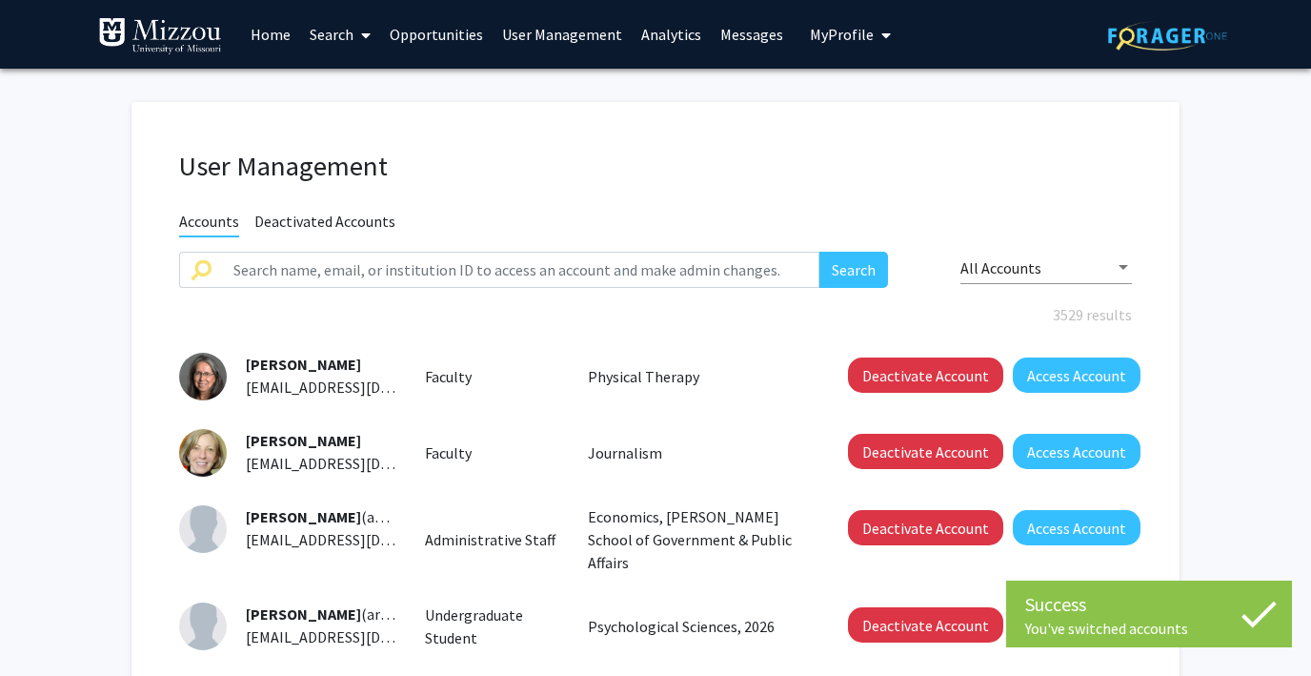
click at [333, 34] on link "Search" at bounding box center [340, 34] width 80 height 67
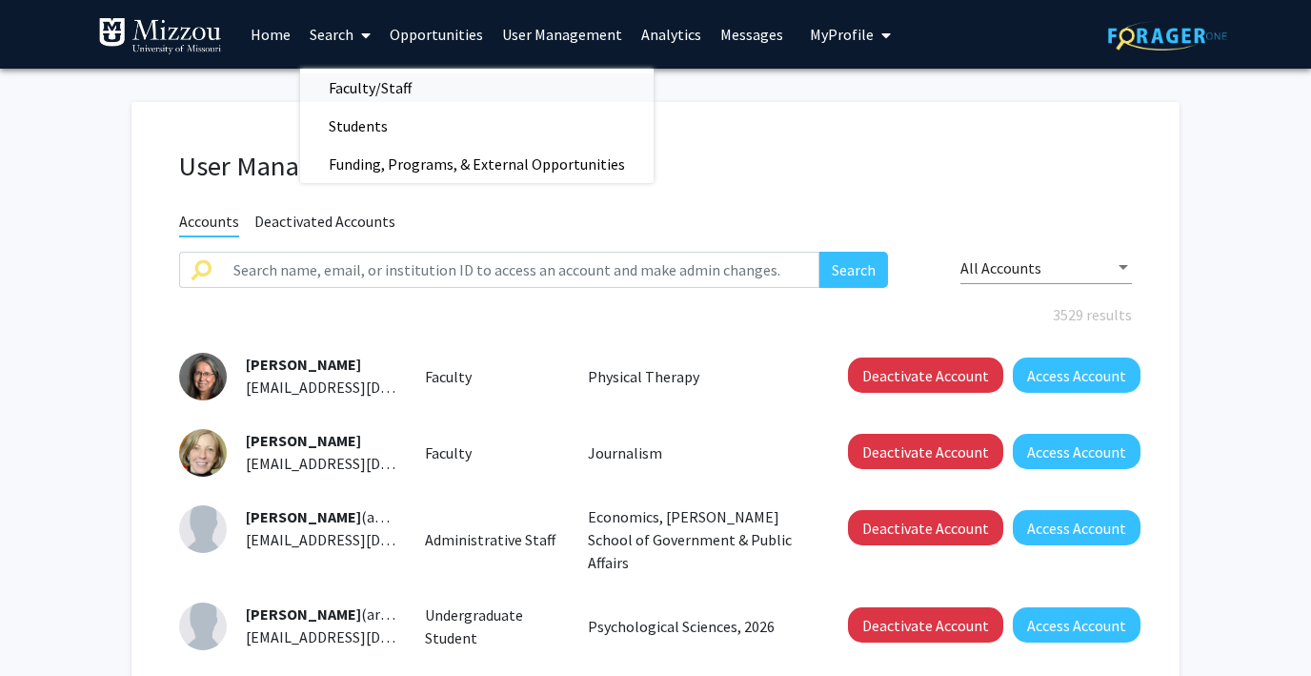
click at [346, 84] on span "Faculty/Staff" at bounding box center [370, 88] width 140 height 38
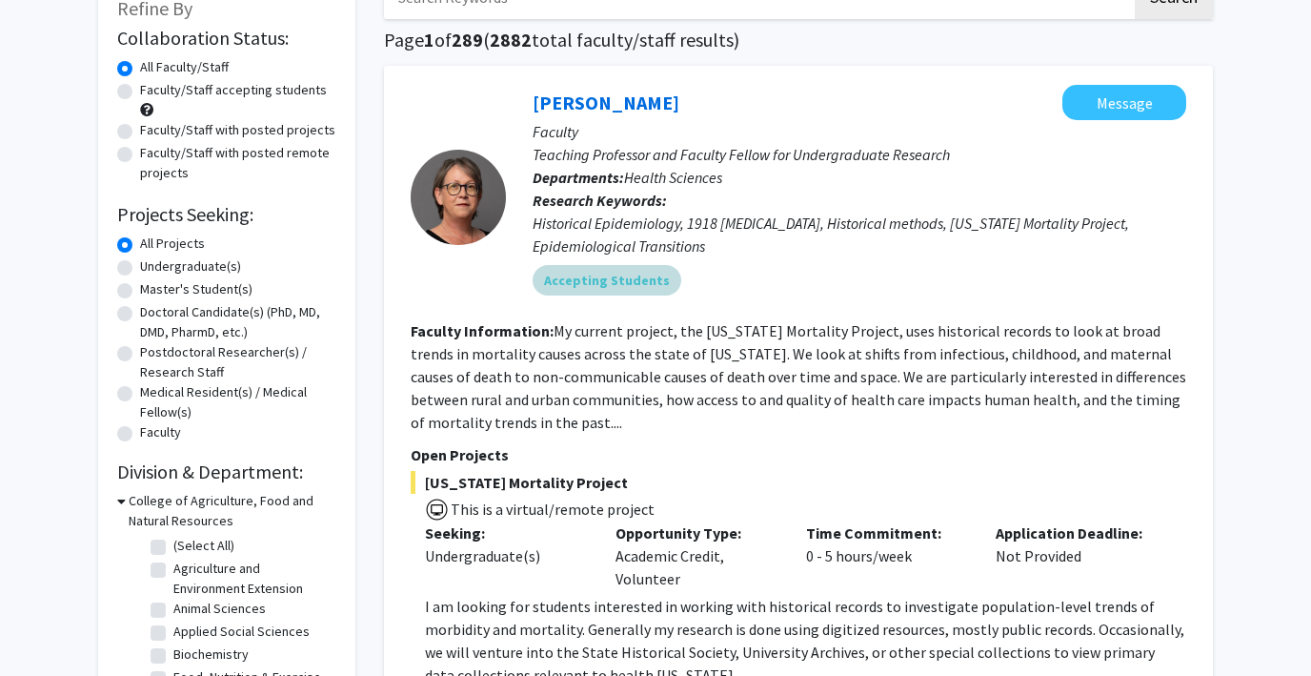
scroll to position [134, 0]
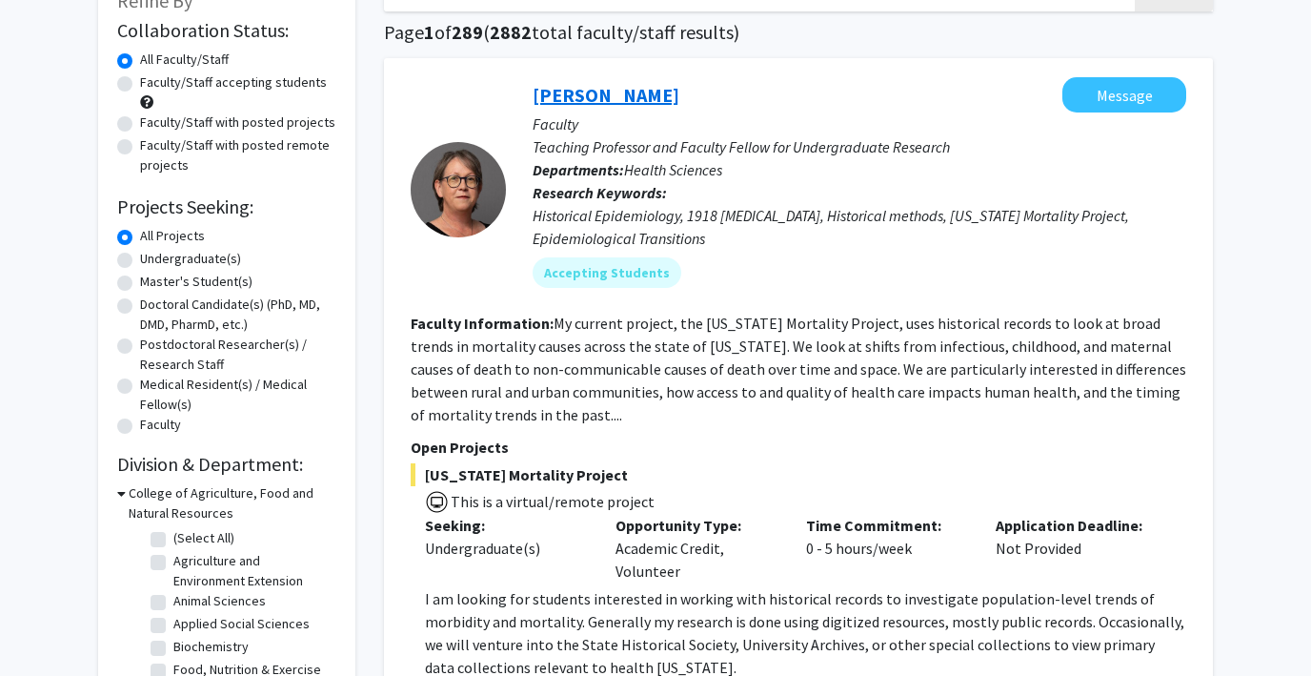
click at [557, 104] on link "Carolyn Orbann" at bounding box center [606, 95] width 147 height 24
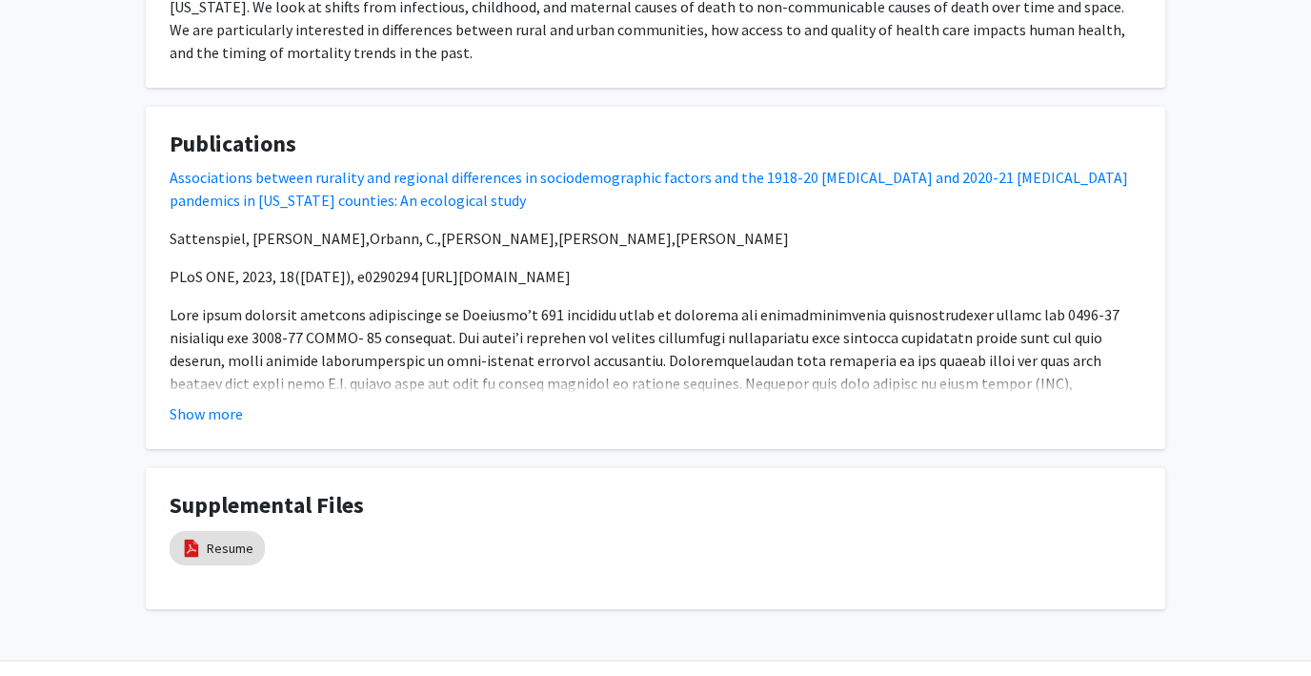
scroll to position [1172, 0]
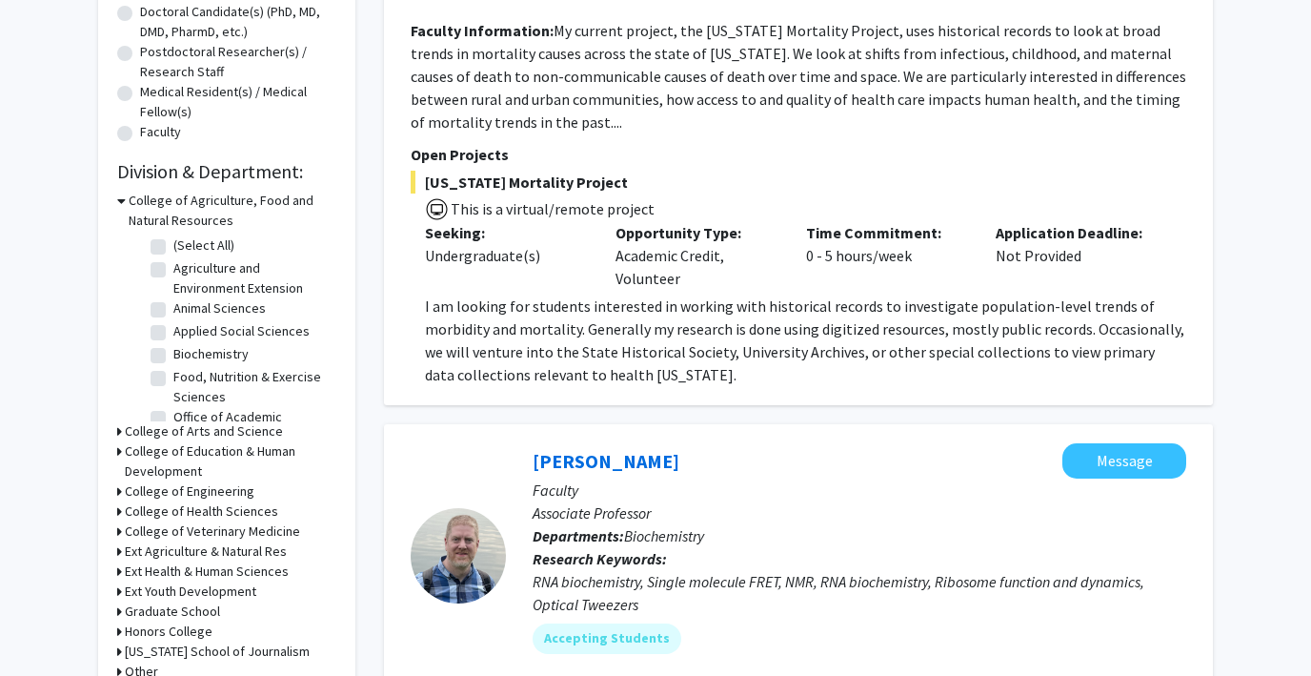
scroll to position [501, 0]
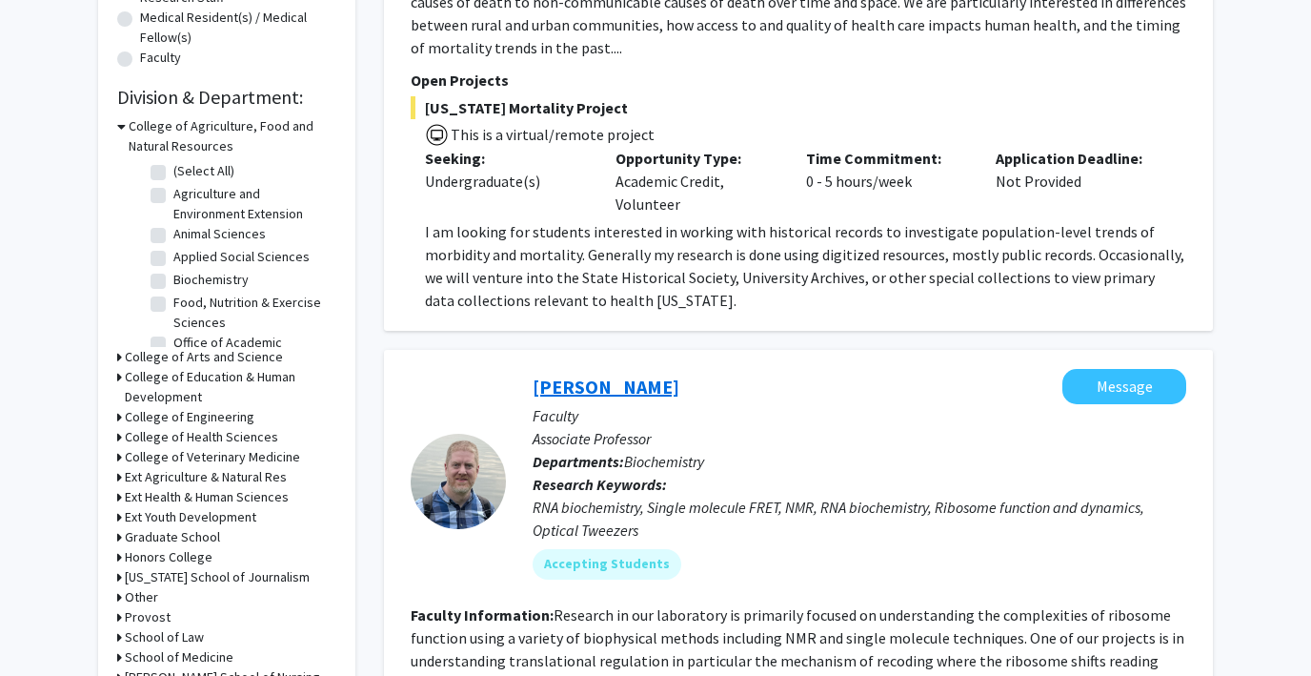
click at [566, 388] on link "Peter Cornish" at bounding box center [606, 386] width 147 height 24
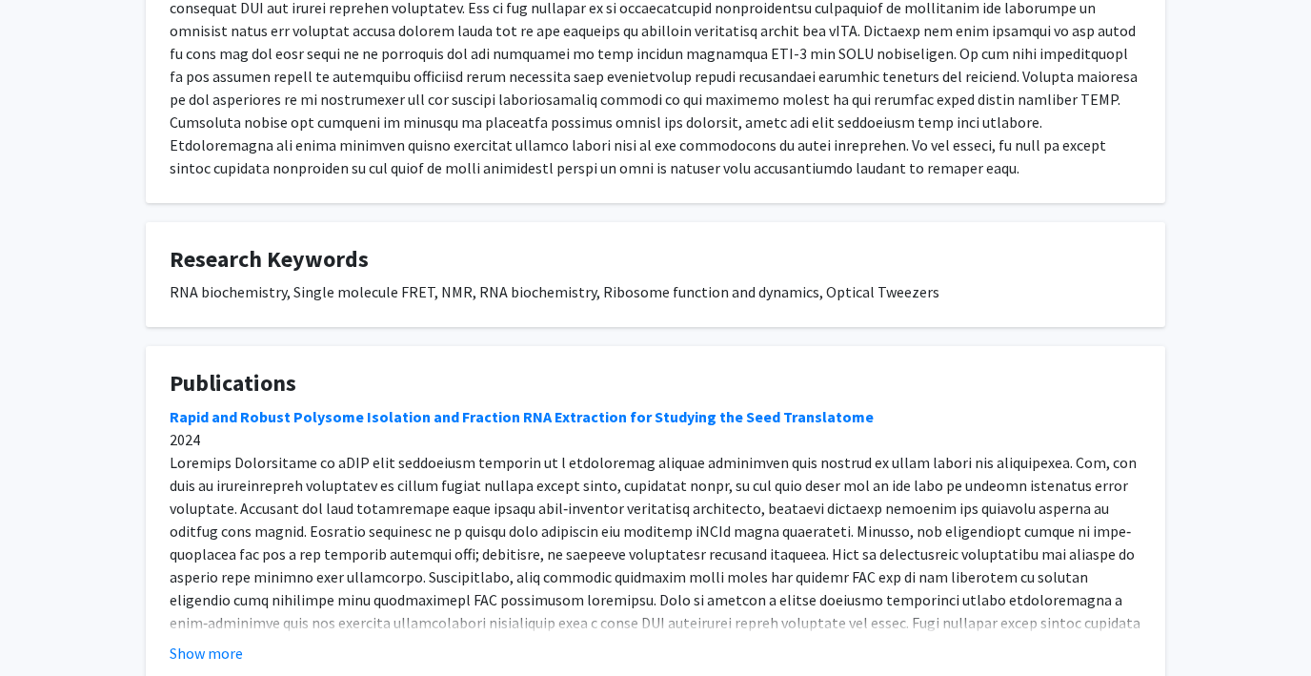
scroll to position [1594, 0]
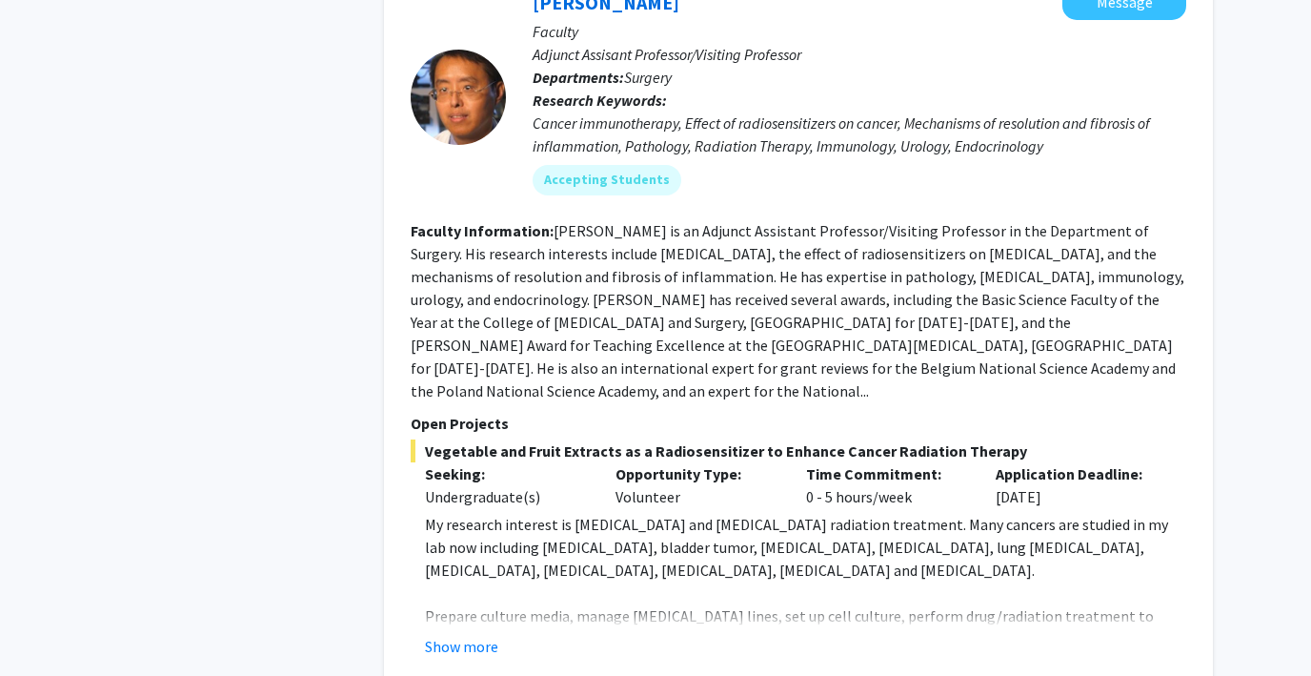
scroll to position [8716, 0]
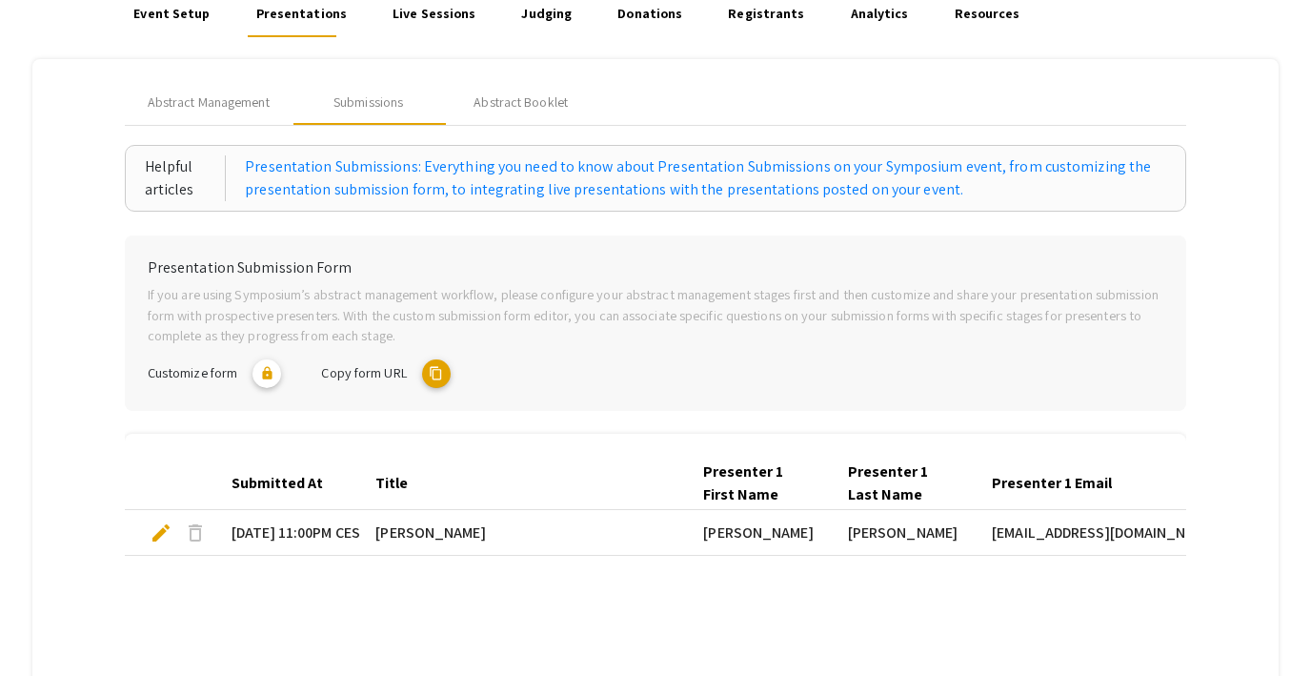
scroll to position [181, 0]
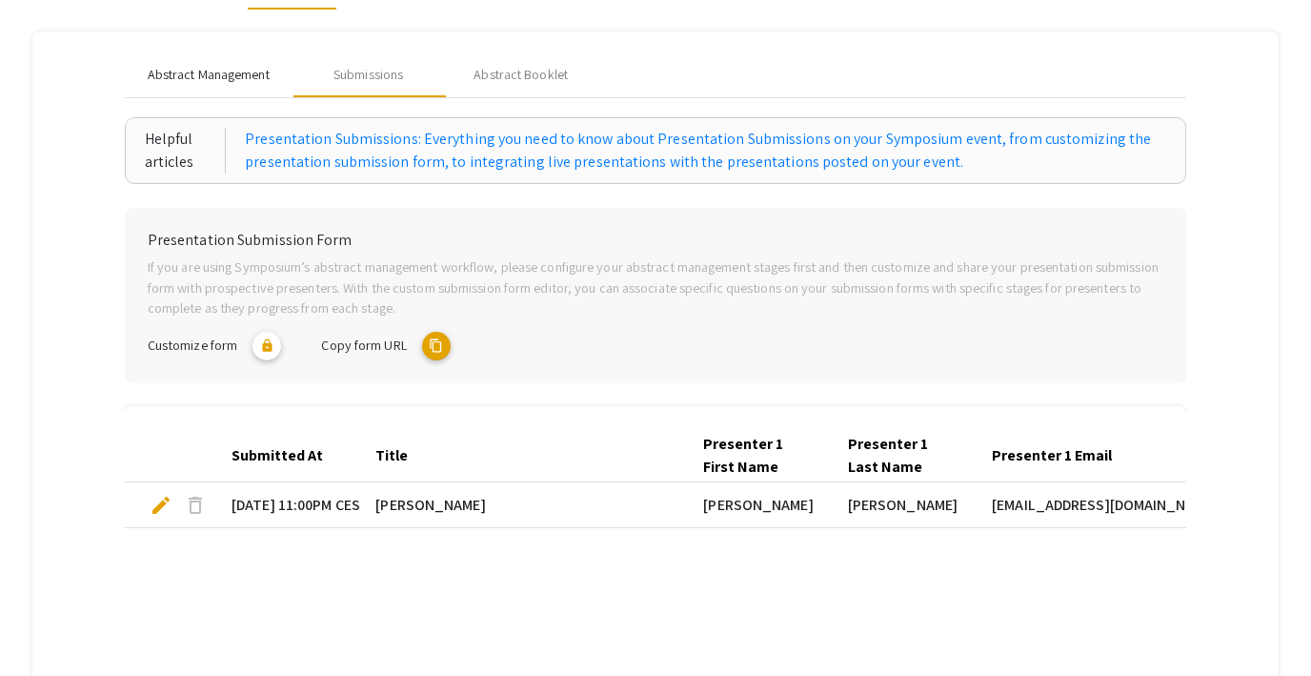
click at [213, 86] on div "Abstract Management" at bounding box center [209, 74] width 168 height 46
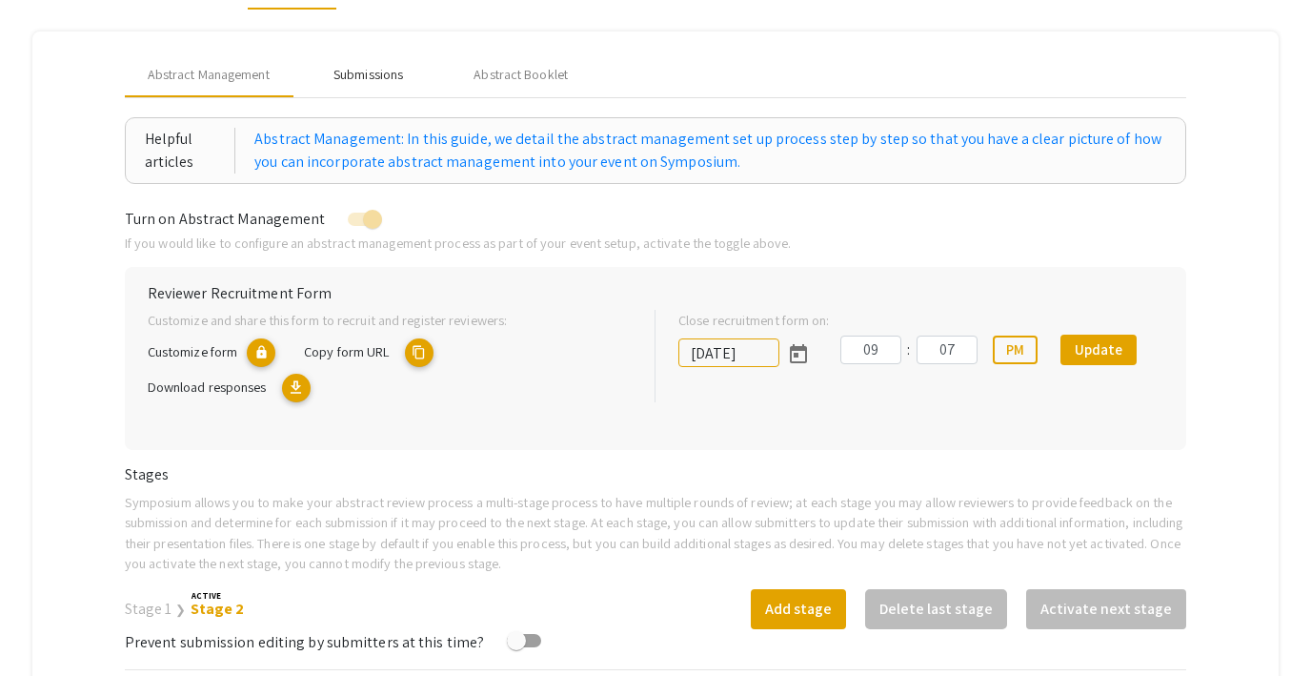
click at [388, 72] on div "Submissions" at bounding box center [369, 75] width 70 height 20
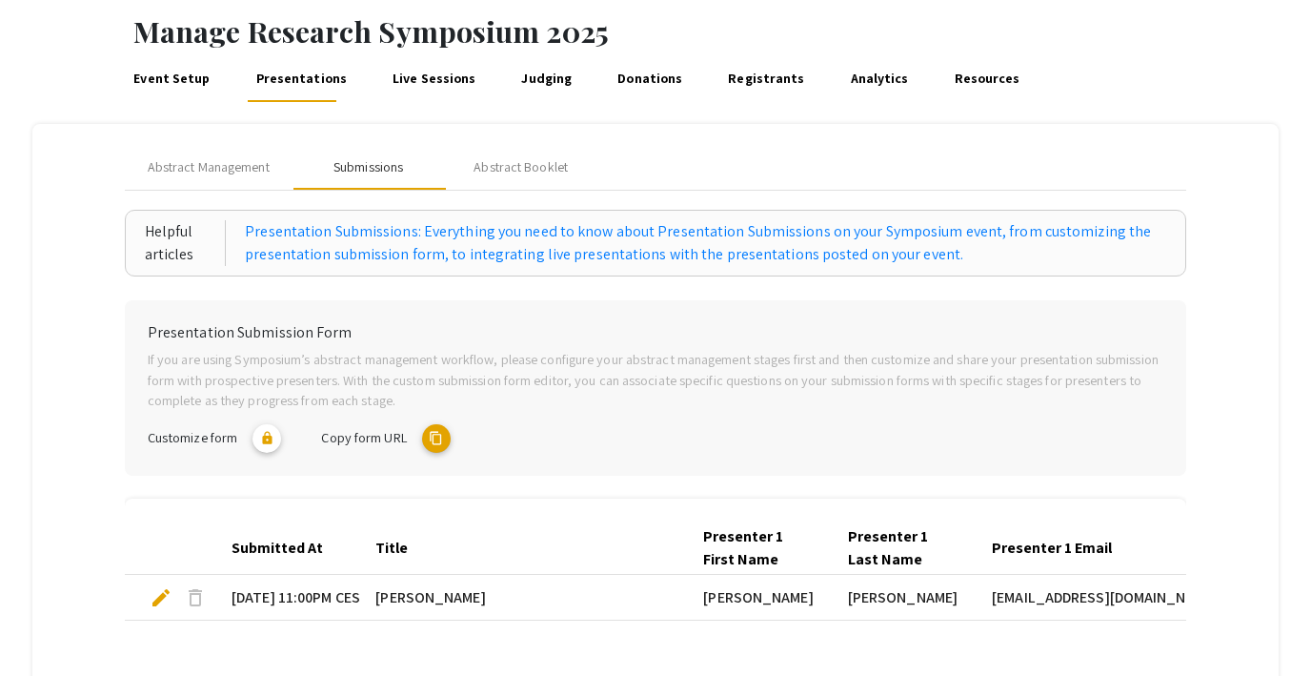
scroll to position [0, 0]
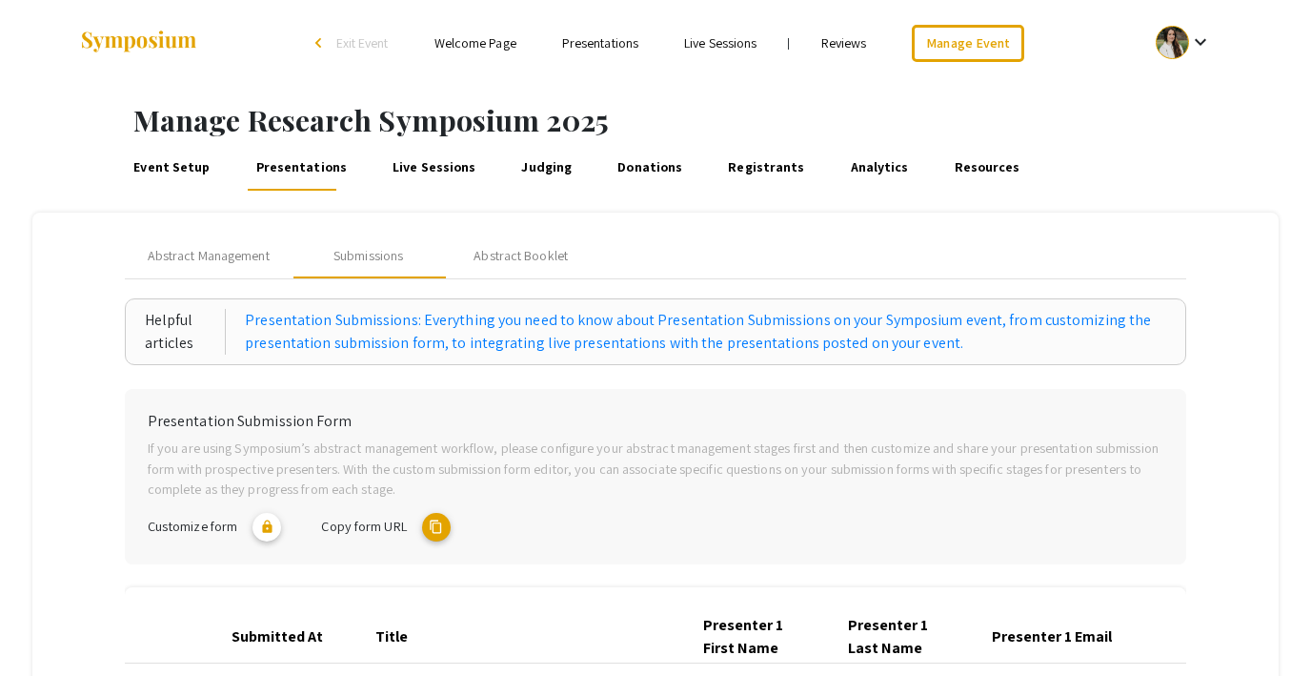
click at [175, 168] on link "Event Setup" at bounding box center [172, 168] width 83 height 46
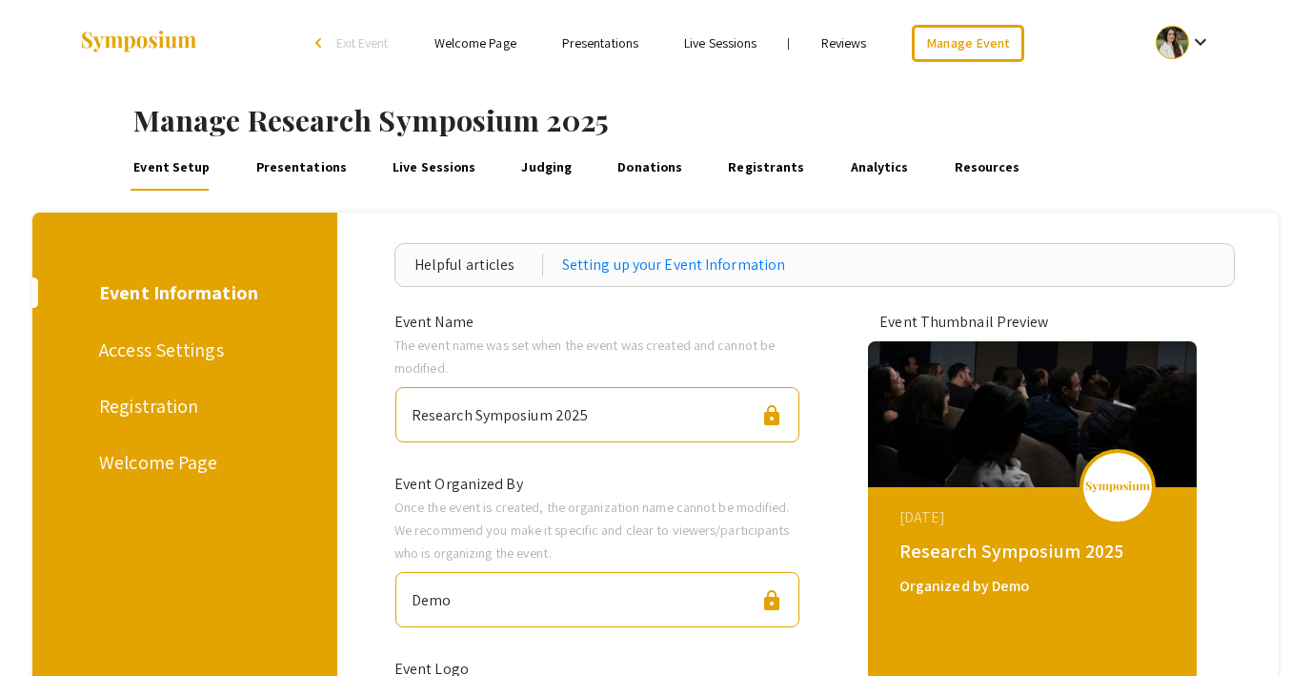
click at [146, 397] on div "Registration" at bounding box center [181, 406] width 165 height 29
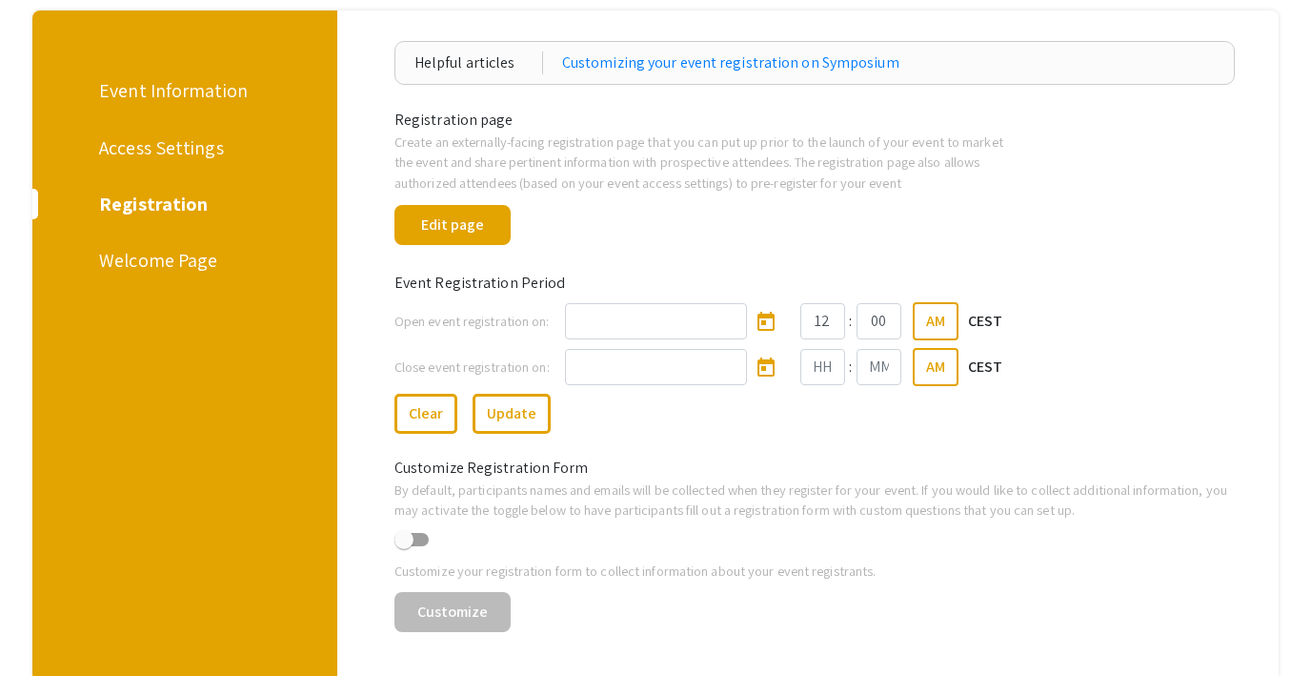
scroll to position [200, 0]
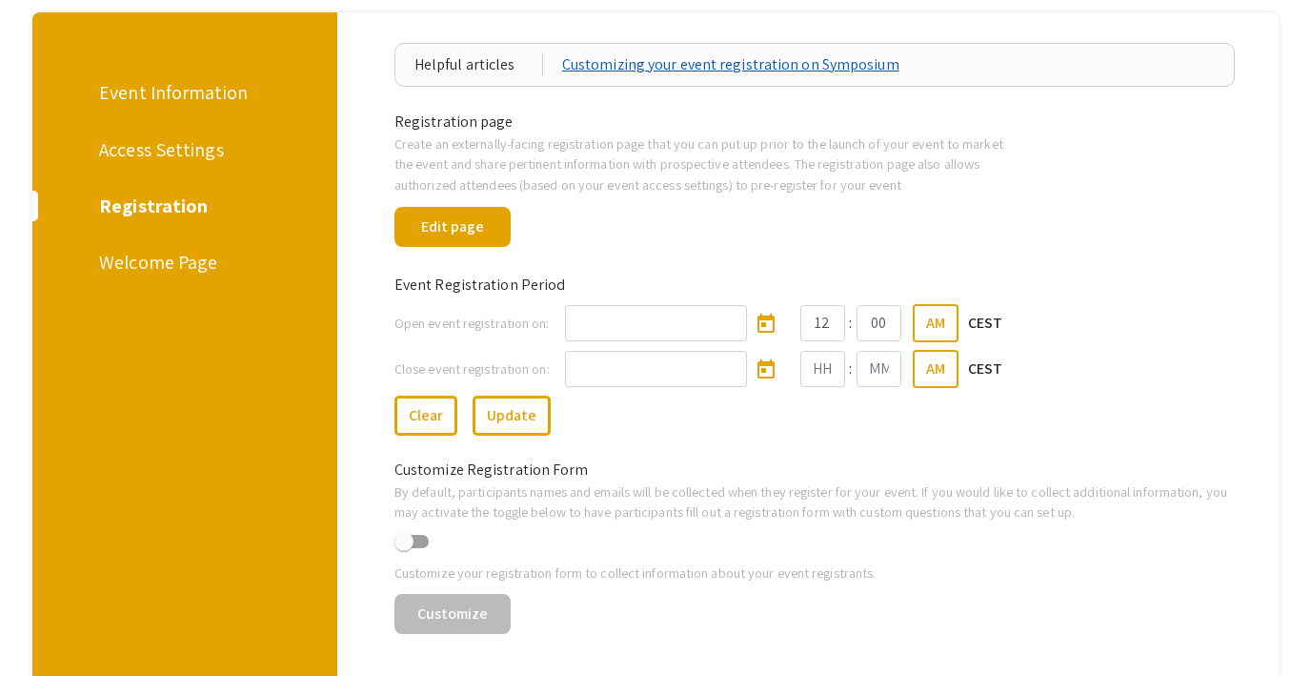
click at [667, 63] on link "Customizing your event registration on Symposium" at bounding box center [730, 64] width 337 height 23
click at [715, 69] on link "Customizing your event registration on Symposium" at bounding box center [730, 64] width 337 height 23
click at [114, 277] on div "Event Information Access Settings Registration Welcome Page" at bounding box center [177, 348] width 318 height 672
click at [120, 266] on div "Welcome Page" at bounding box center [181, 262] width 165 height 29
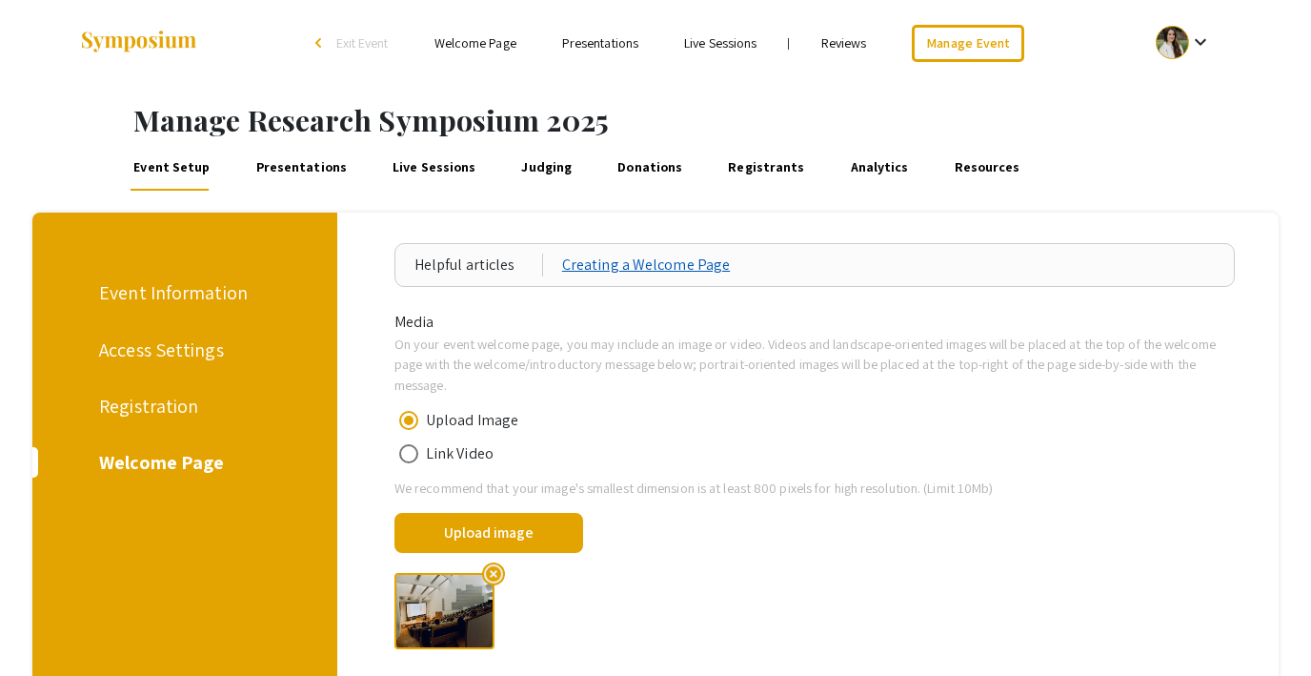
click at [585, 266] on link "Creating a Welcome Page" at bounding box center [646, 264] width 168 height 23
click at [165, 407] on div "Registration" at bounding box center [181, 406] width 165 height 29
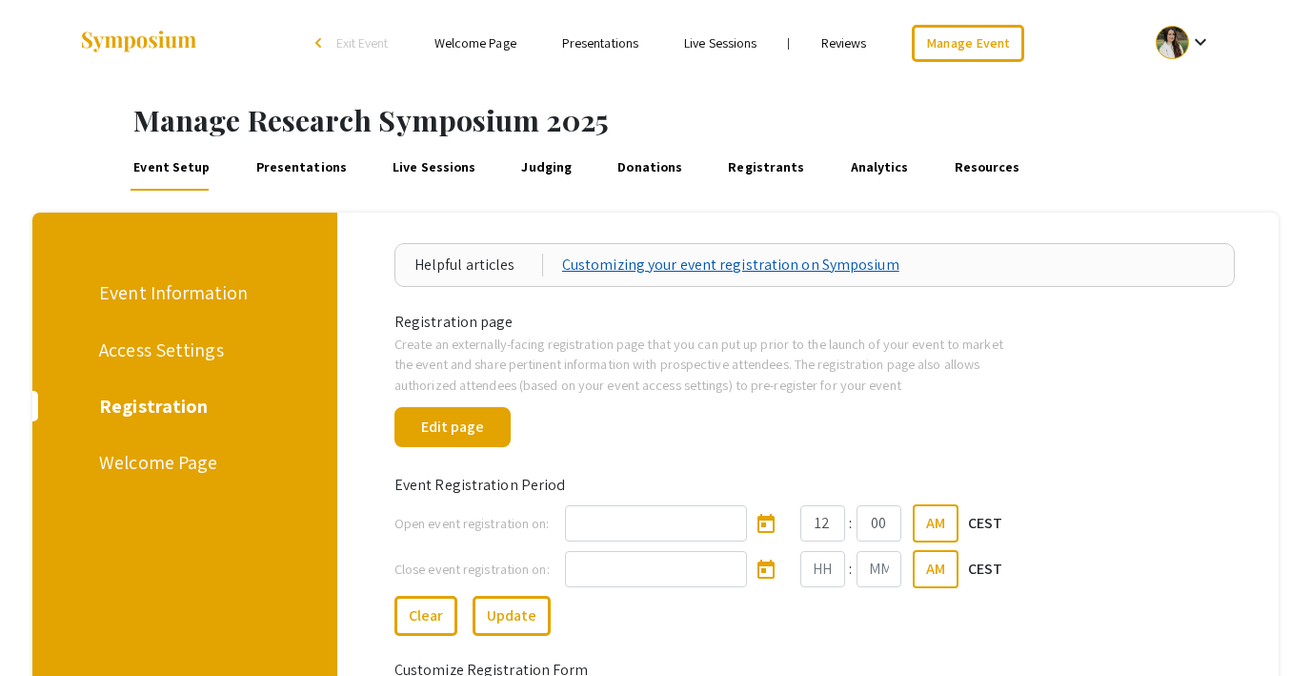
click at [664, 263] on link "Customizing your event registration on Symposium" at bounding box center [730, 264] width 337 height 23
click at [169, 296] on div "Event Information" at bounding box center [181, 292] width 165 height 29
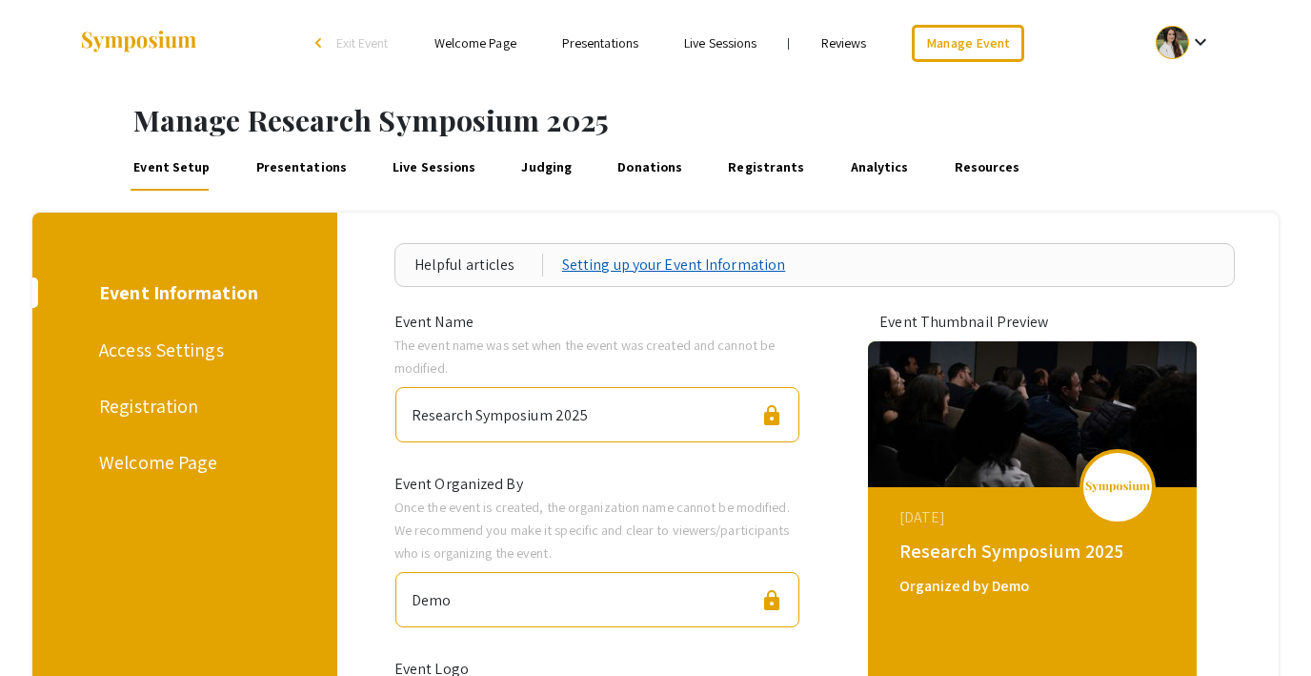
click at [658, 269] on link "Setting up your Event Information" at bounding box center [673, 264] width 223 height 23
click at [157, 404] on div "Registration" at bounding box center [181, 406] width 165 height 29
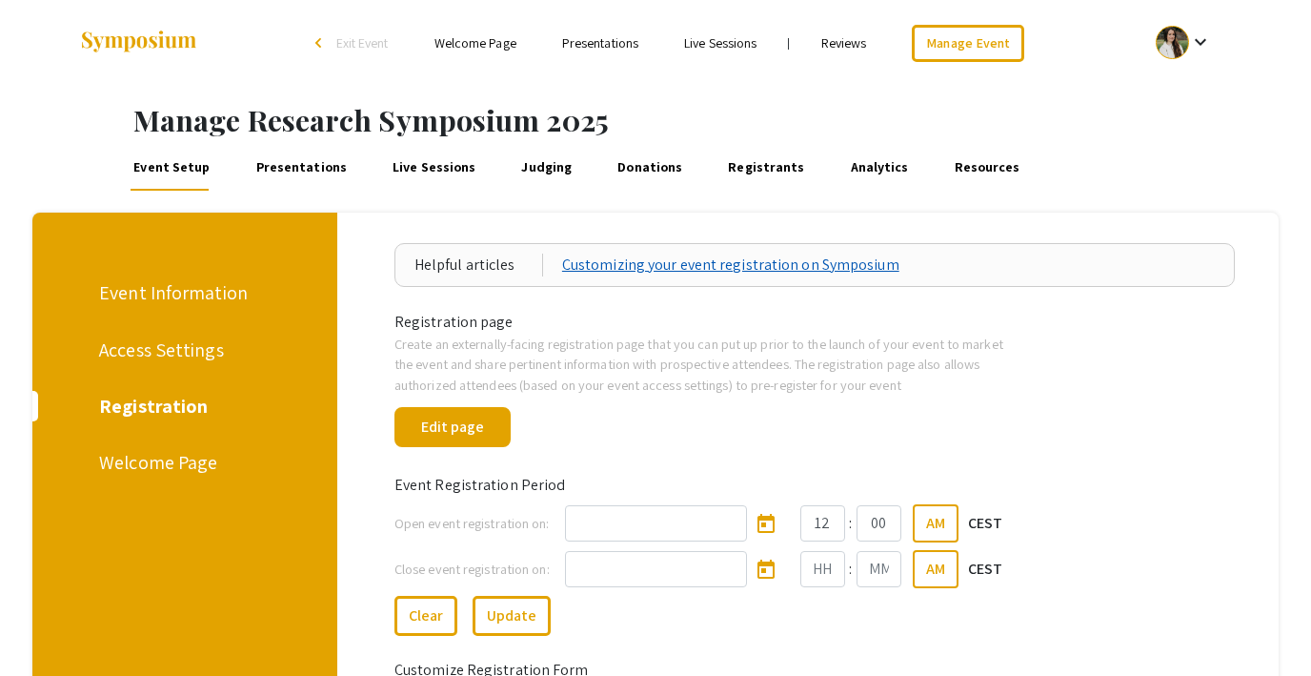
click at [618, 259] on link "Customizing your event registration on Symposium" at bounding box center [730, 264] width 337 height 23
click at [145, 464] on div "Welcome Page" at bounding box center [181, 462] width 165 height 29
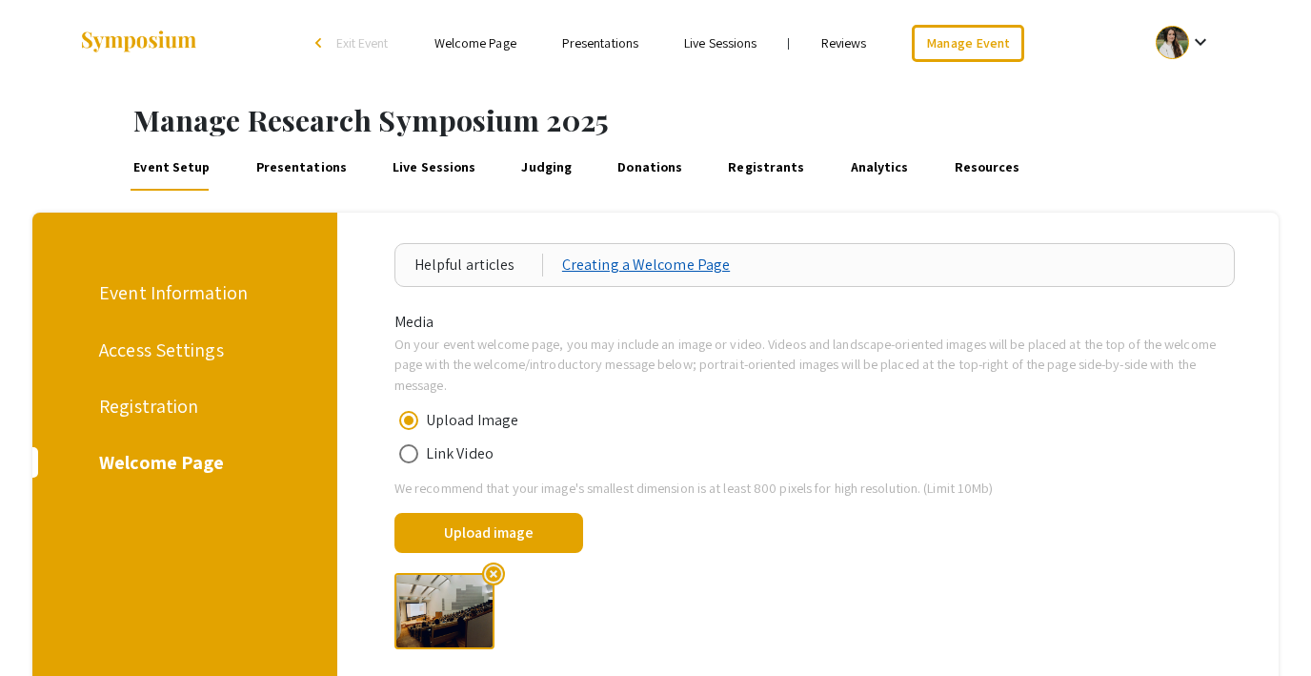
click at [631, 269] on link "Creating a Welcome Page" at bounding box center [646, 264] width 168 height 23
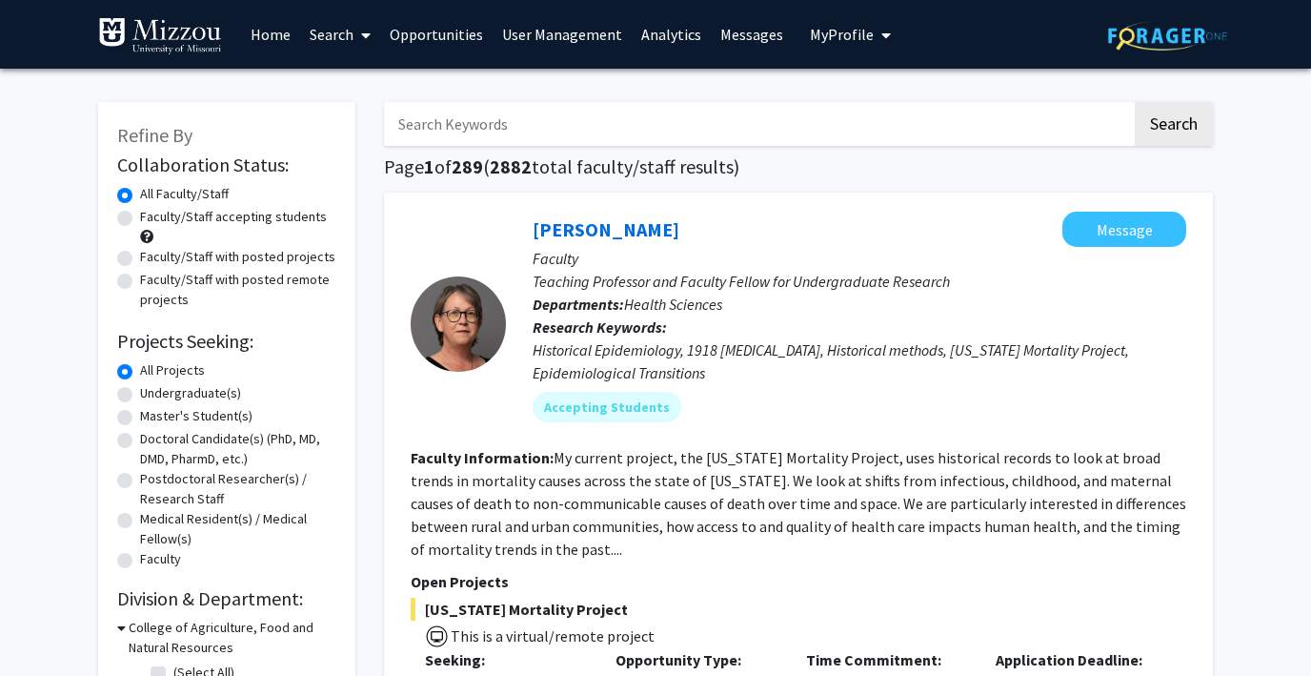
click at [827, 37] on span "My Profile" at bounding box center [842, 34] width 64 height 19
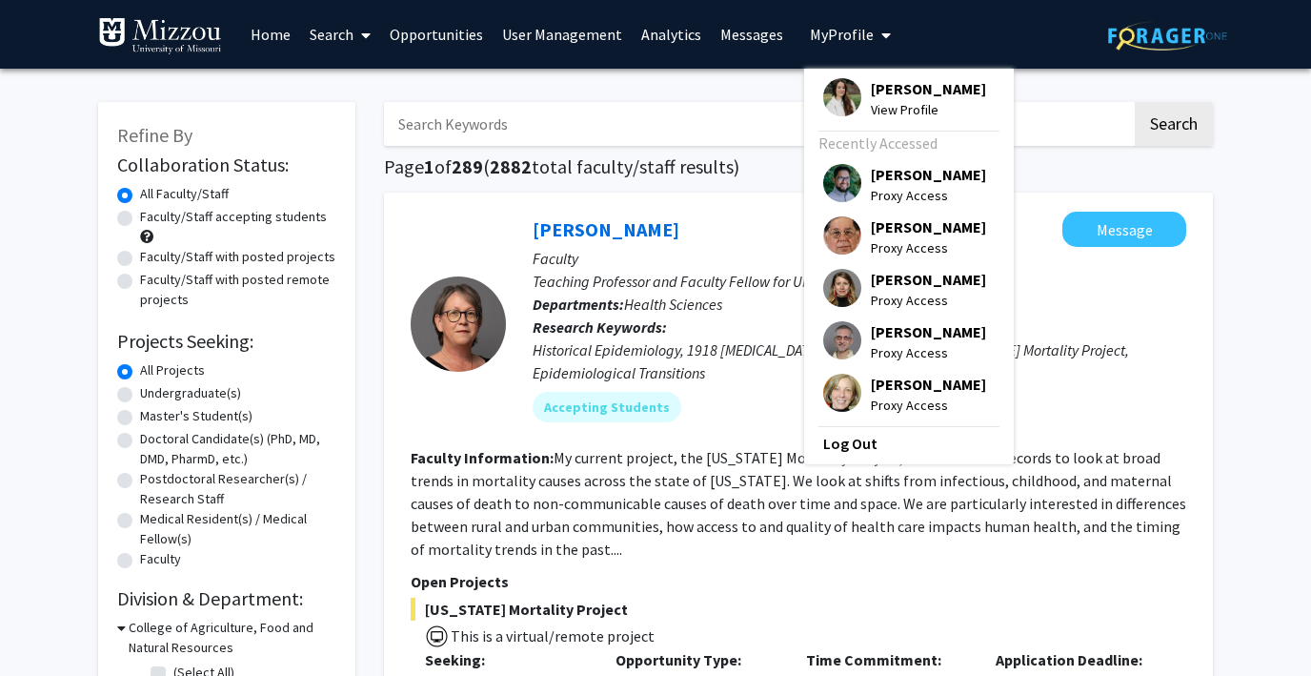
click at [827, 37] on span "My Profile" at bounding box center [842, 34] width 64 height 19
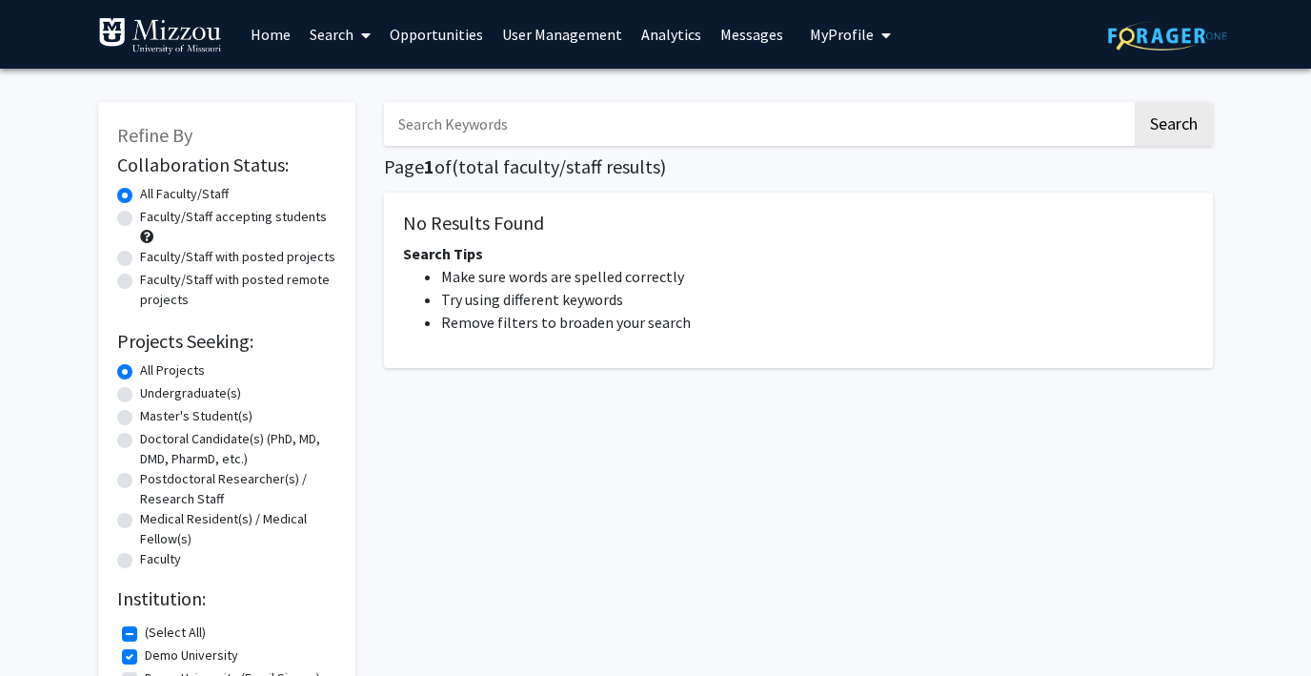
click at [822, 30] on span "My Profile" at bounding box center [842, 34] width 64 height 19
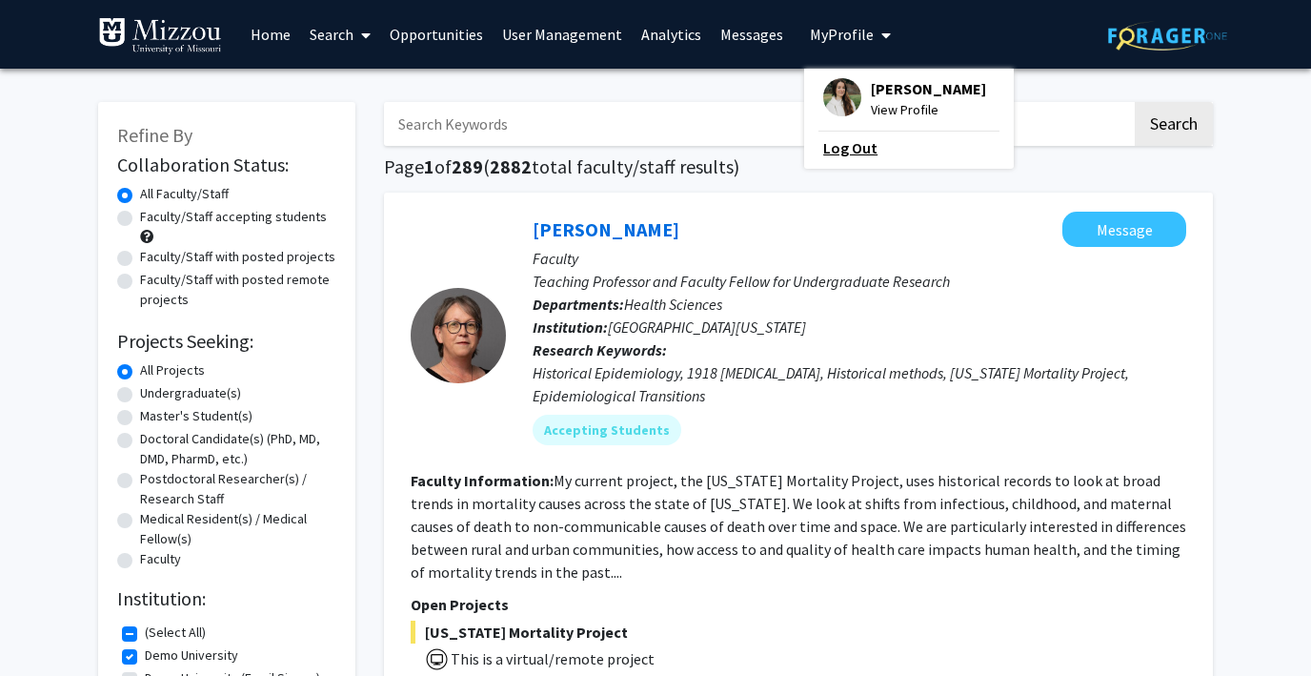
click at [823, 145] on link "Log Out" at bounding box center [909, 147] width 172 height 23
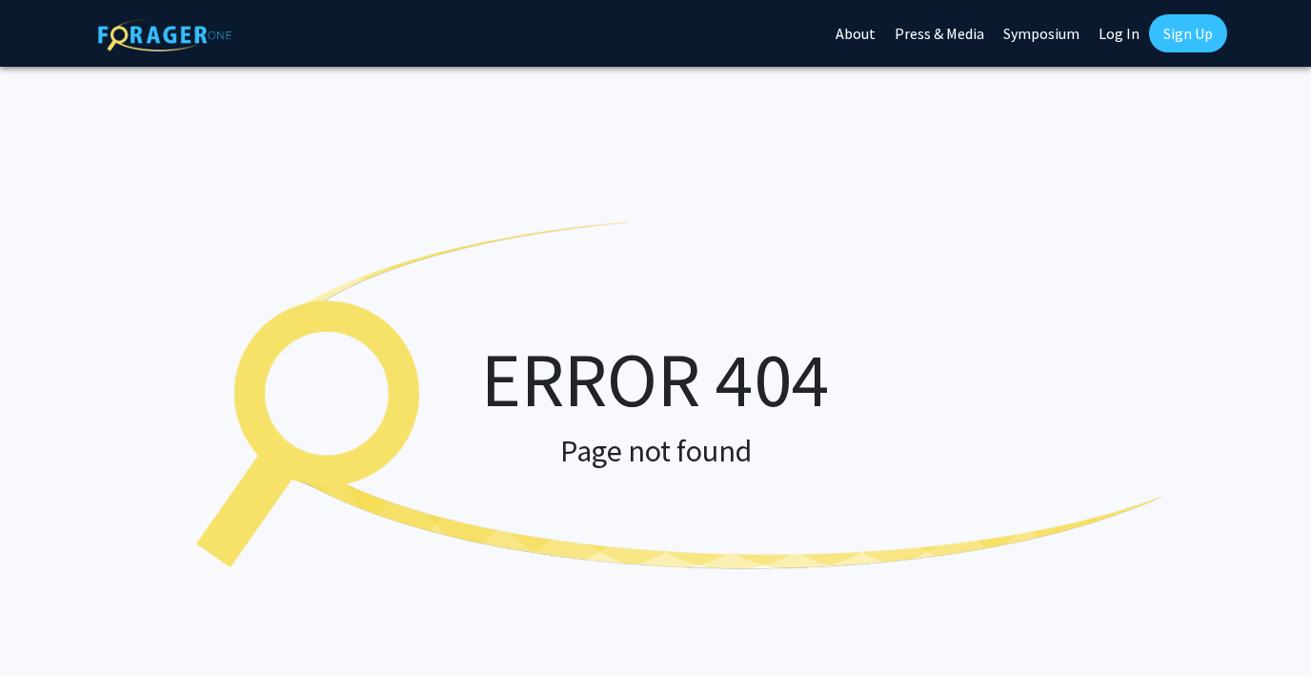
click at [1120, 32] on link "Log In" at bounding box center [1119, 33] width 60 height 67
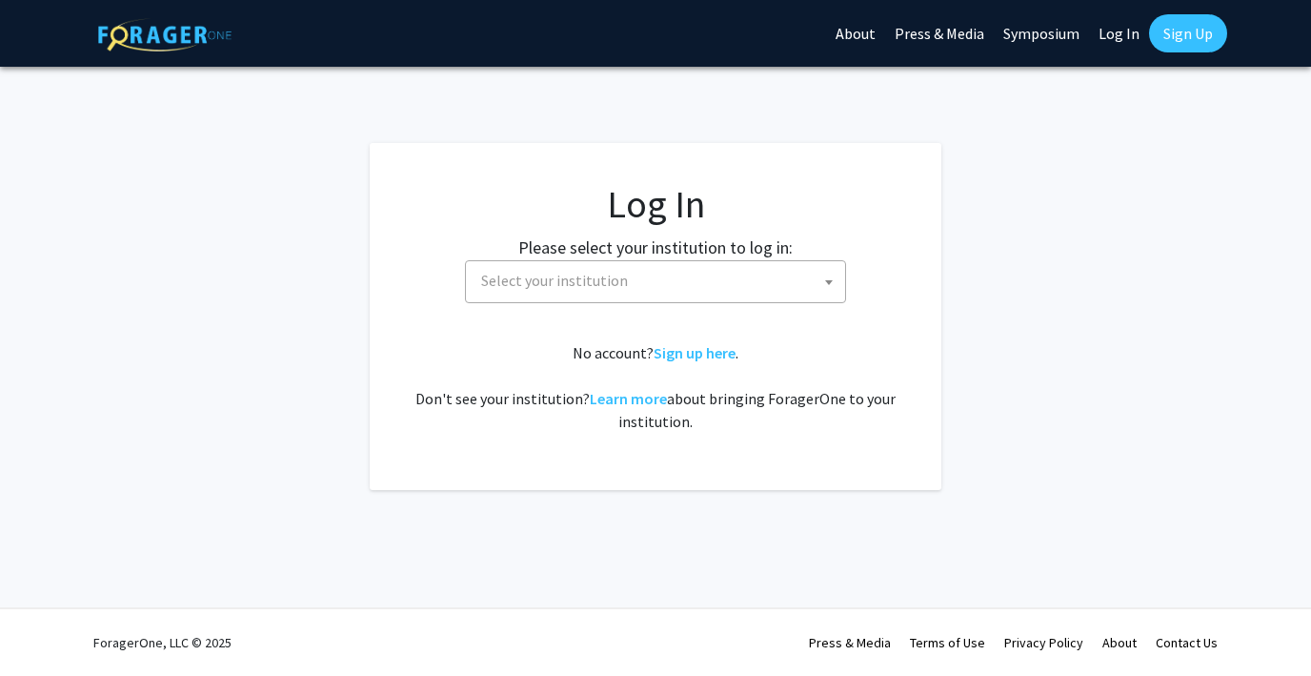
click at [622, 279] on span "Select your institution" at bounding box center [660, 280] width 372 height 39
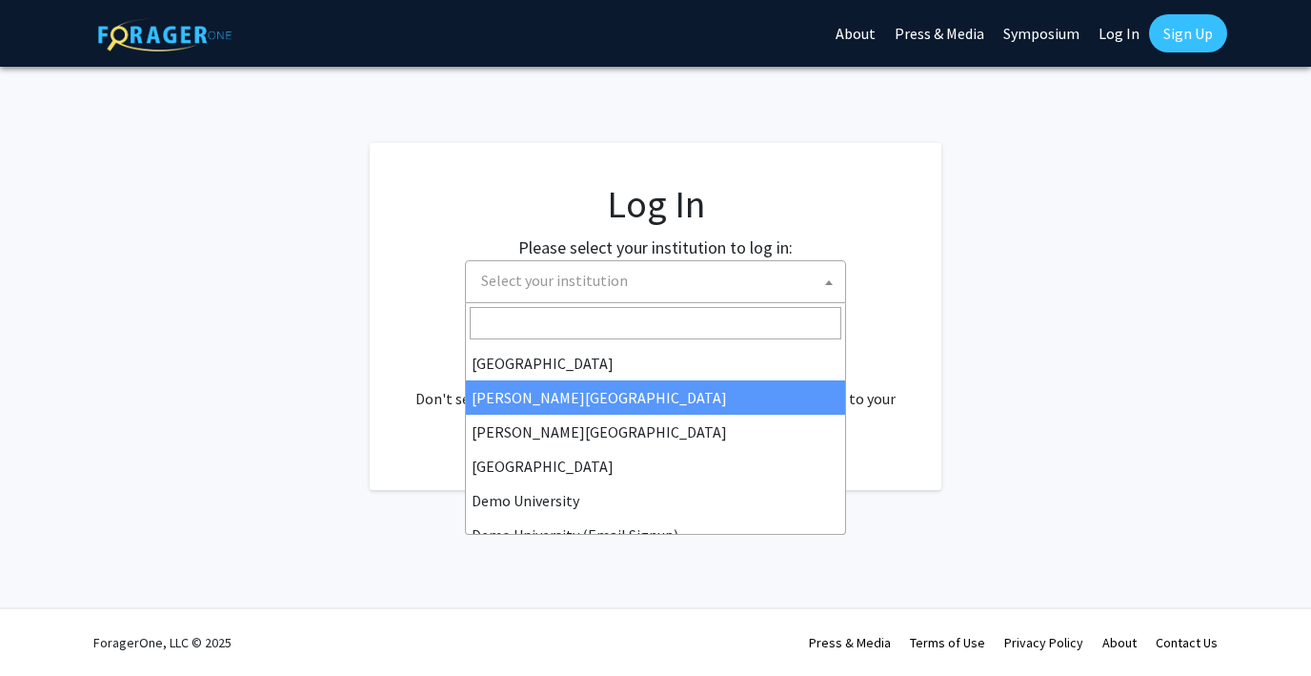
scroll to position [35, 0]
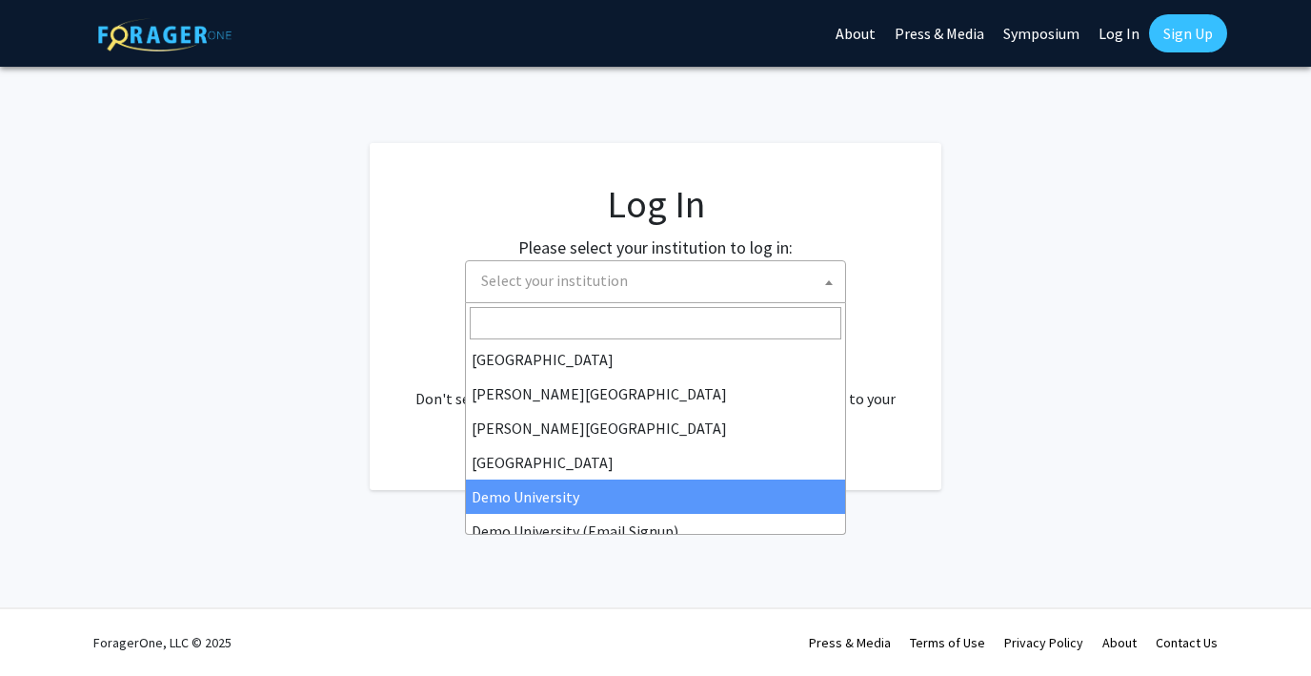
select select "8"
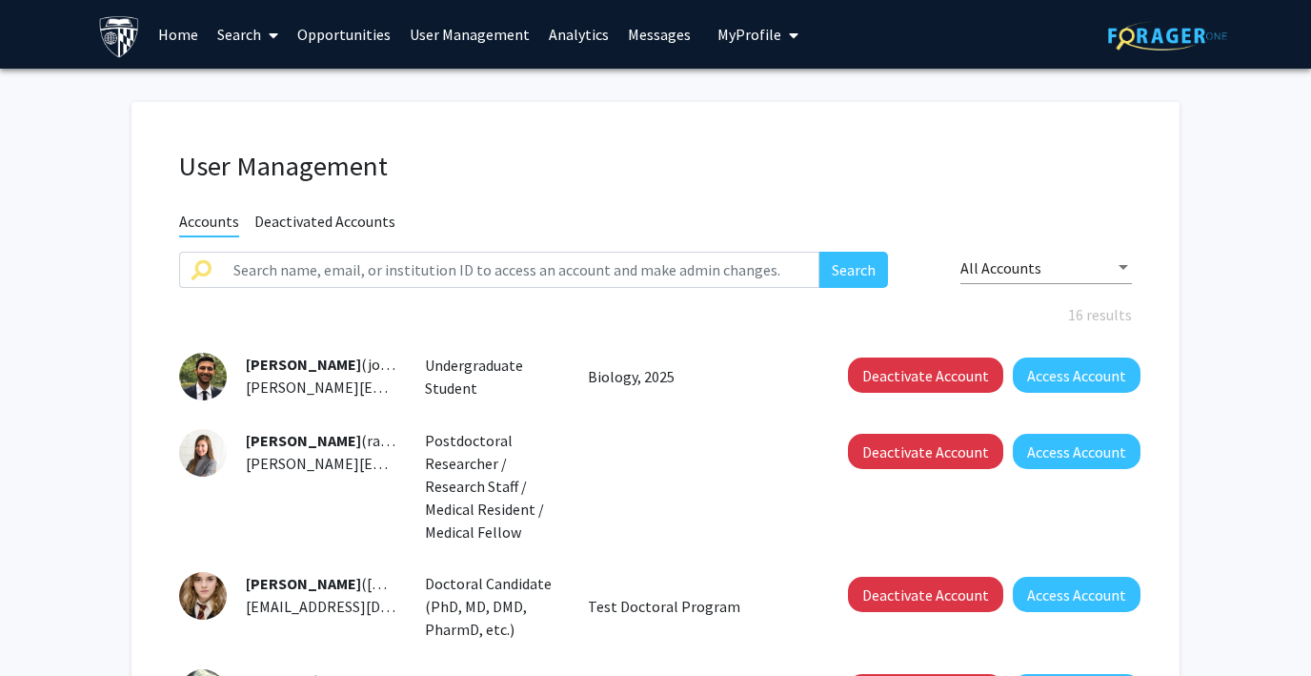
click at [755, 46] on button "My Profile" at bounding box center [758, 34] width 92 height 69
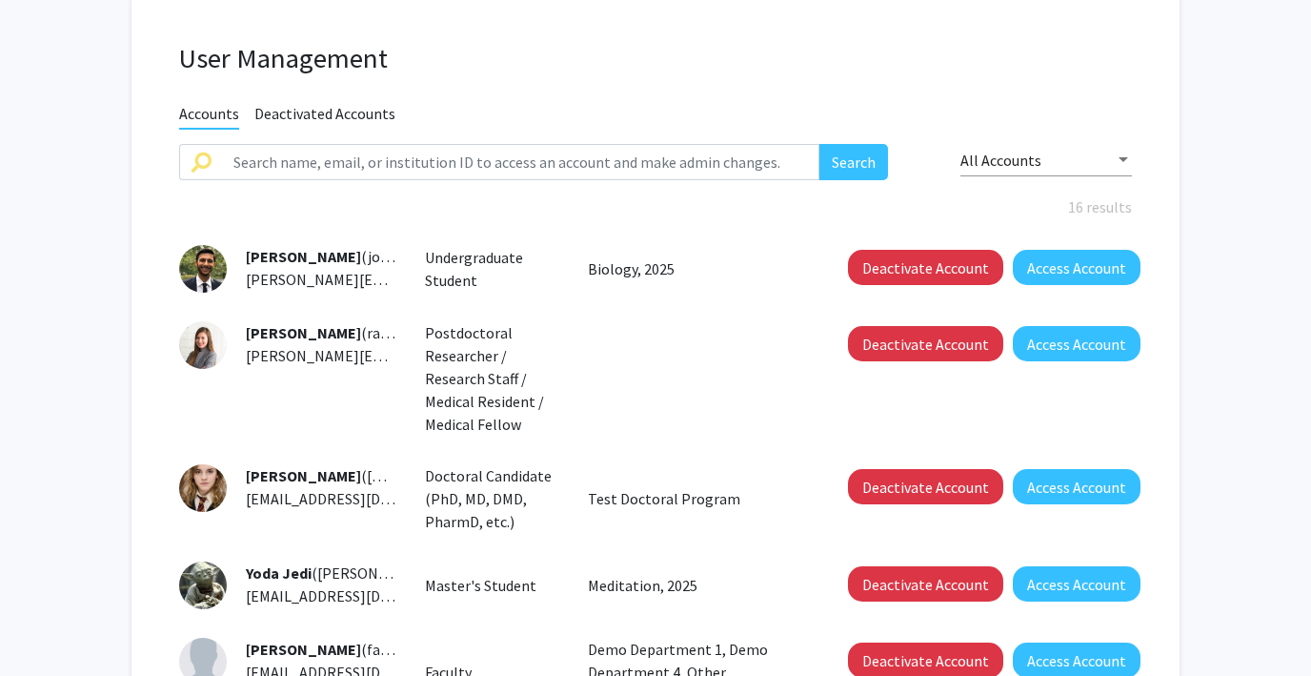
scroll to position [141, 0]
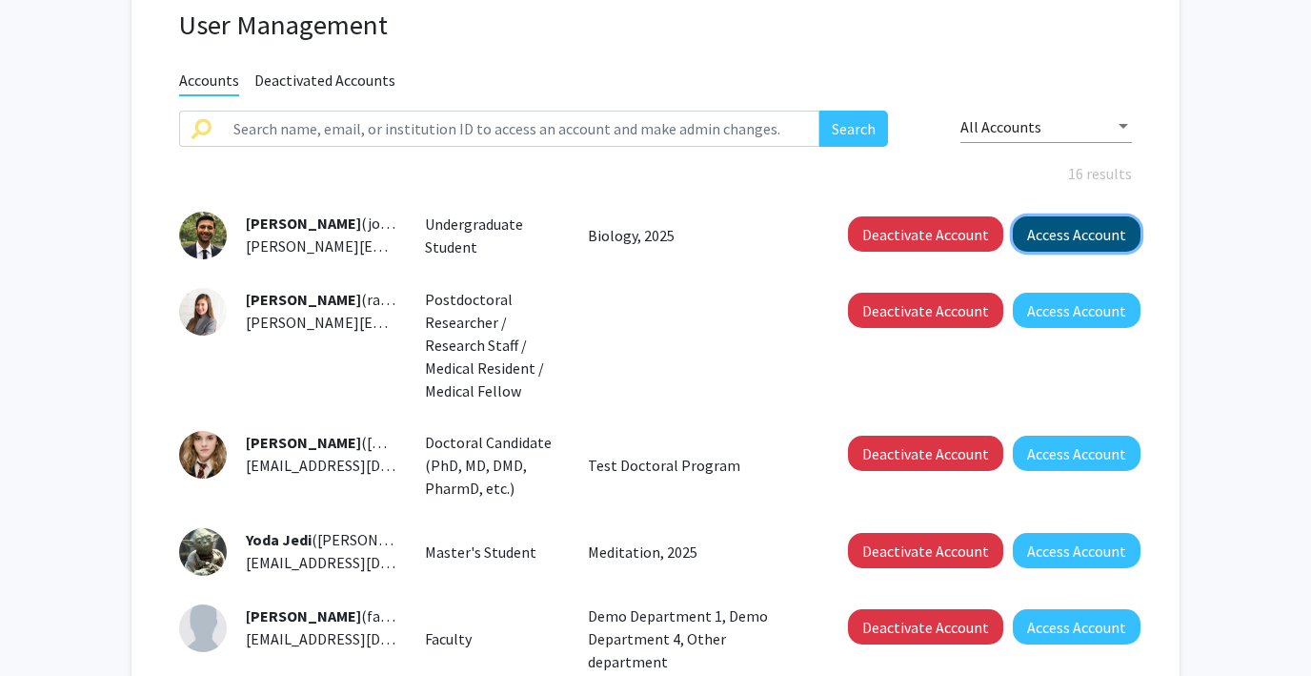
click at [1054, 244] on button "Access Account" at bounding box center [1077, 233] width 128 height 35
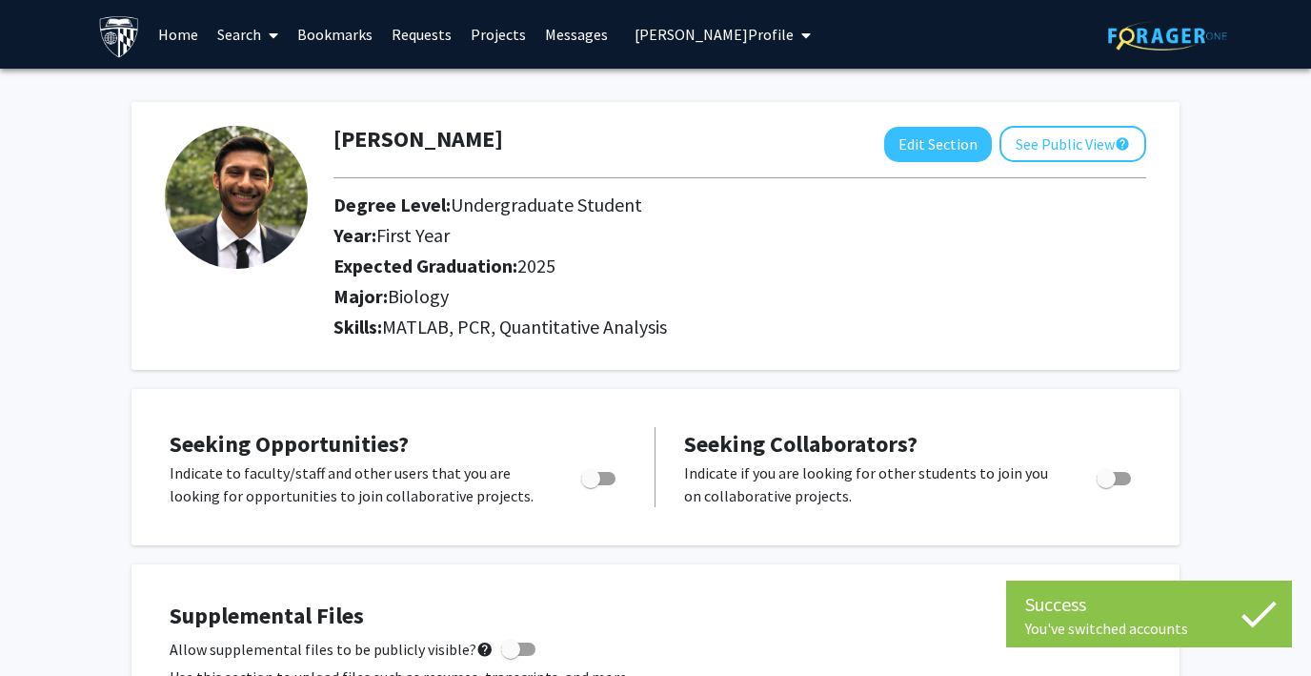
click at [415, 32] on link "Requests" at bounding box center [421, 34] width 79 height 67
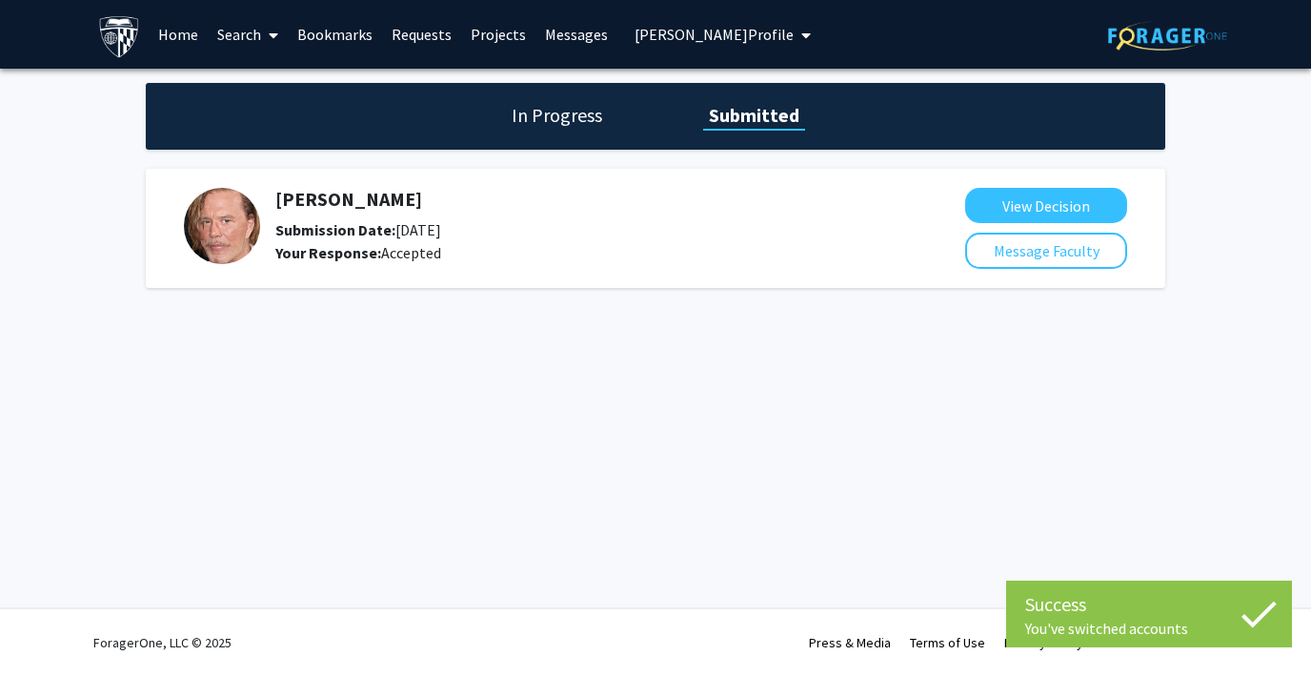
click at [553, 106] on h1 "In Progress" at bounding box center [557, 115] width 102 height 27
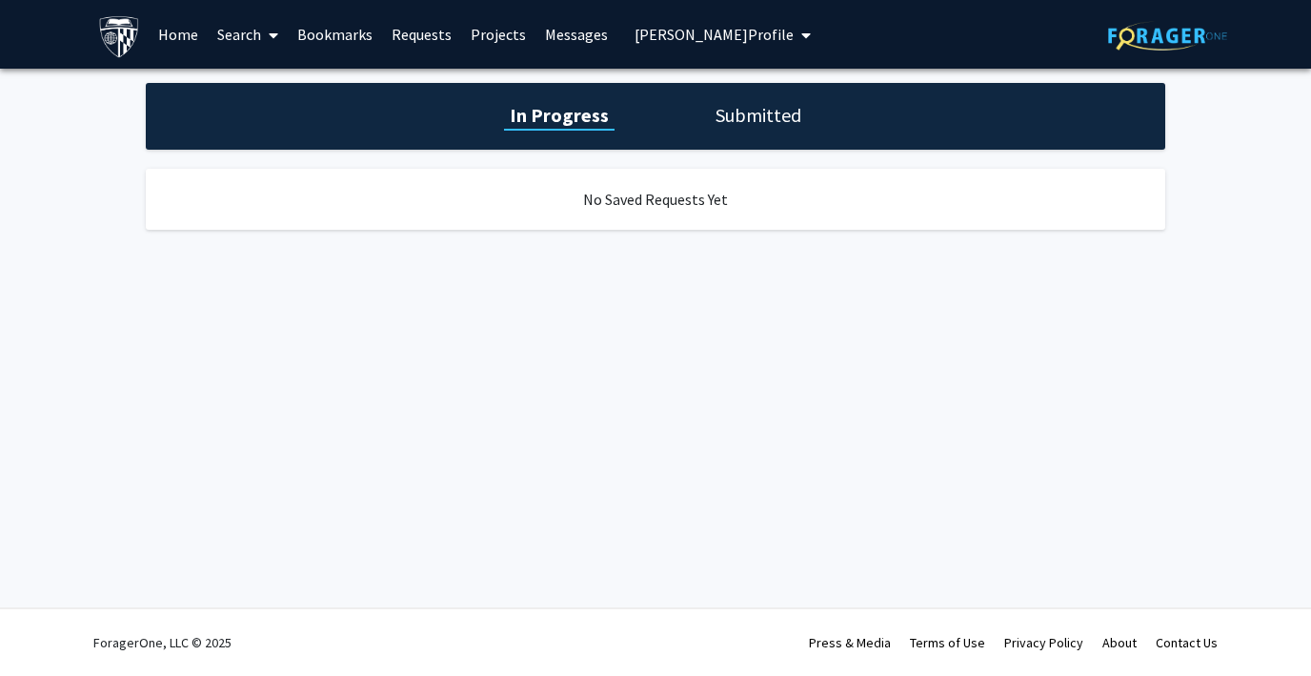
click at [334, 33] on link "Bookmarks" at bounding box center [335, 34] width 94 height 67
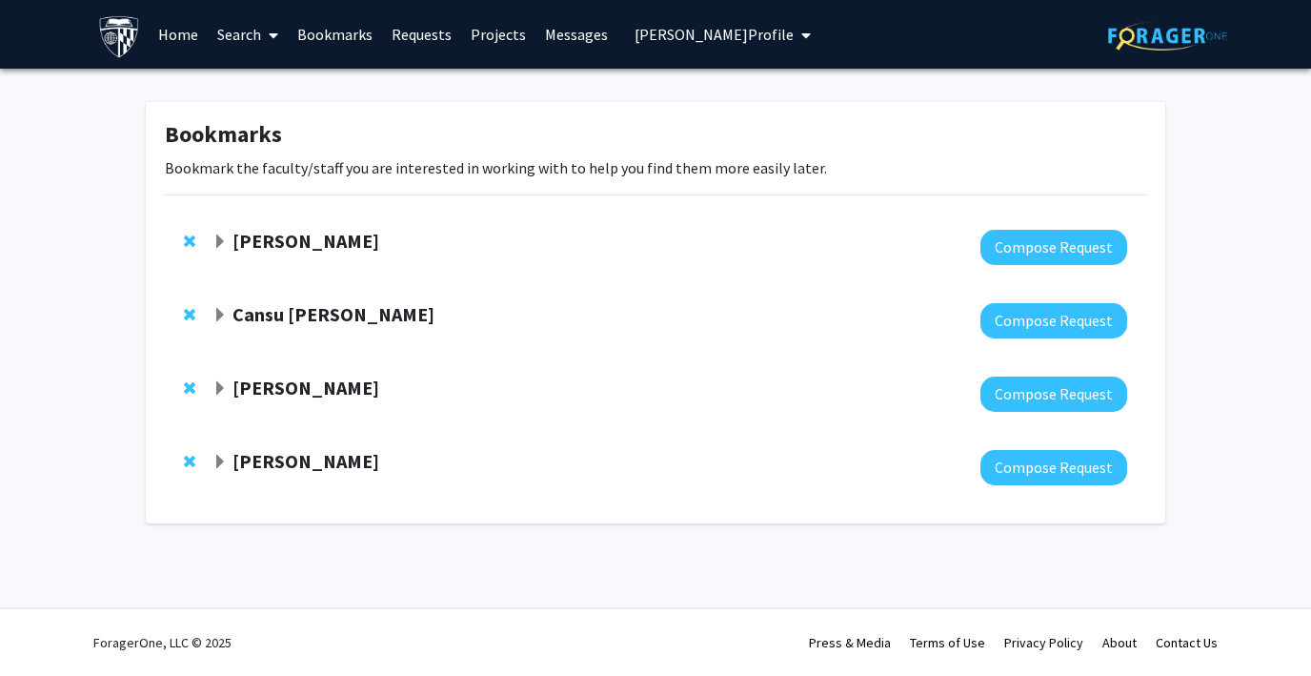
click at [227, 38] on link "Search" at bounding box center [248, 34] width 80 height 67
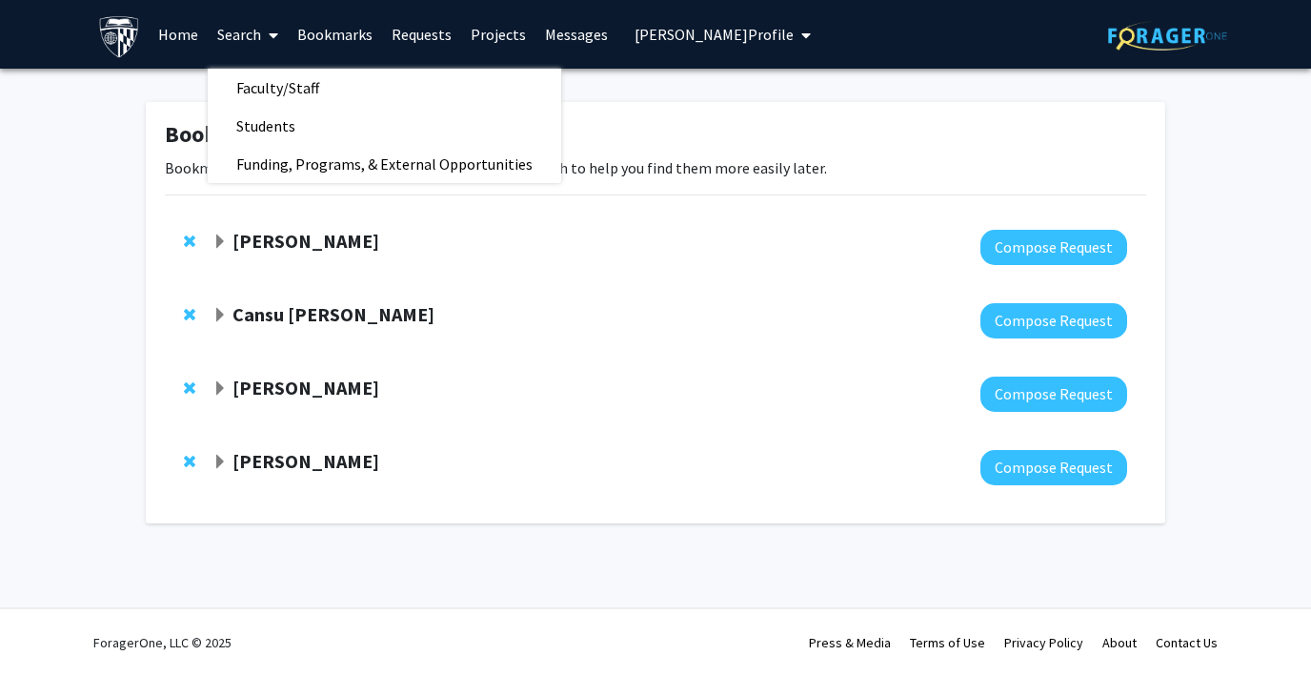
click at [785, 236] on div at bounding box center [669, 247] width 915 height 35
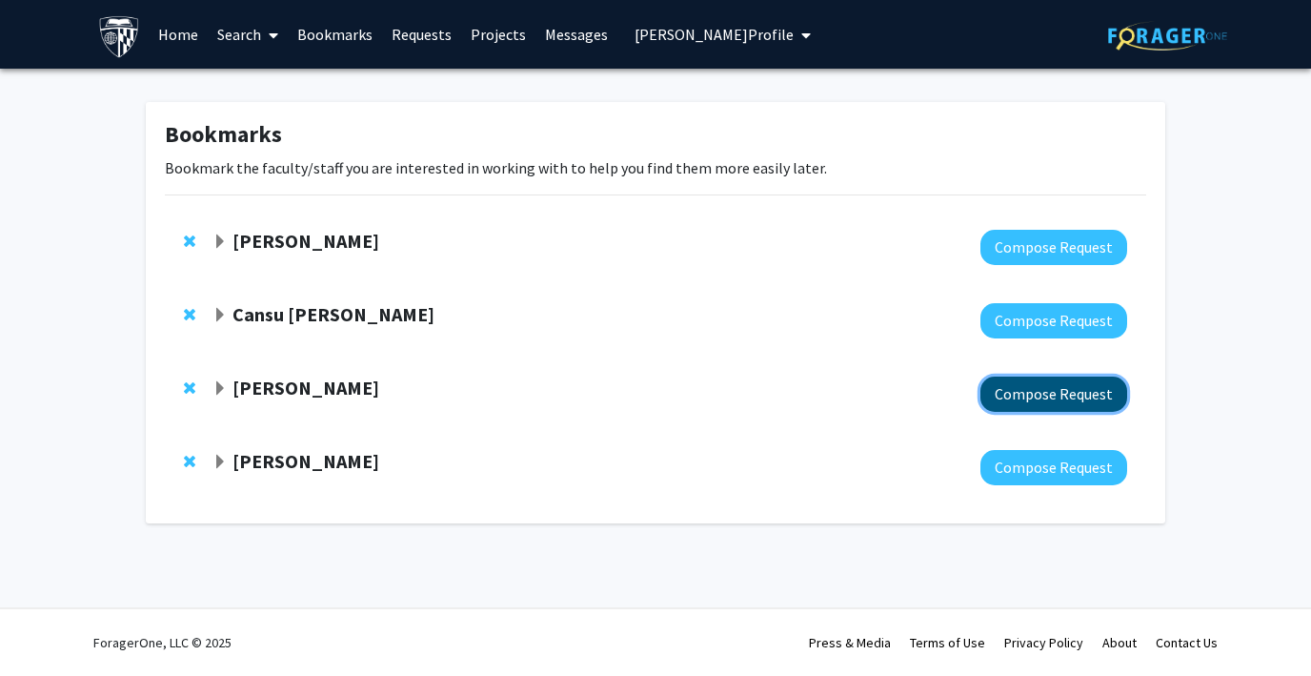
click at [1036, 402] on button "Compose Request" at bounding box center [1054, 393] width 147 height 35
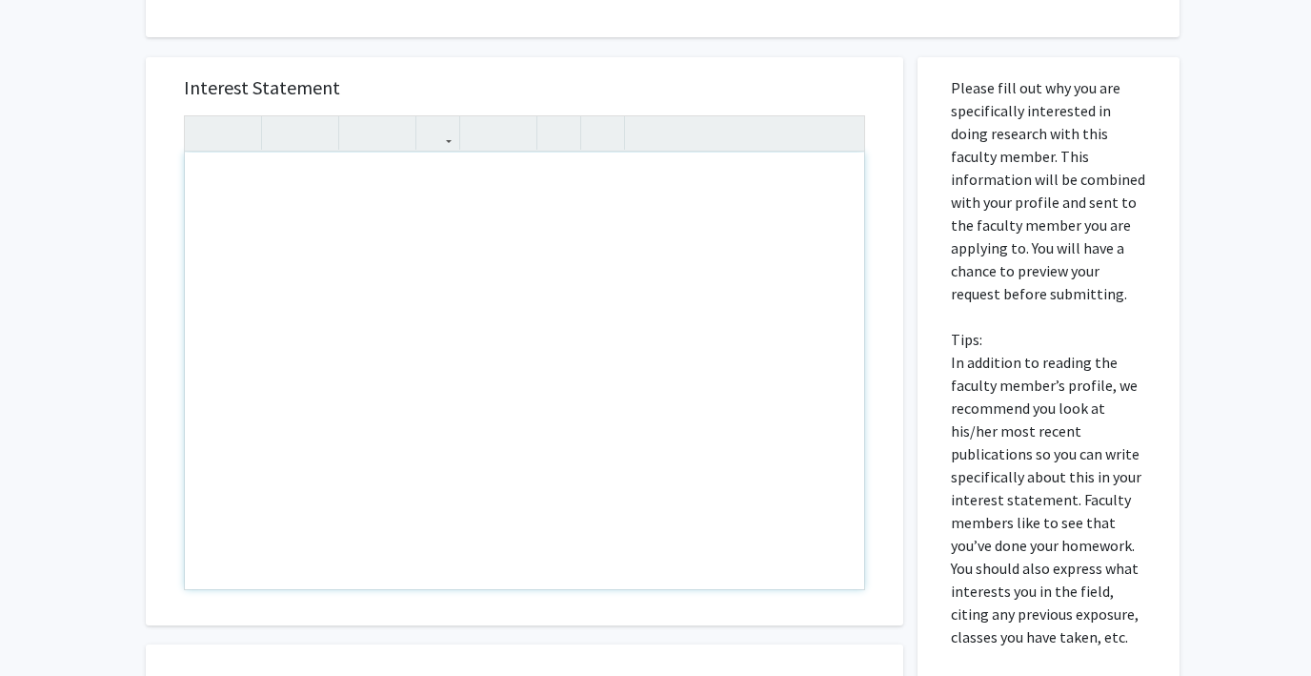
scroll to position [711, 0]
click at [250, 173] on div "Note to users with screen readers: Please press Alt+0 or Option+0 to deactivate…" at bounding box center [524, 370] width 679 height 436
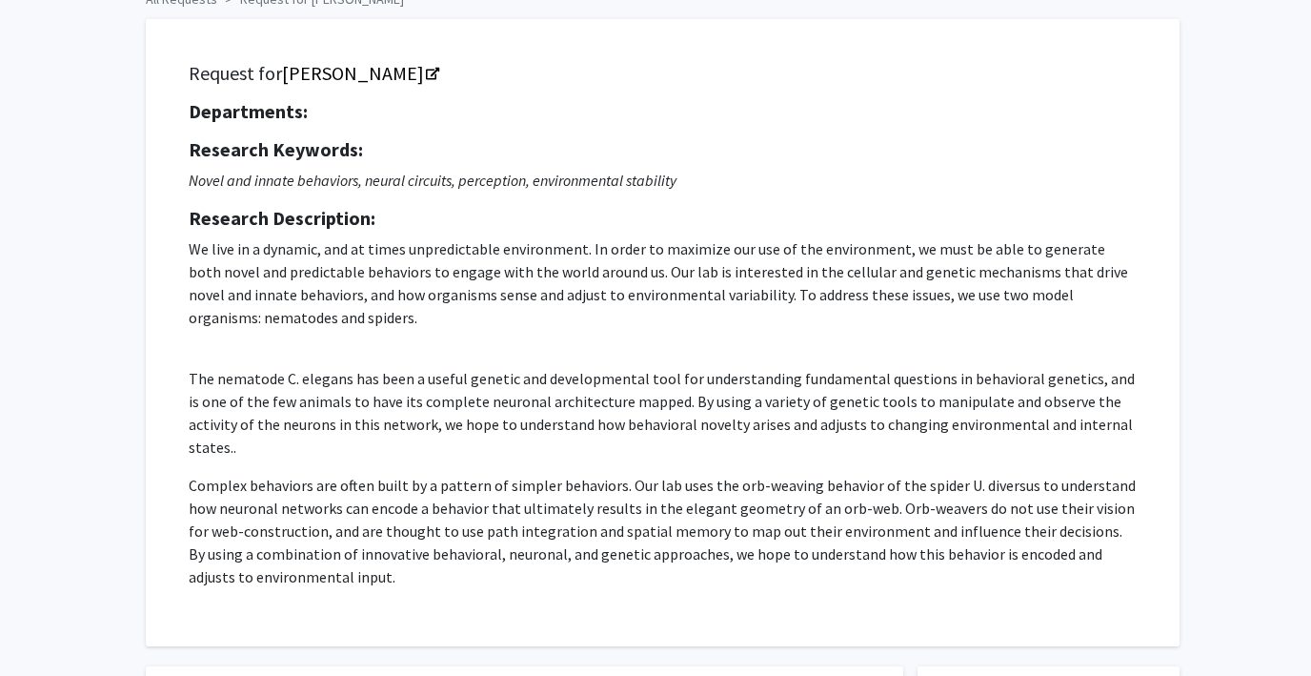
scroll to position [0, 0]
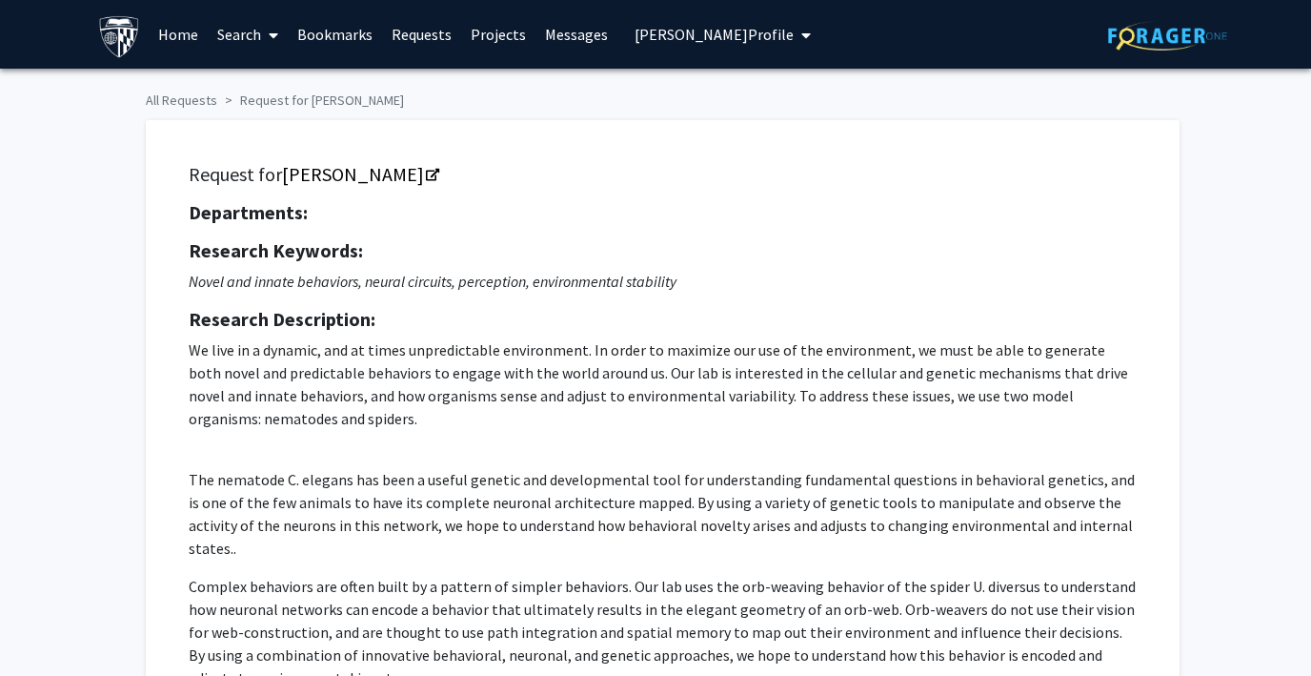
click at [647, 28] on span "[PERSON_NAME] Profile" at bounding box center [714, 34] width 159 height 19
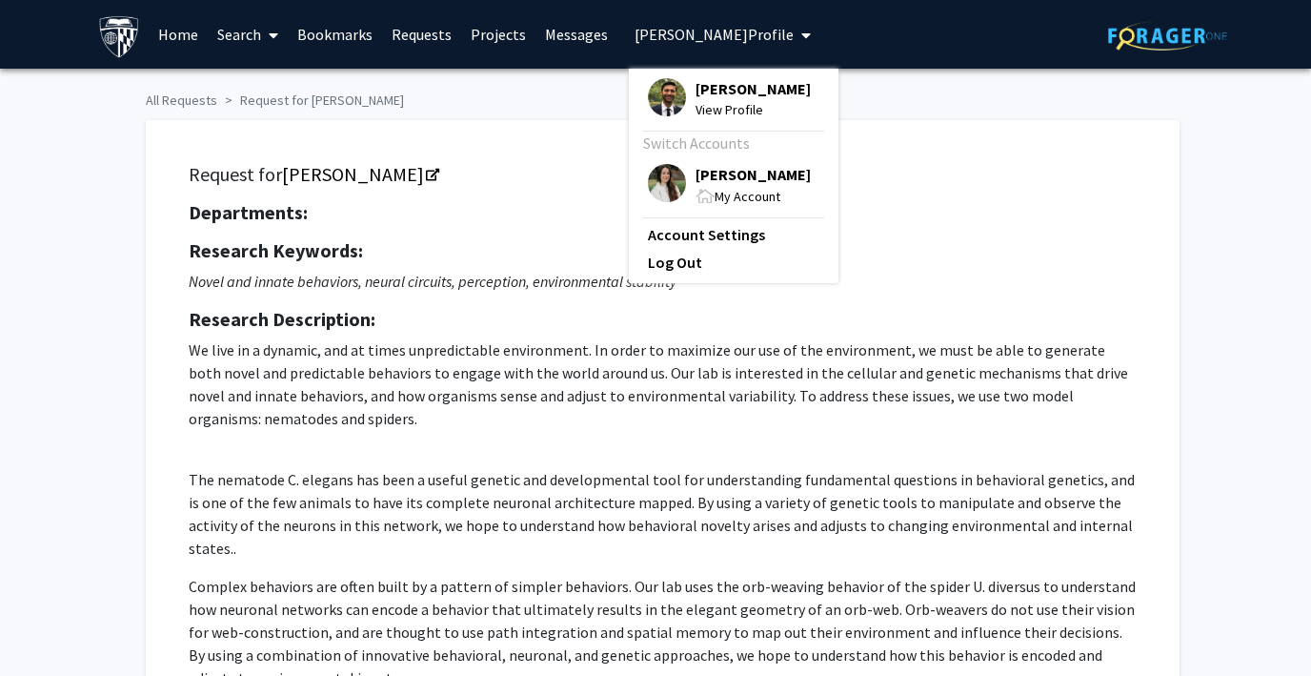
click at [648, 171] on img at bounding box center [667, 183] width 38 height 38
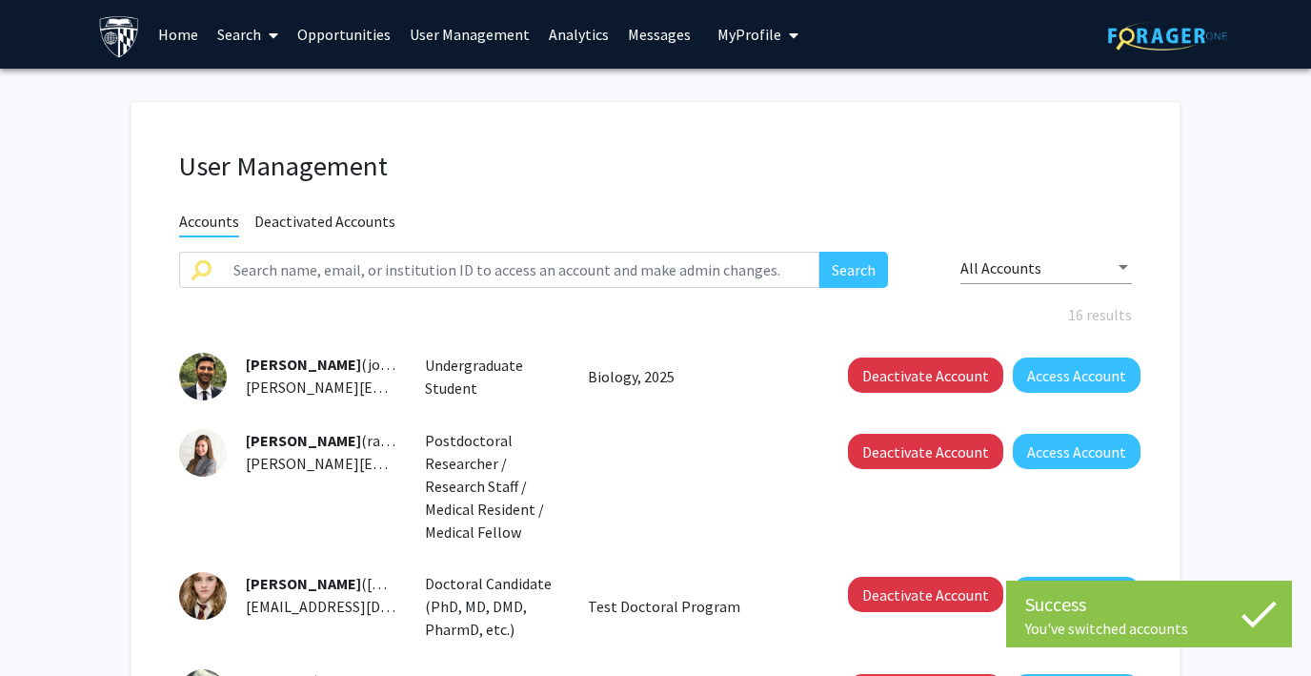
click at [204, 374] on img at bounding box center [203, 377] width 48 height 48
click at [1028, 378] on button "Access Account" at bounding box center [1077, 374] width 128 height 35
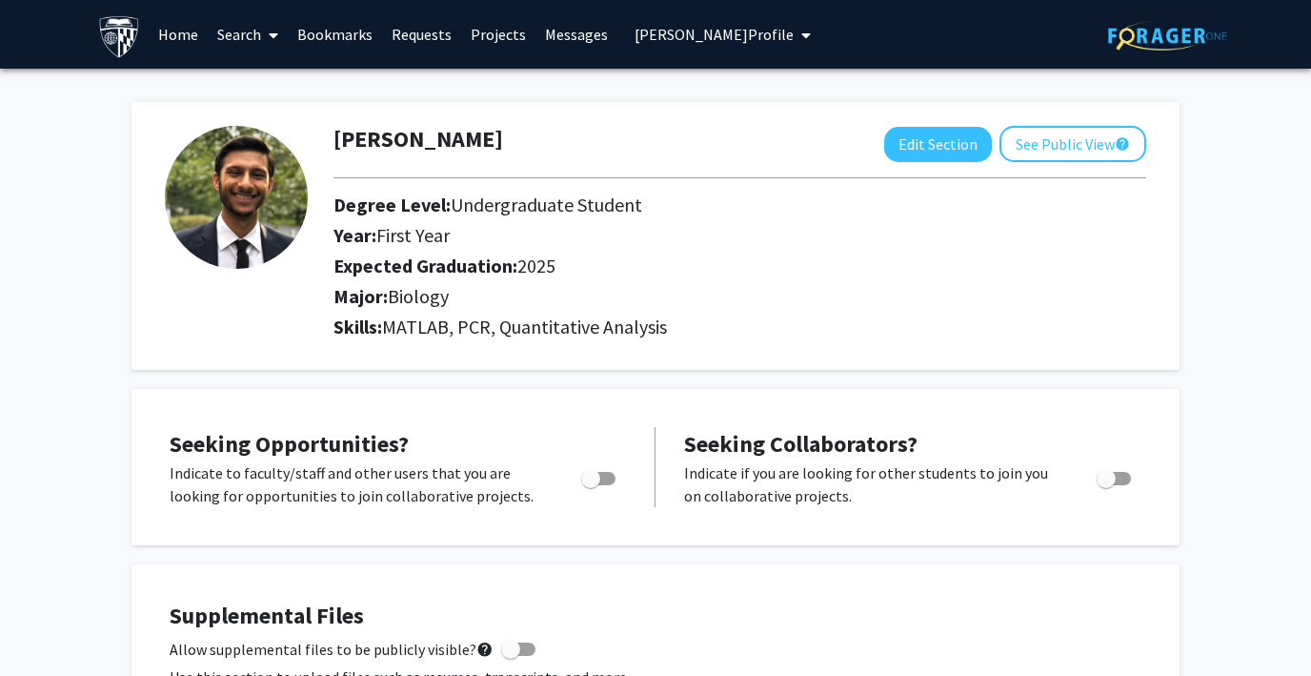
click at [665, 30] on span "[PERSON_NAME] Profile" at bounding box center [714, 34] width 159 height 19
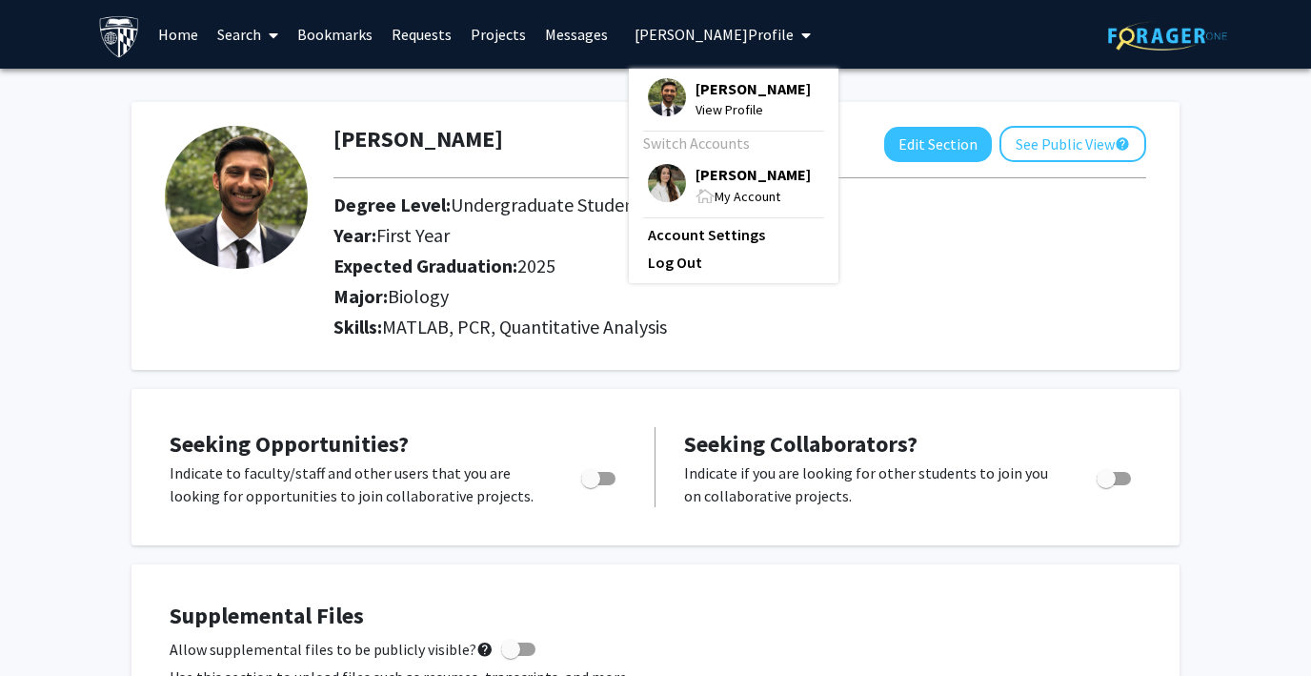
click at [665, 30] on span "[PERSON_NAME] Profile" at bounding box center [714, 34] width 159 height 19
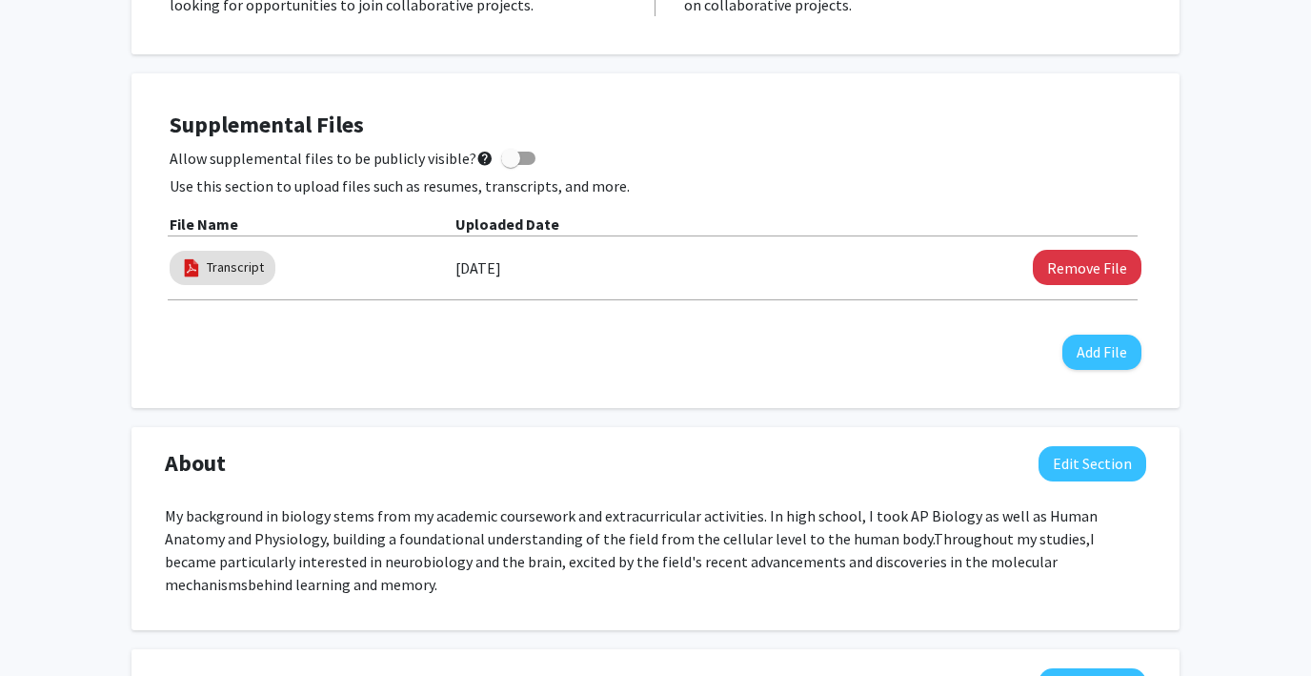
scroll to position [481, 0]
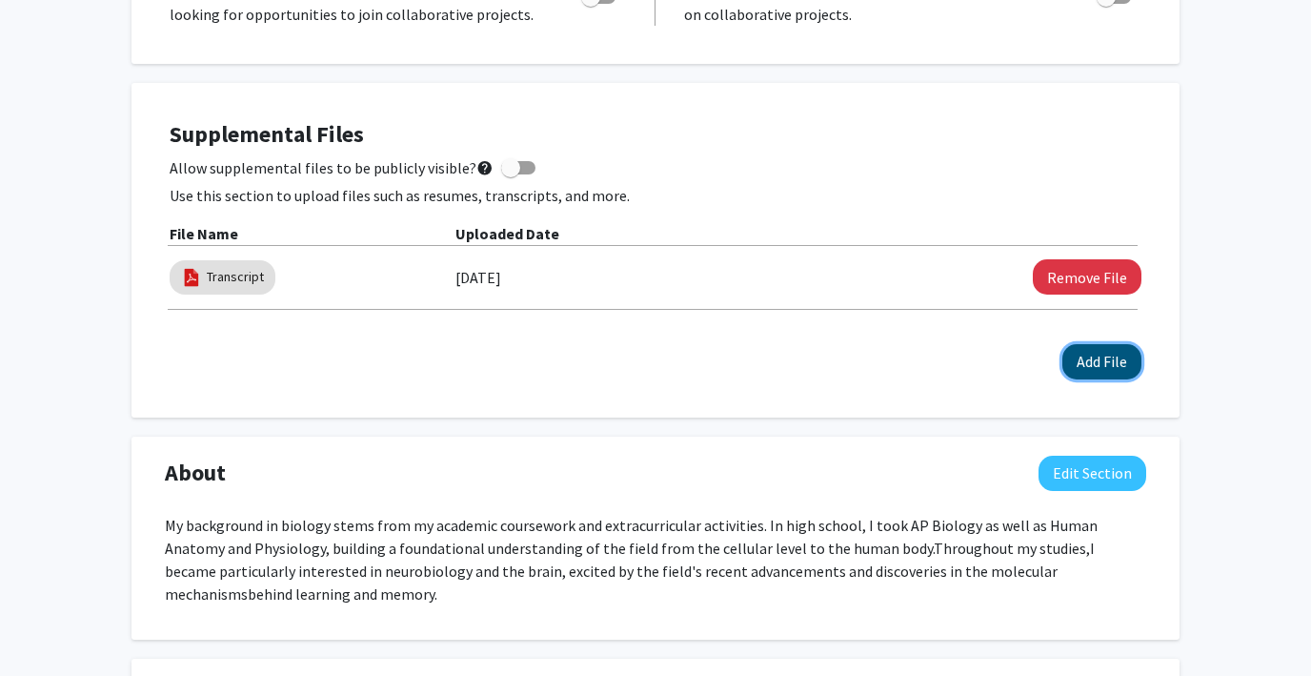
click at [1096, 368] on button "Add File" at bounding box center [1101, 361] width 79 height 35
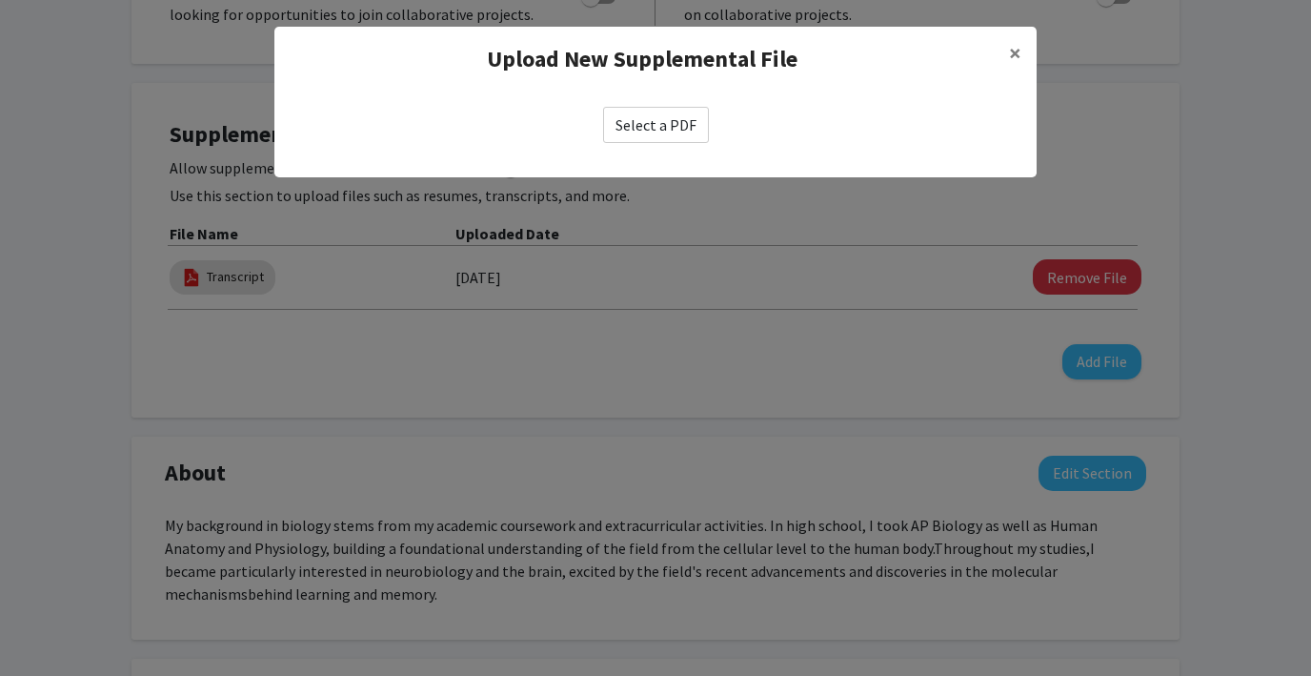
click at [645, 130] on label "Select a PDF" at bounding box center [656, 125] width 106 height 36
click at [0, 0] on input "Select a PDF" at bounding box center [0, 0] width 0 height 0
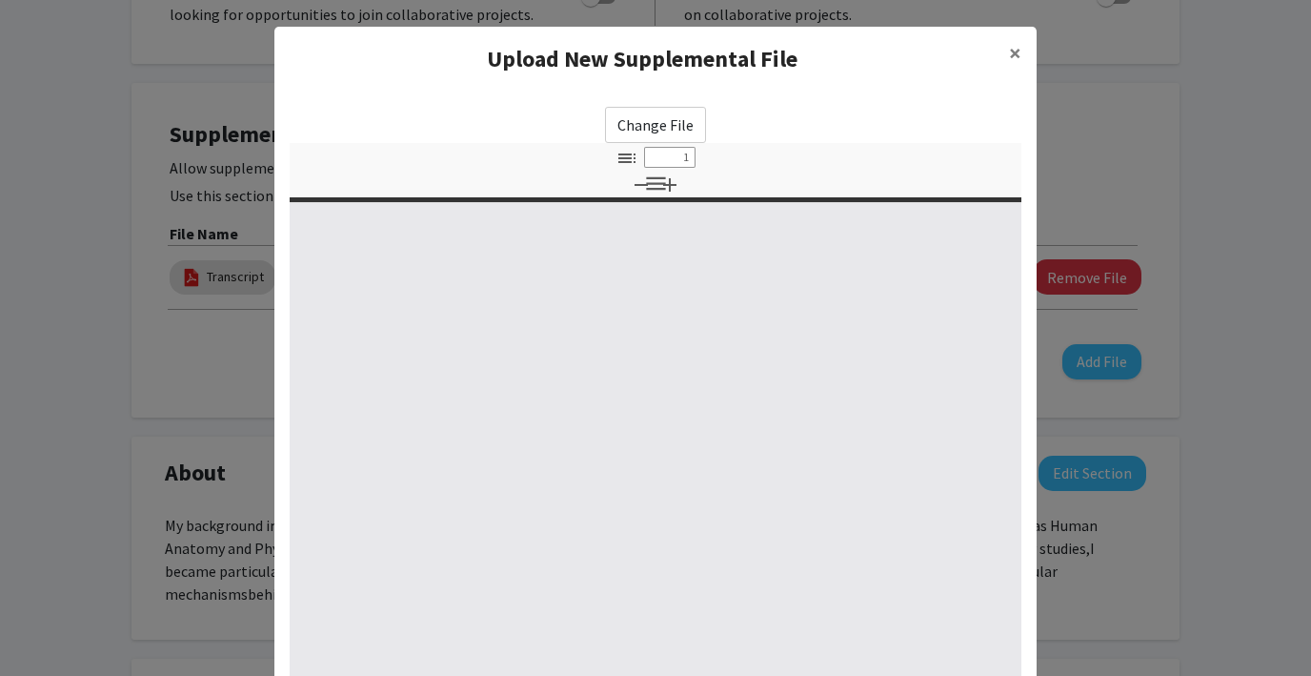
select select "custom"
type input "0"
select select "custom"
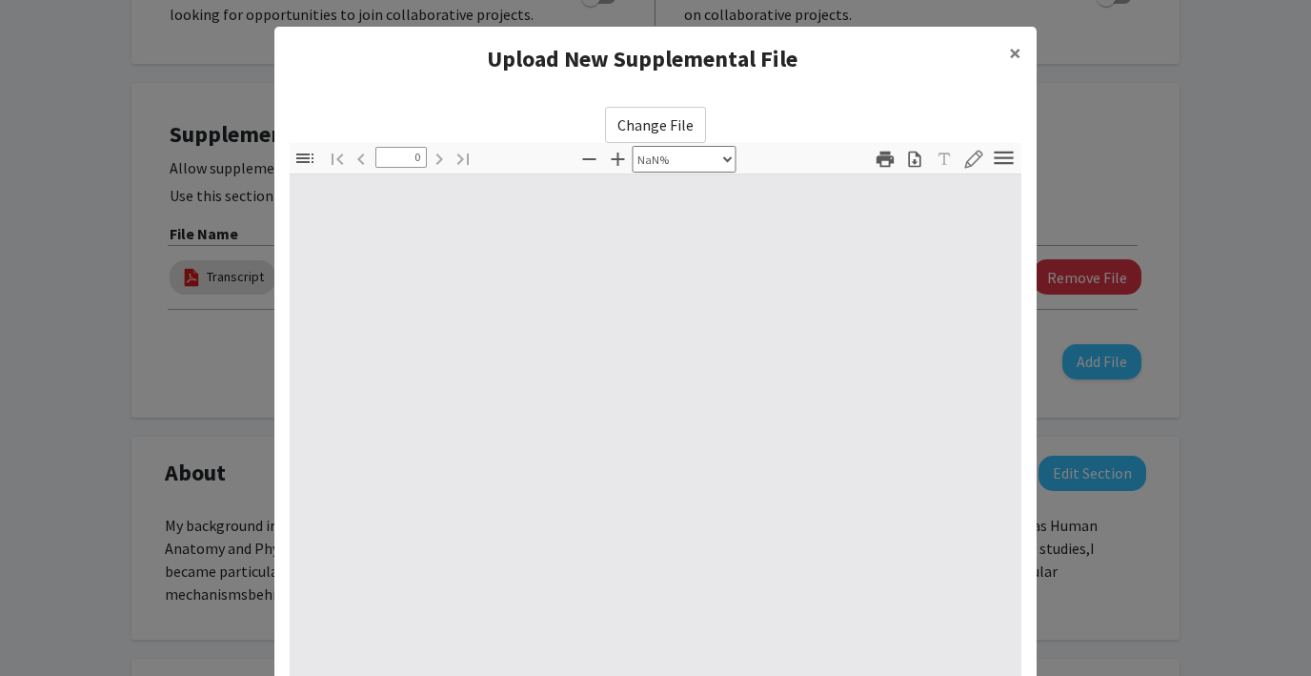
type input "1"
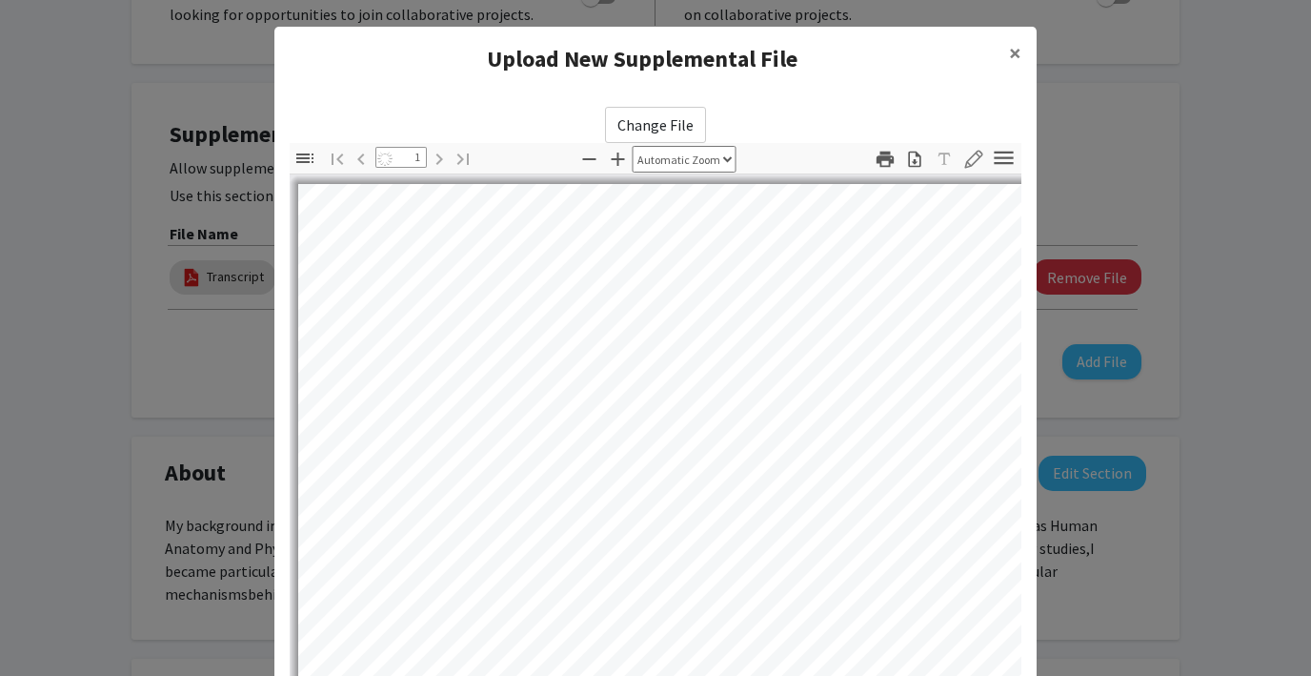
select select "auto"
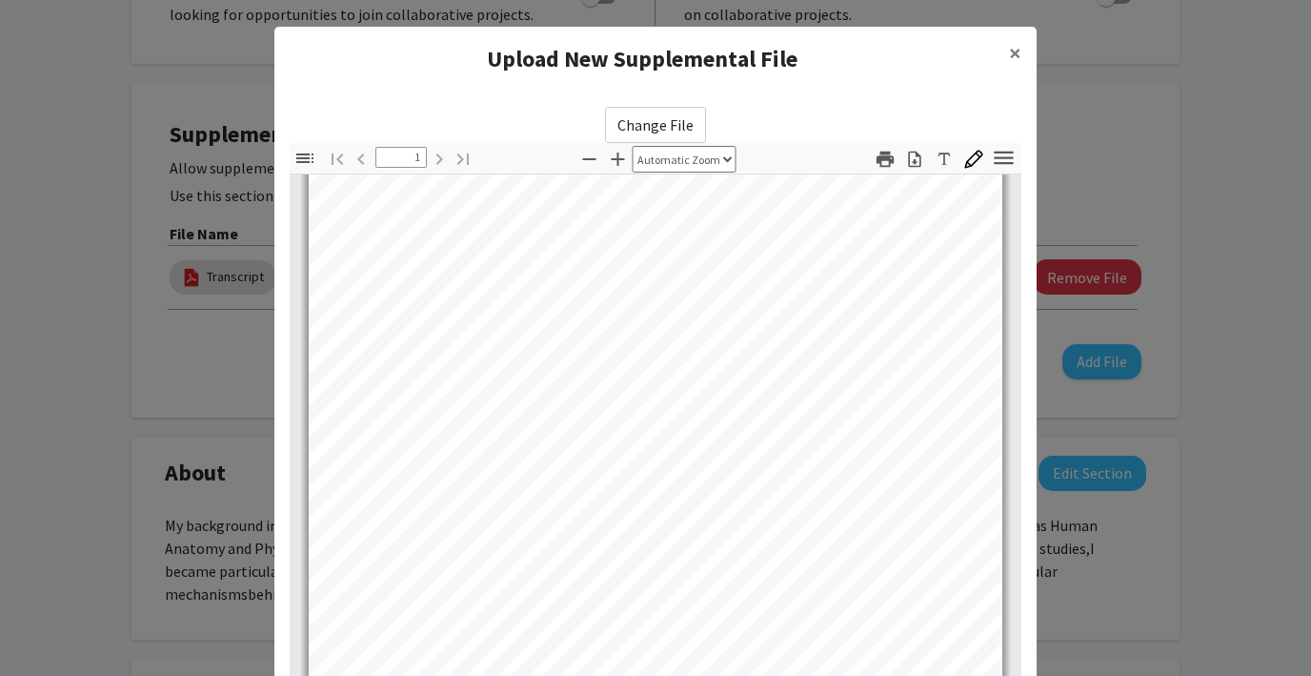
scroll to position [227, 0]
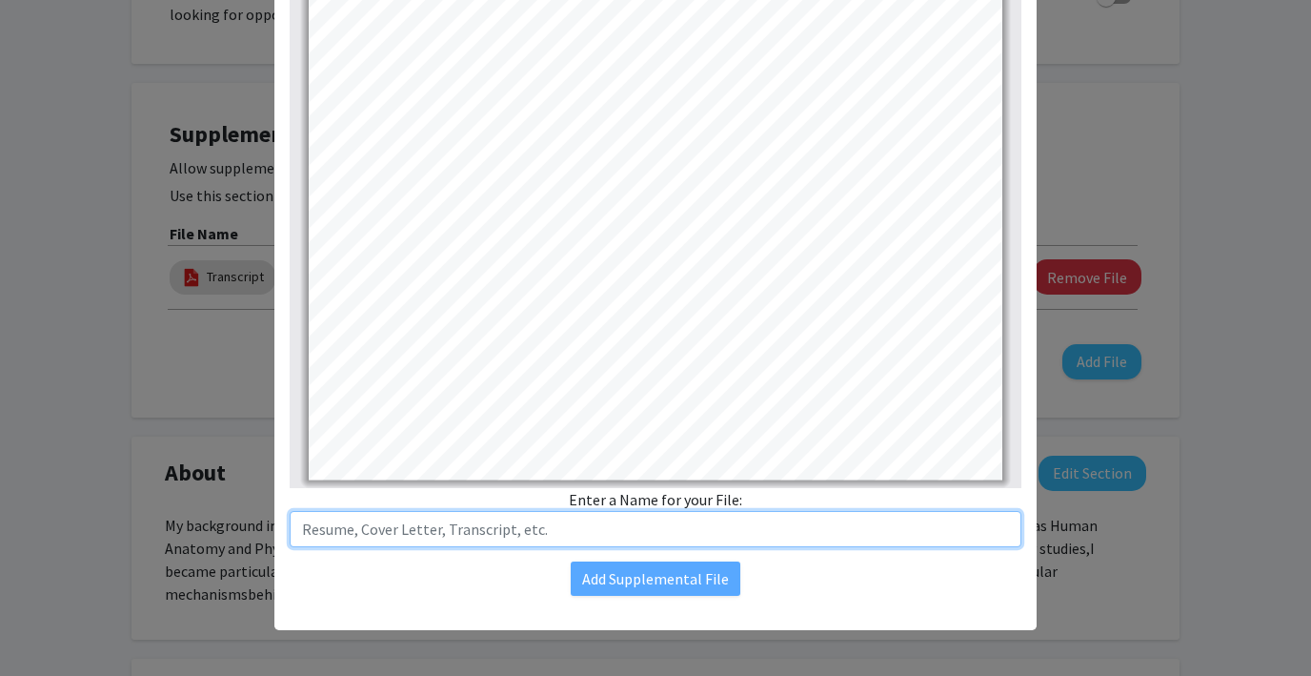
click at [514, 522] on input "text" at bounding box center [656, 529] width 732 height 36
type input "test"
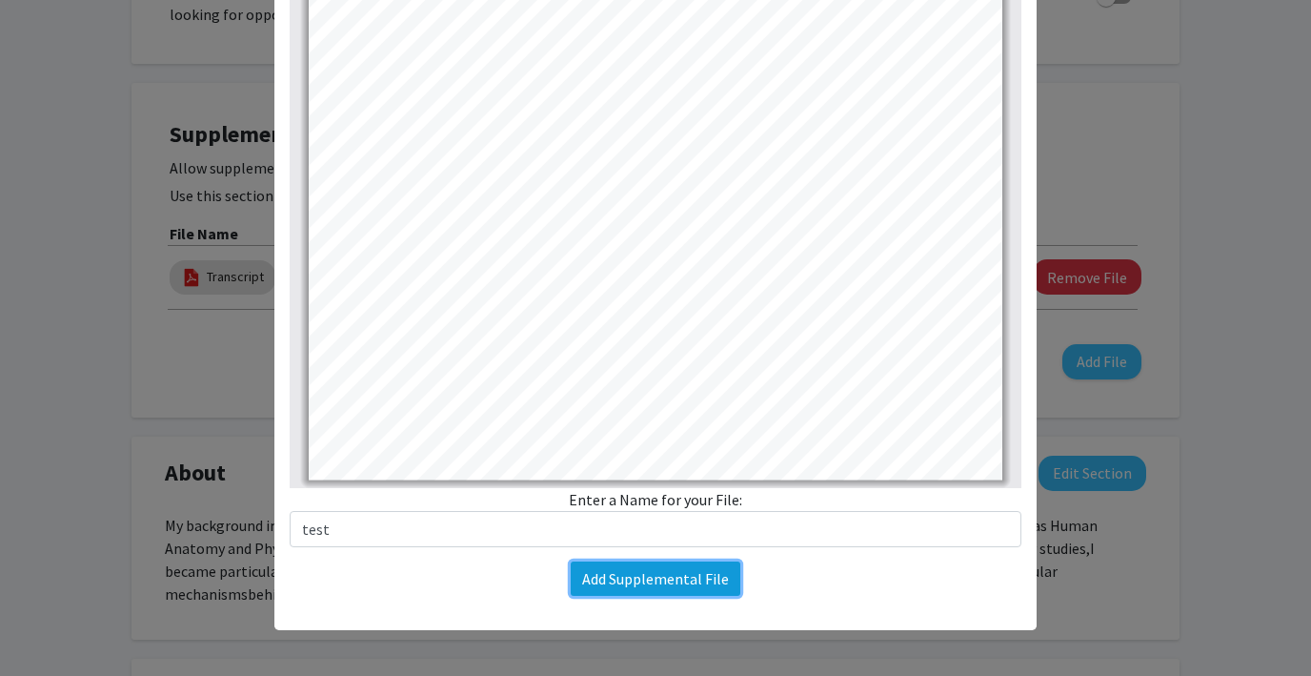
click at [681, 576] on button "Add Supplemental File" at bounding box center [656, 578] width 170 height 34
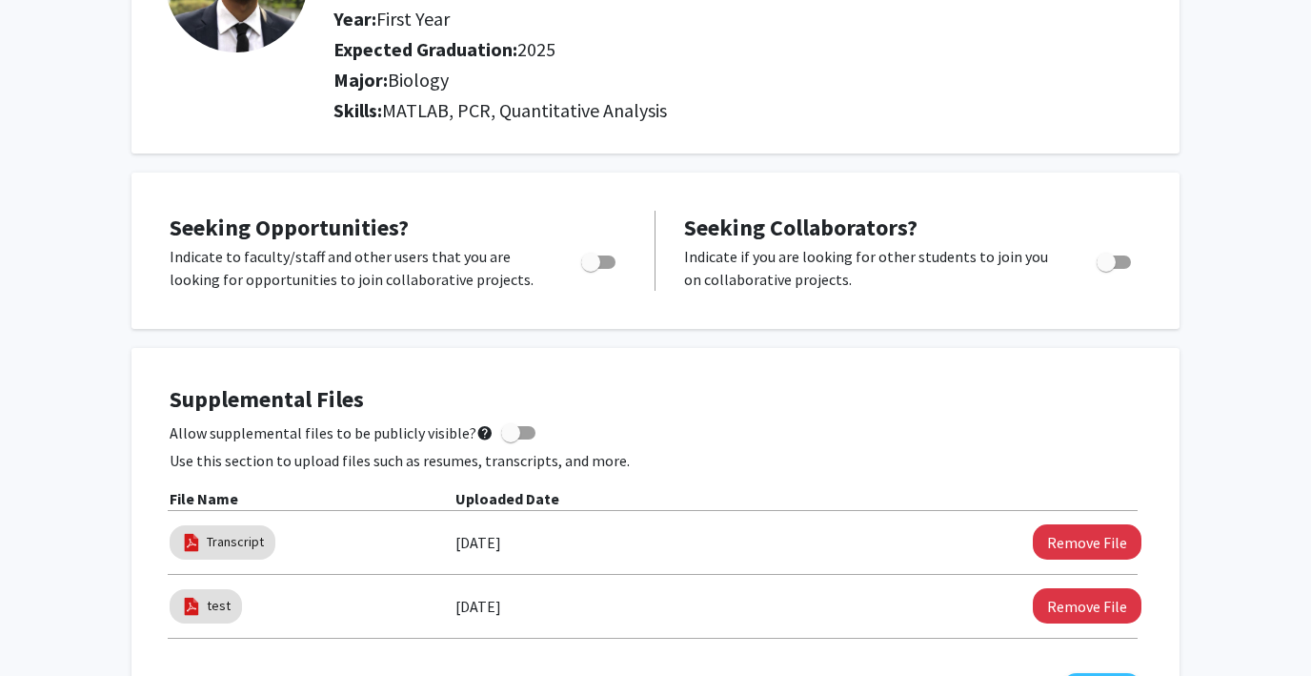
scroll to position [0, 0]
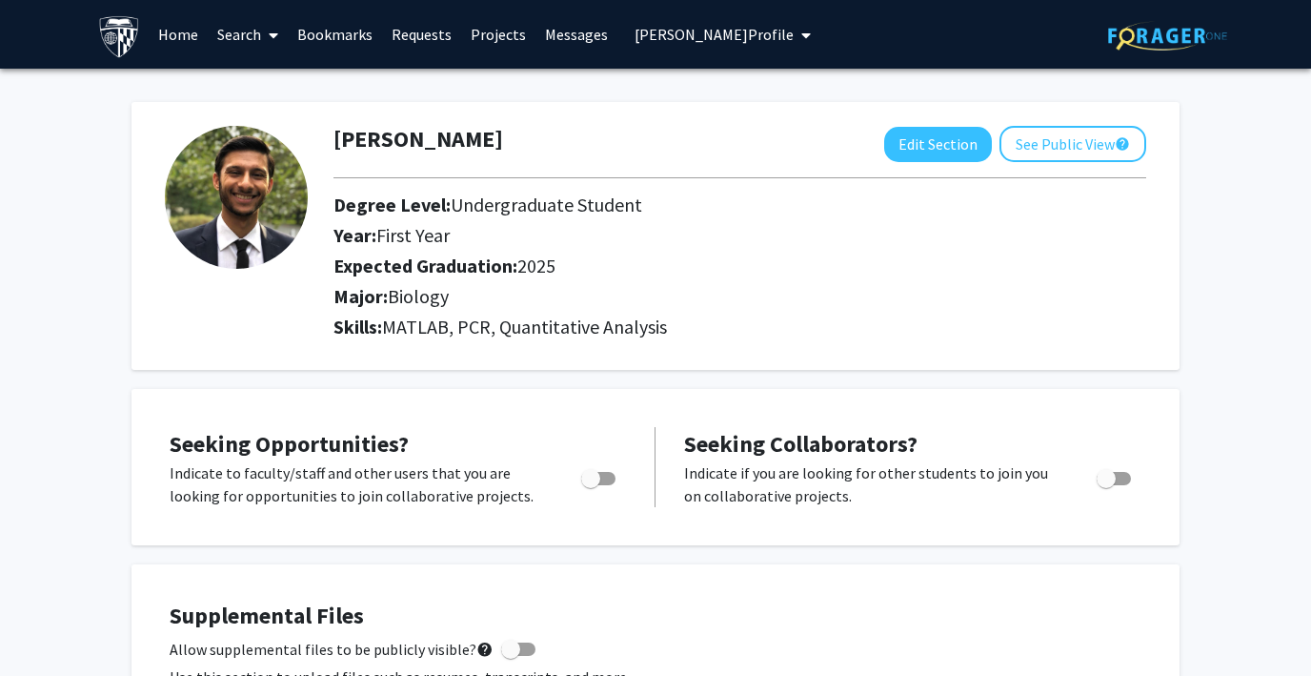
click at [422, 32] on link "Requests" at bounding box center [421, 34] width 79 height 67
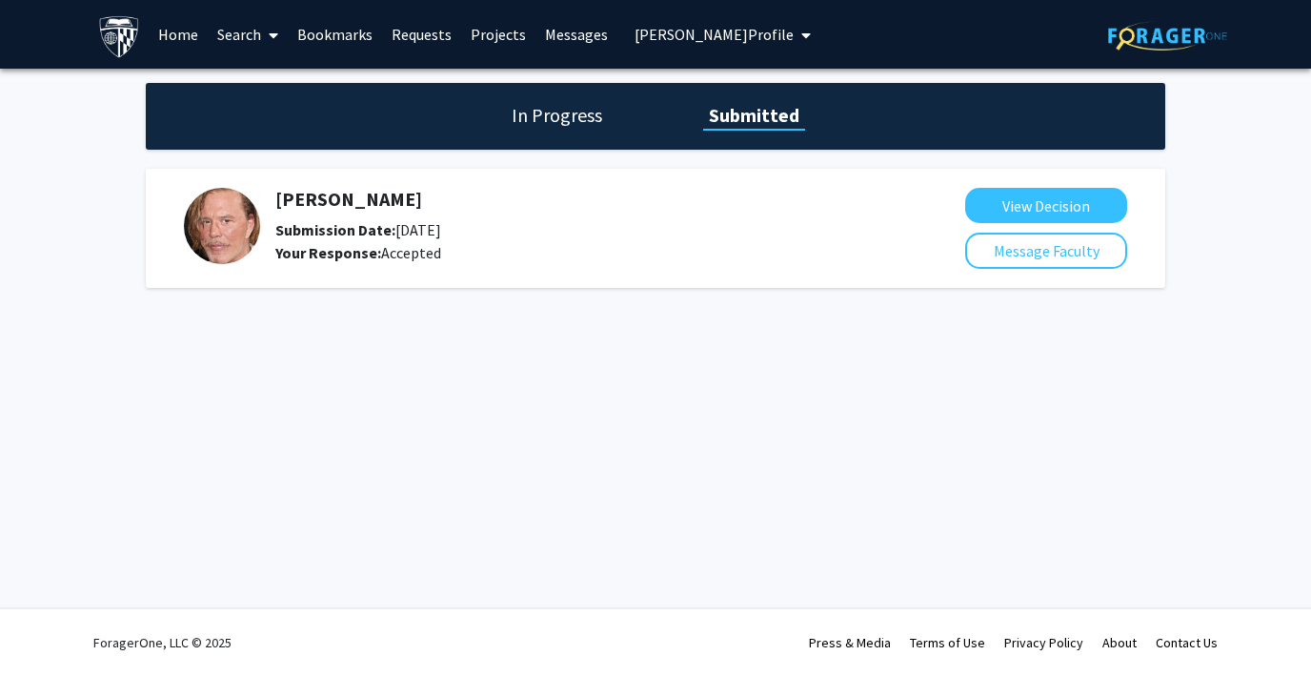
click at [551, 109] on h1 "In Progress" at bounding box center [557, 115] width 102 height 27
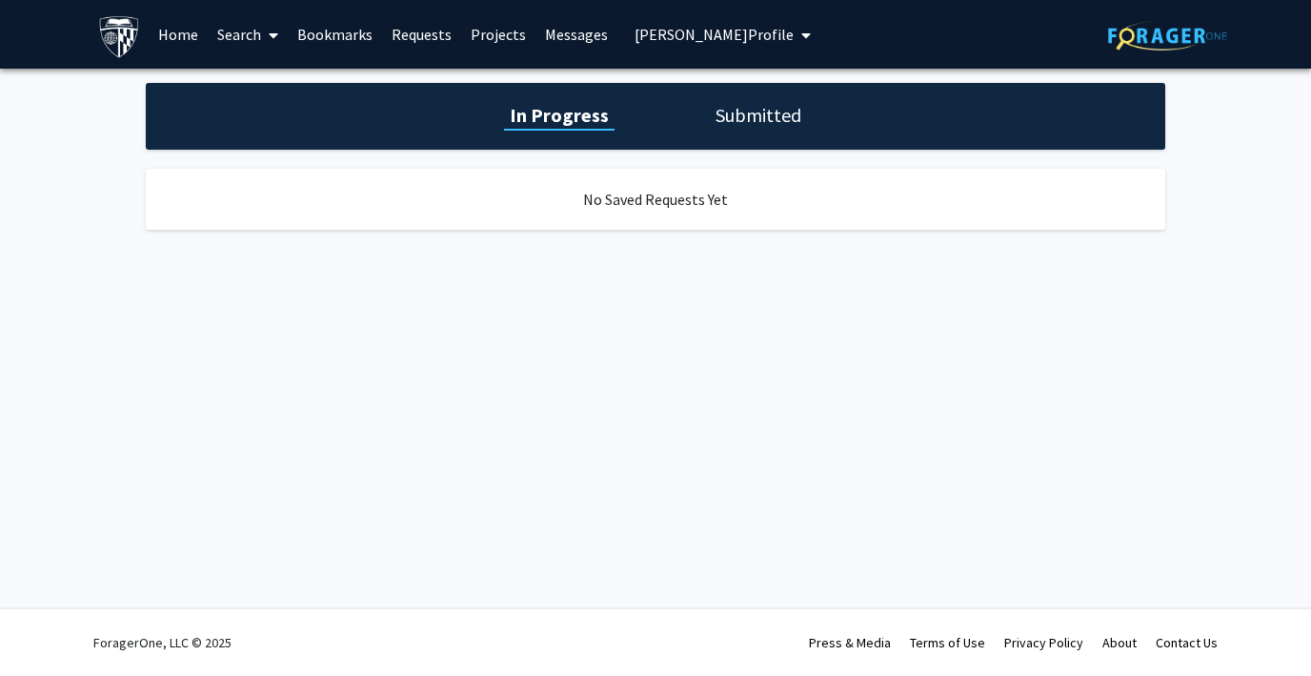
click at [300, 30] on link "Bookmarks" at bounding box center [335, 34] width 94 height 67
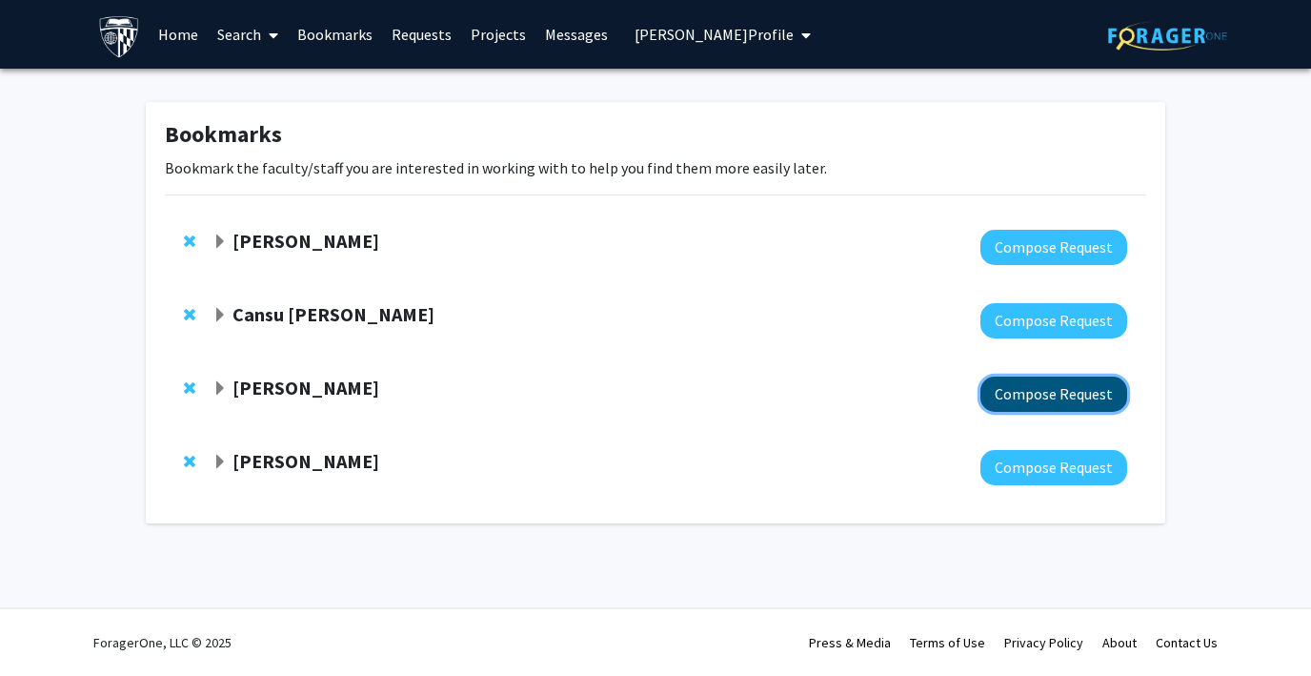
click at [1045, 376] on button "Compose Request" at bounding box center [1054, 393] width 147 height 35
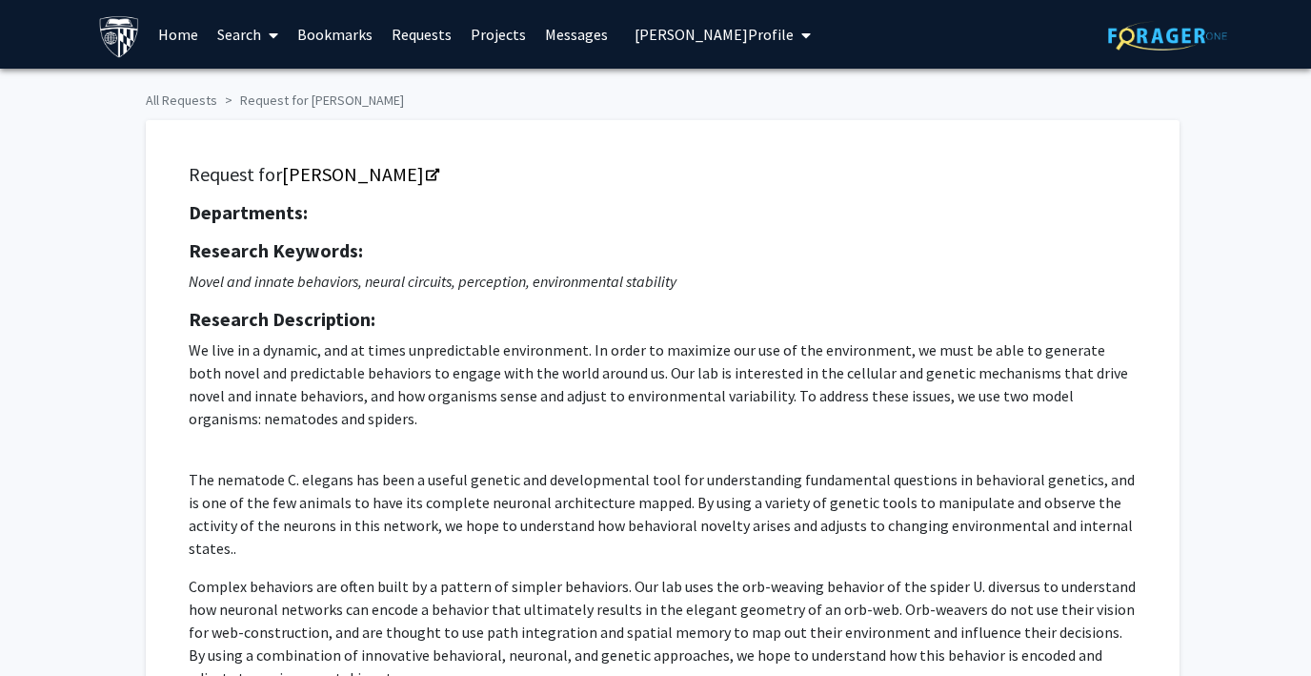
click at [651, 40] on span "[PERSON_NAME] Profile" at bounding box center [714, 34] width 159 height 19
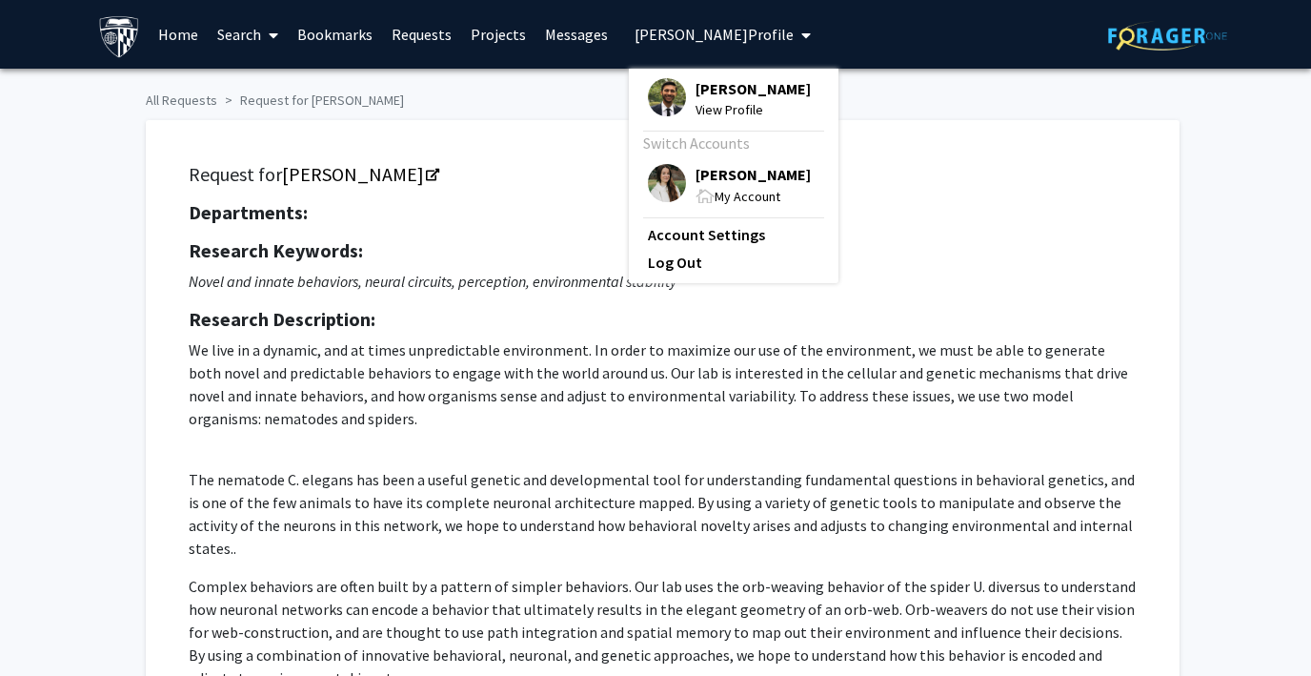
click at [656, 179] on img at bounding box center [667, 183] width 38 height 38
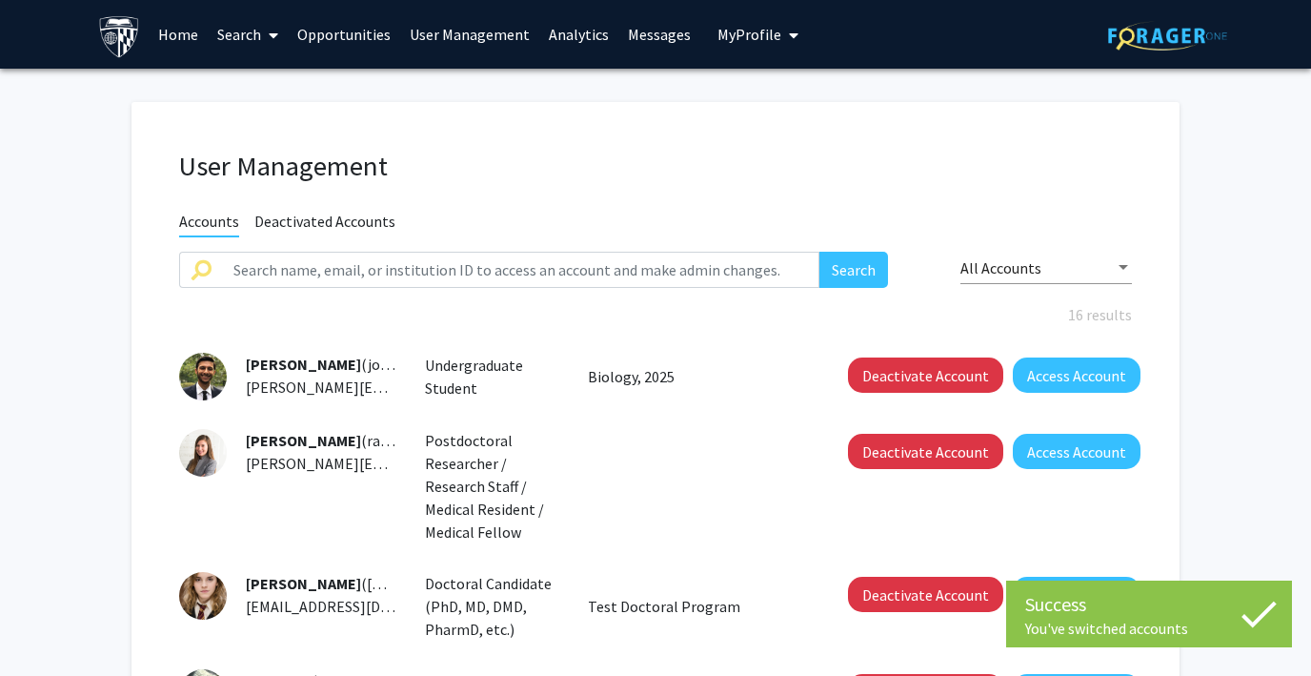
click at [735, 35] on span "My Profile" at bounding box center [750, 34] width 64 height 19
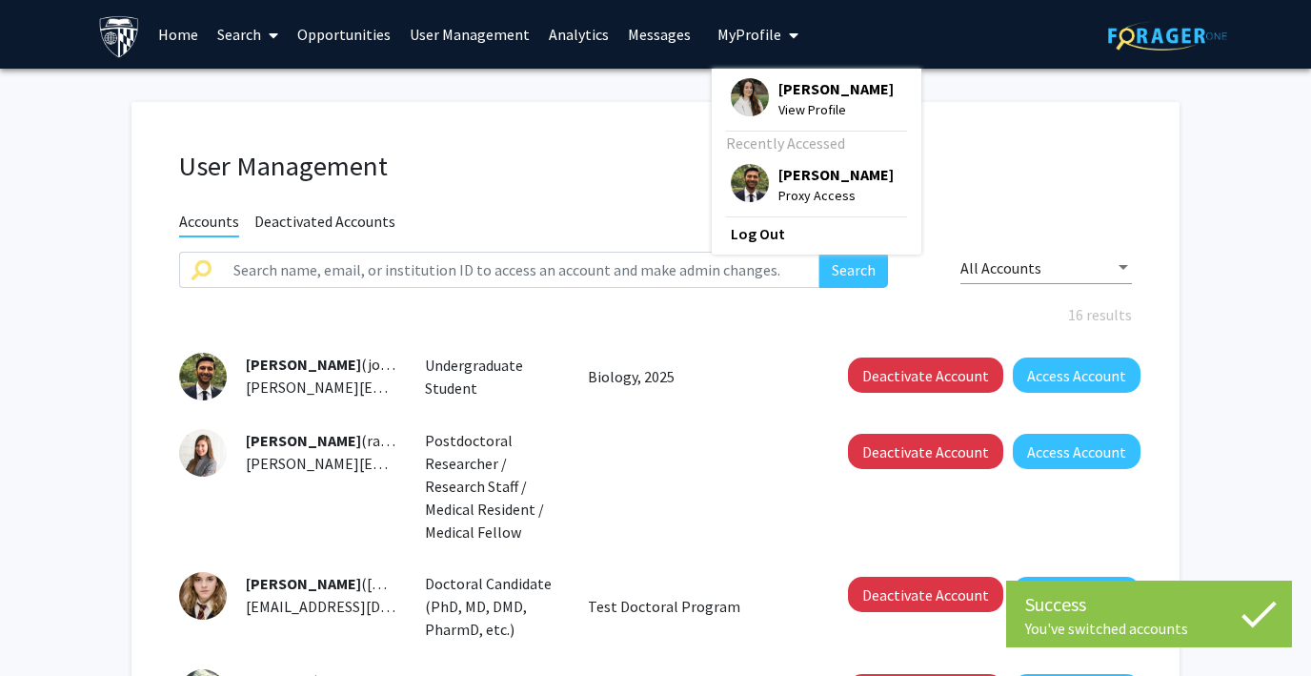
click at [731, 184] on img at bounding box center [750, 183] width 38 height 38
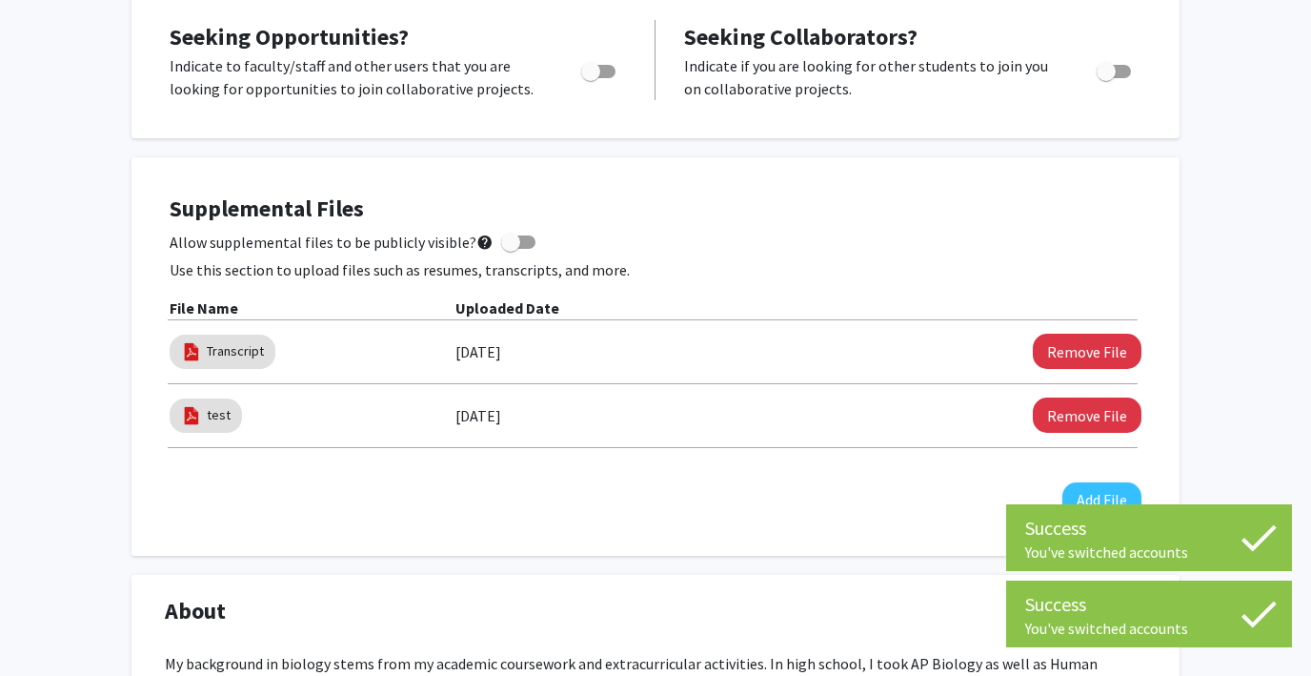
scroll to position [507, 0]
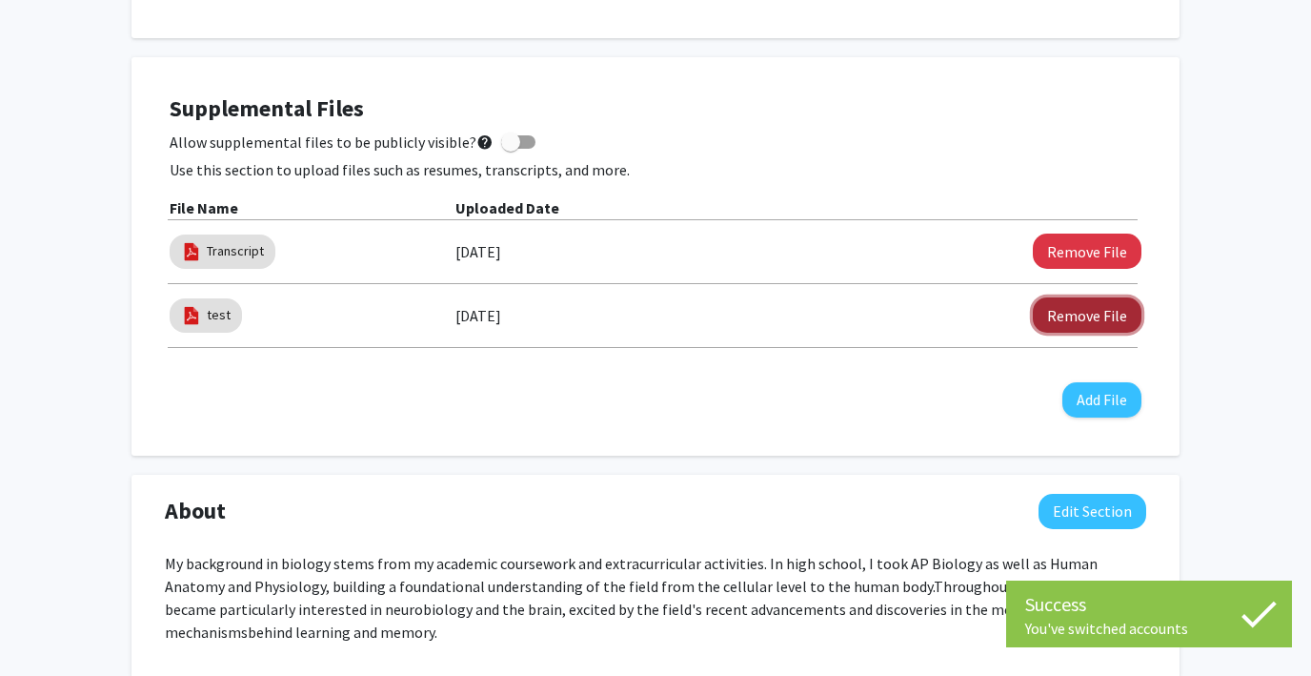
click at [1082, 315] on button "Remove File" at bounding box center [1087, 314] width 109 height 35
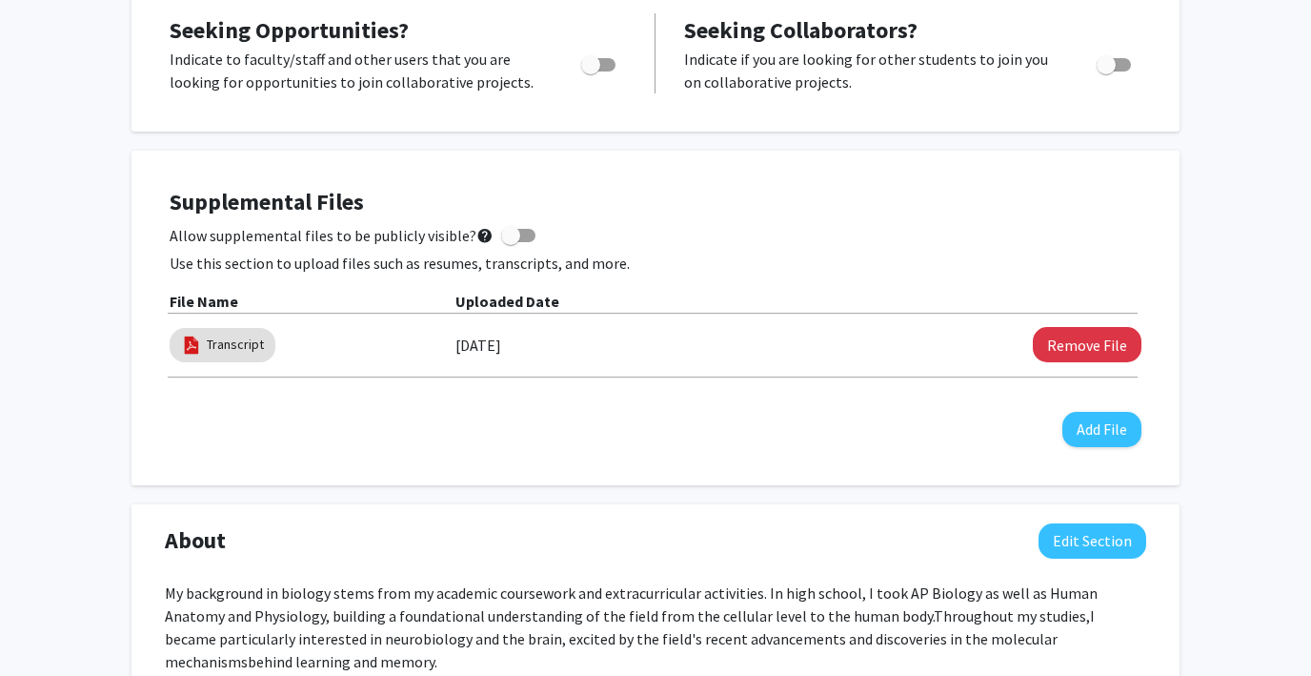
scroll to position [0, 0]
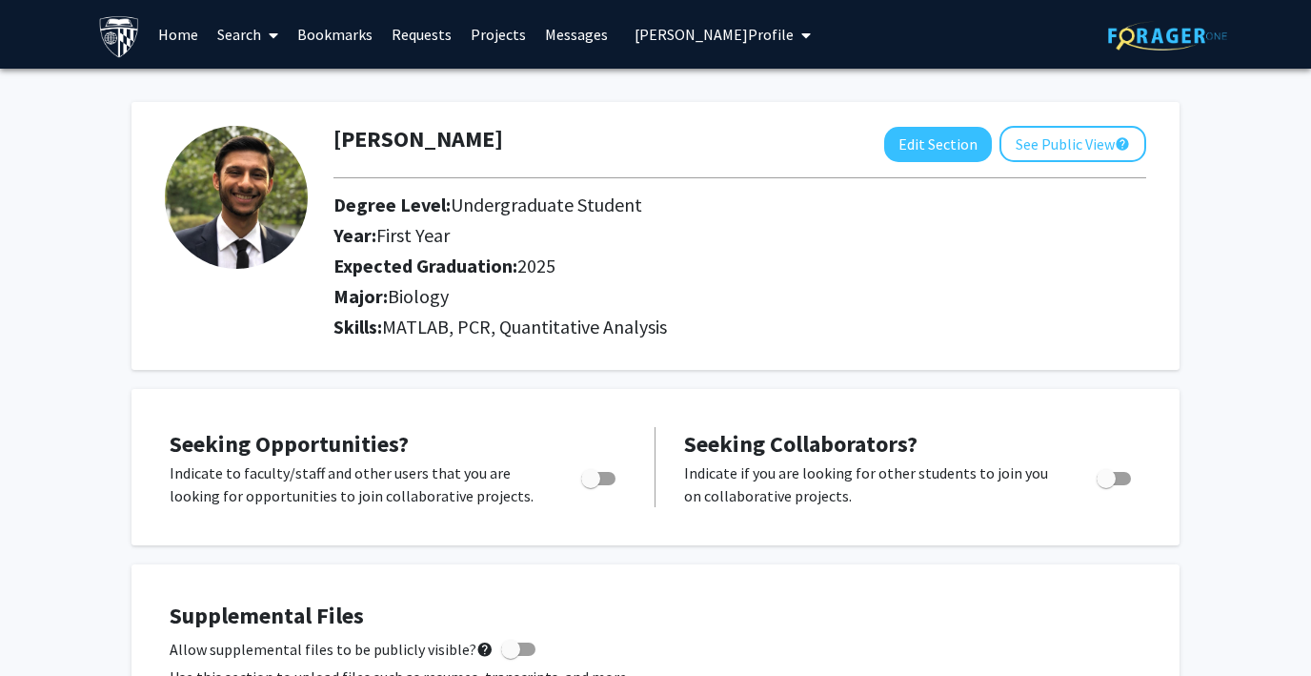
click at [245, 36] on link "Search" at bounding box center [248, 34] width 80 height 67
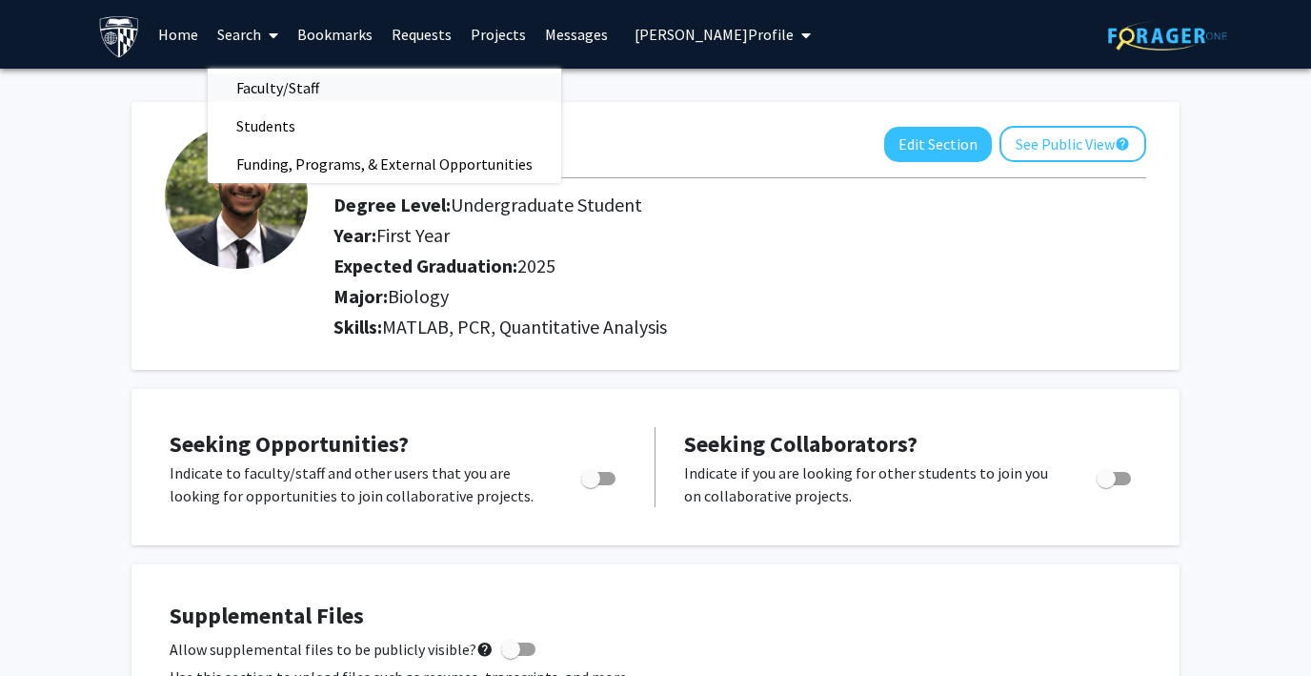
click at [270, 92] on span "Faculty/Staff" at bounding box center [278, 88] width 140 height 38
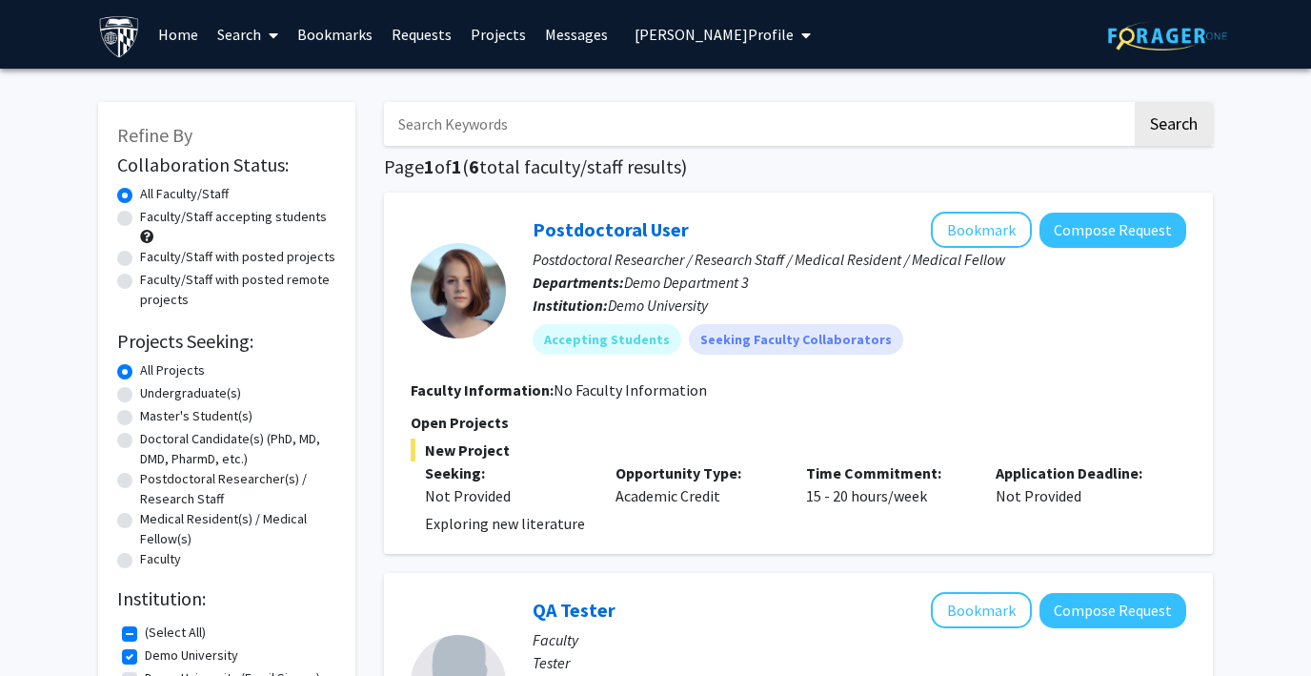
click at [258, 34] on link "Search" at bounding box center [248, 34] width 80 height 67
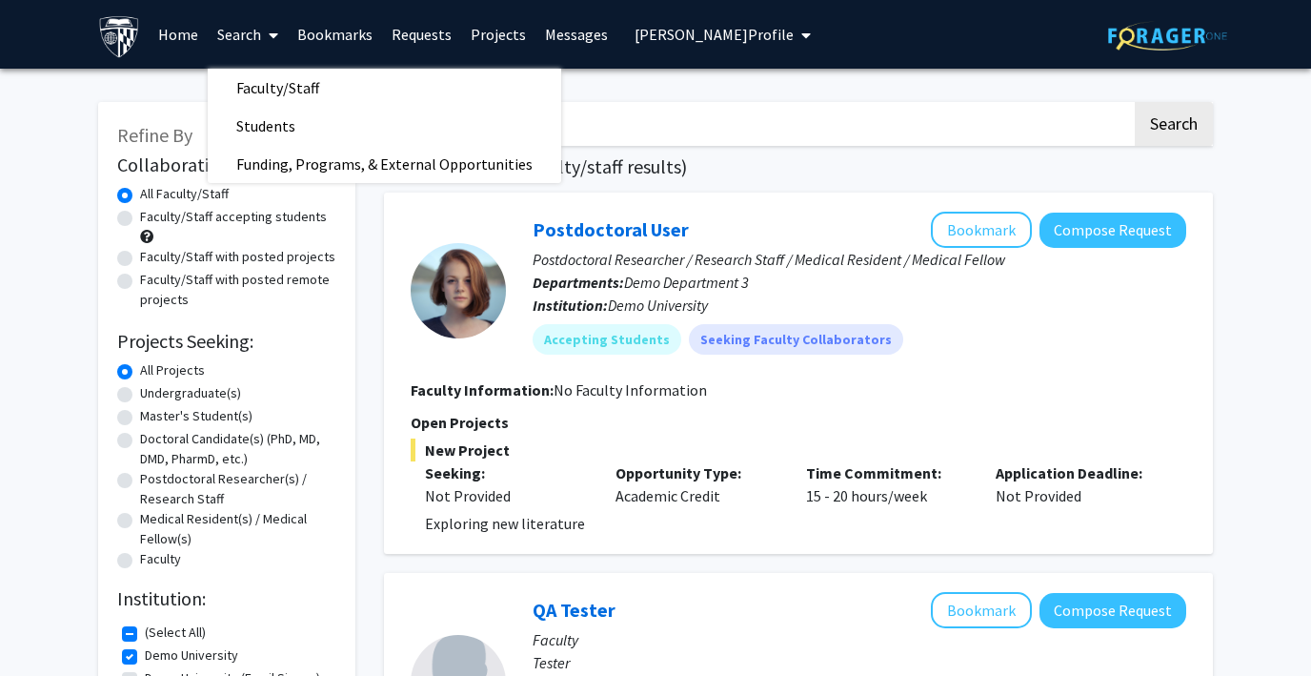
click at [339, 41] on link "Bookmarks" at bounding box center [335, 34] width 94 height 67
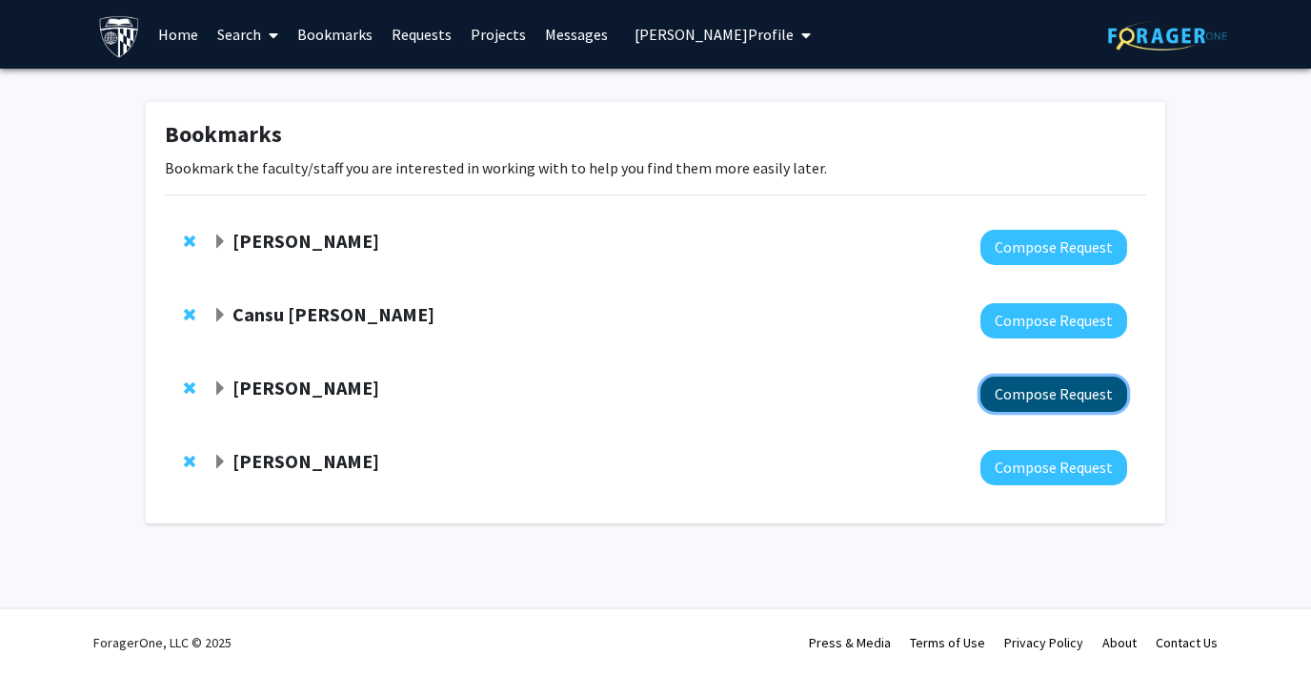
click at [1050, 397] on button "Compose Request" at bounding box center [1054, 393] width 147 height 35
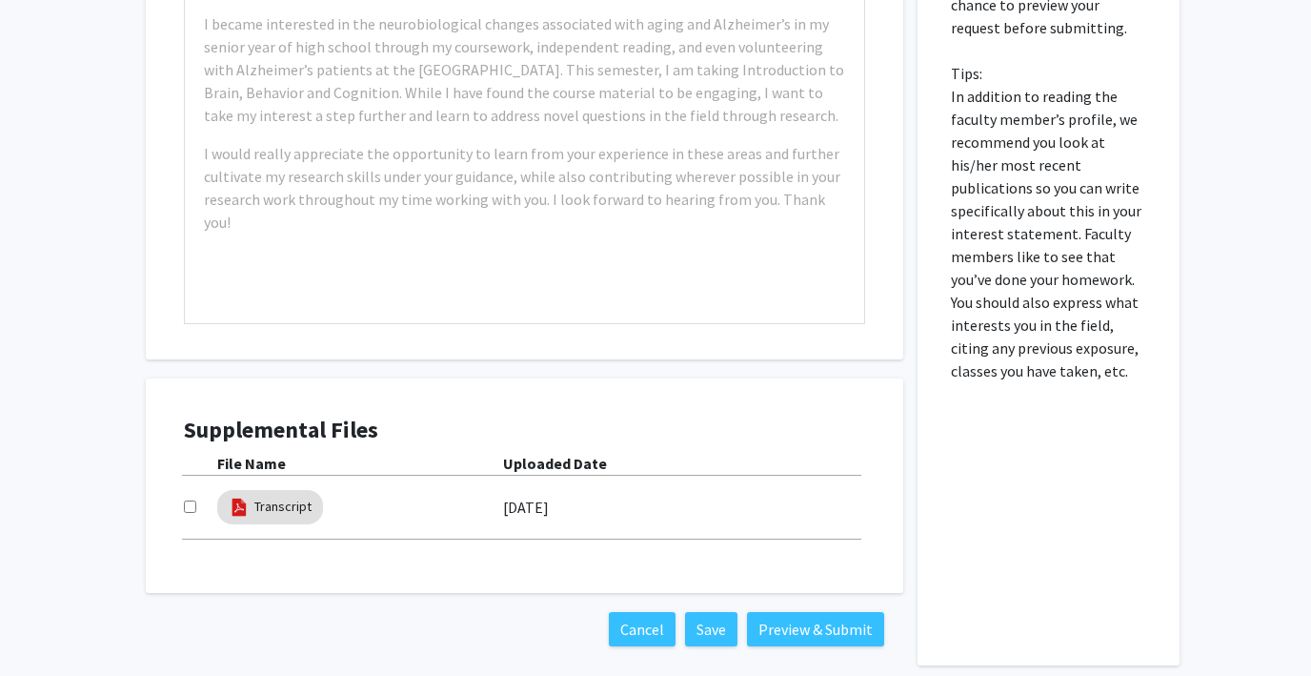
scroll to position [1042, 0]
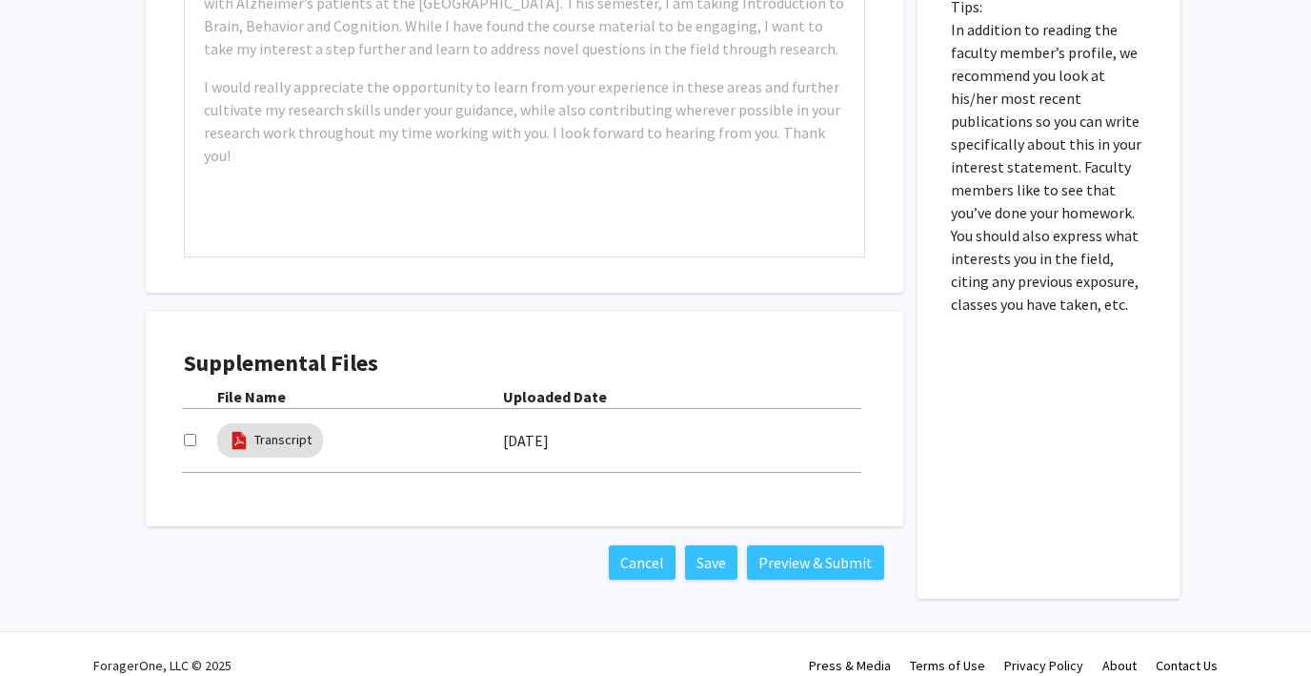
click at [187, 434] on input "checkbox" at bounding box center [190, 440] width 12 height 12
click at [195, 434] on input "checkbox" at bounding box center [190, 440] width 12 height 12
checkbox input "false"
